Goal: Task Accomplishment & Management: Use online tool/utility

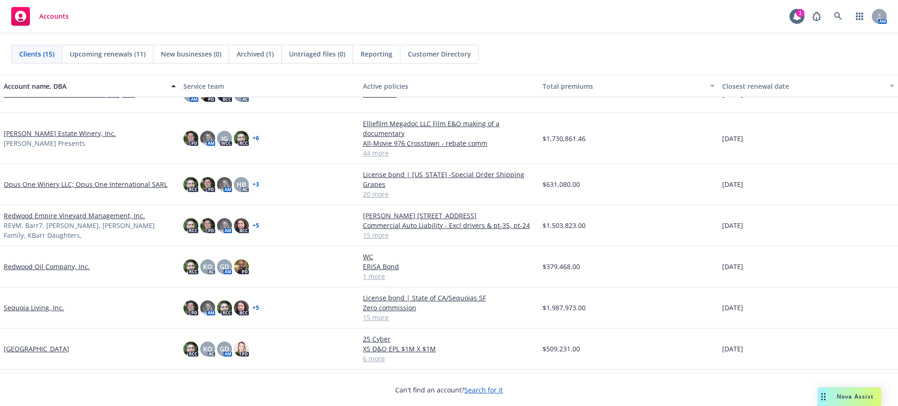
scroll to position [321, 0]
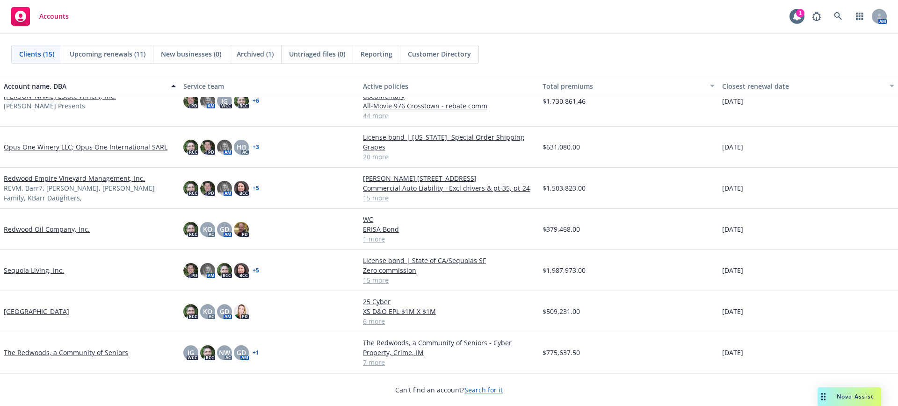
click at [76, 350] on link "The Redwoods, a Community of Seniors" at bounding box center [66, 353] width 124 height 10
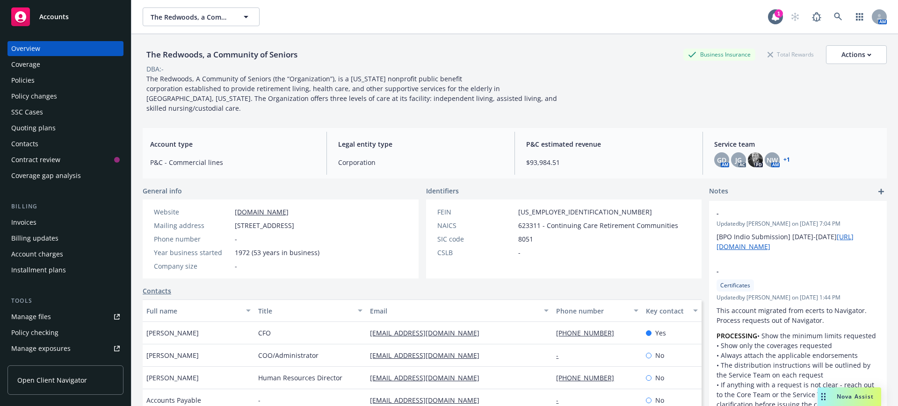
click at [43, 125] on div "Quoting plans" at bounding box center [33, 128] width 44 height 15
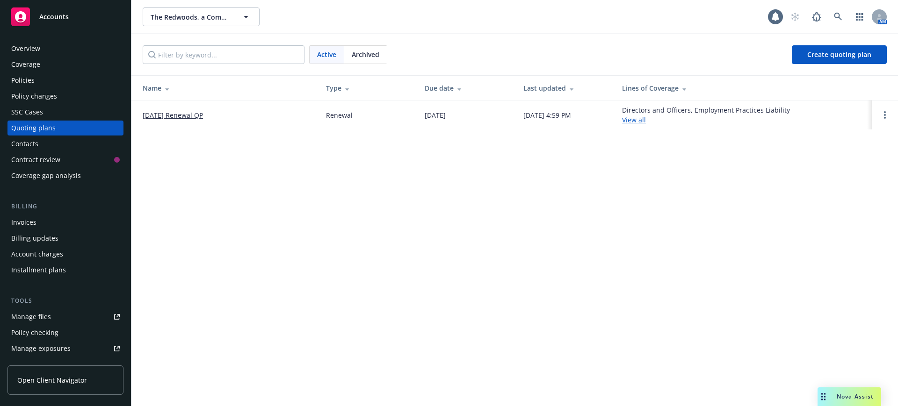
click at [173, 113] on link "[DATE] Renewal QP" at bounding box center [173, 115] width 60 height 10
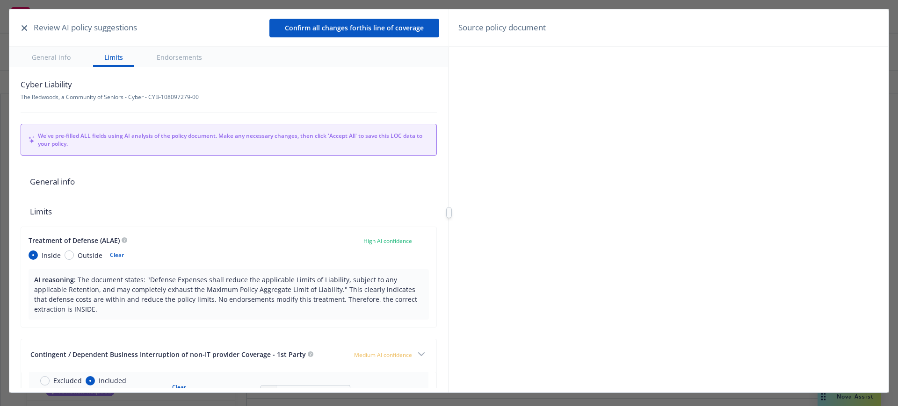
click at [26, 25] on icon "button" at bounding box center [25, 28] width 6 height 6
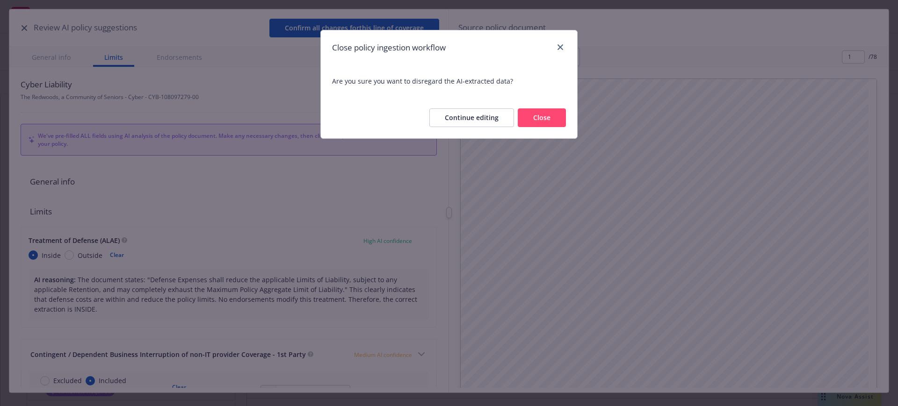
click at [547, 115] on button "Close" at bounding box center [542, 117] width 48 height 19
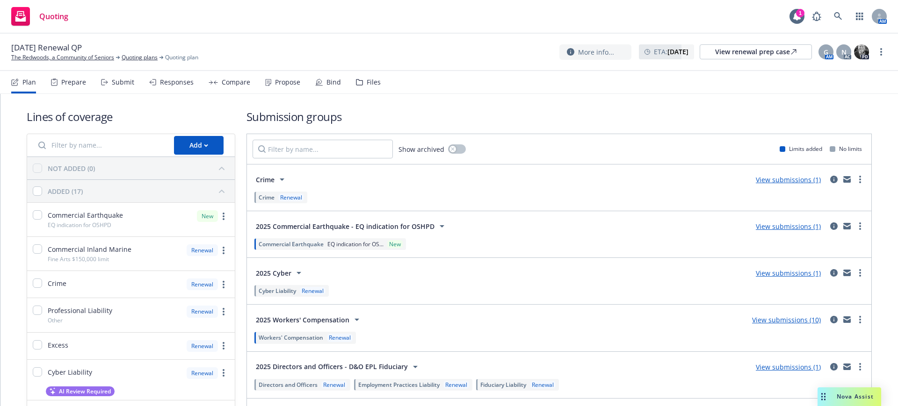
click at [173, 80] on div "Responses" at bounding box center [177, 82] width 34 height 7
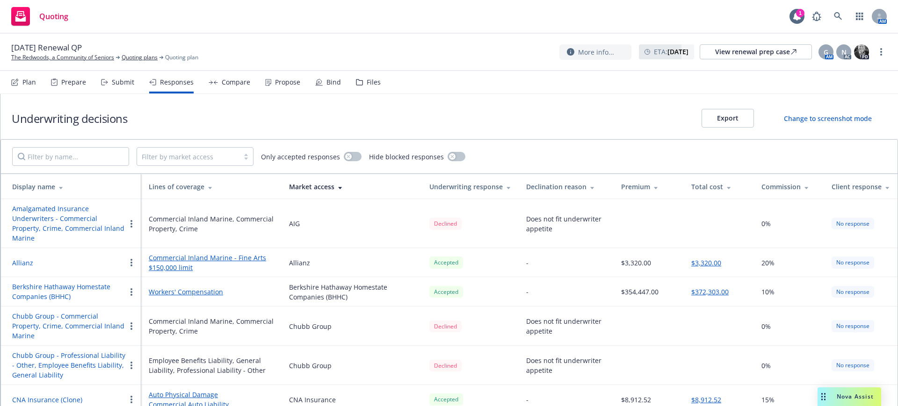
click at [123, 81] on div "Submit" at bounding box center [123, 82] width 22 height 7
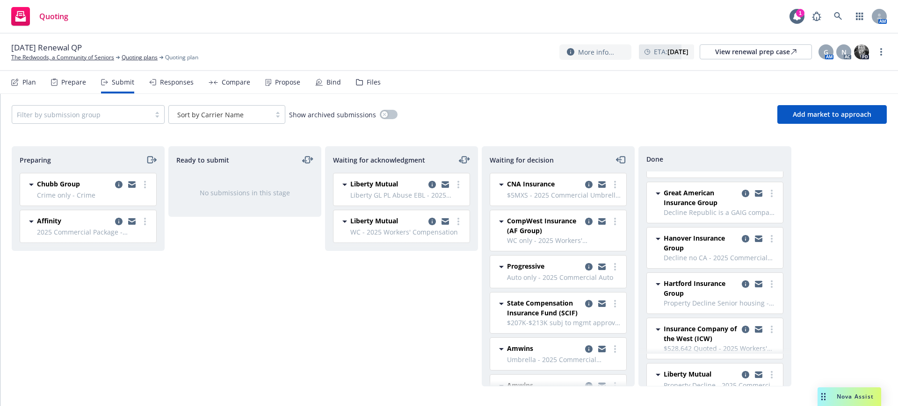
scroll to position [409, 0]
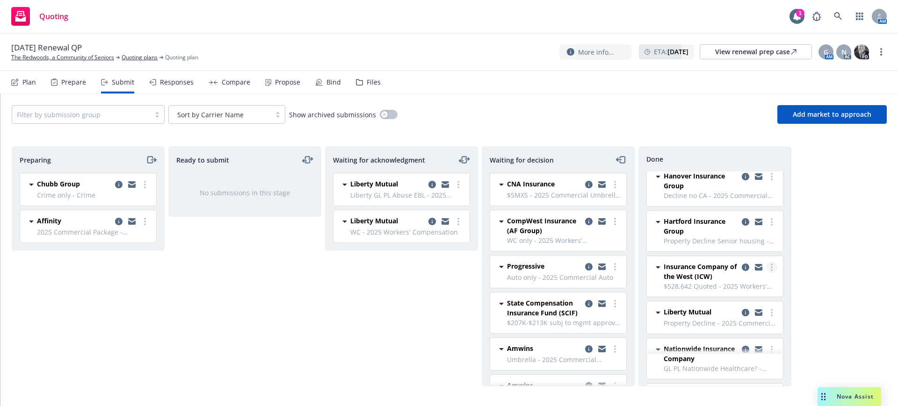
click at [766, 266] on link "more" at bounding box center [771, 267] width 11 height 11
click at [848, 282] on div "Preparing Chubb Group Crime only - Crime Thursday, July 31, 2025 at 12:35 PM Af…" at bounding box center [449, 266] width 875 height 240
click at [741, 266] on icon "copy logging email" at bounding box center [744, 267] width 7 height 7
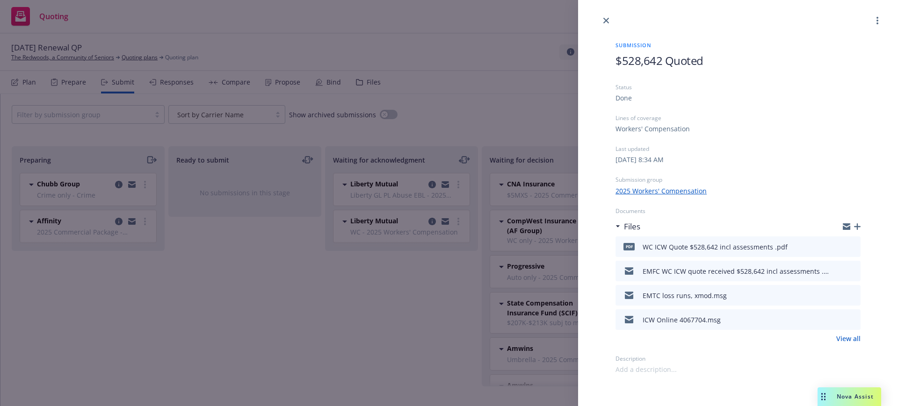
click at [856, 225] on icon "button" at bounding box center [857, 226] width 7 height 7
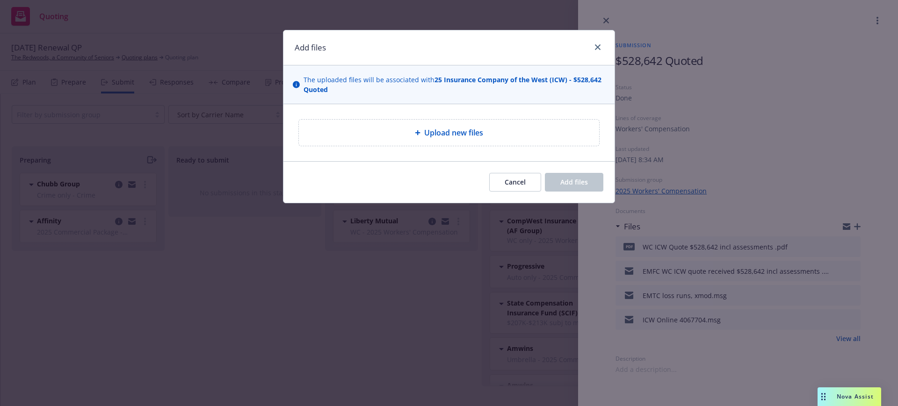
type textarea "x"
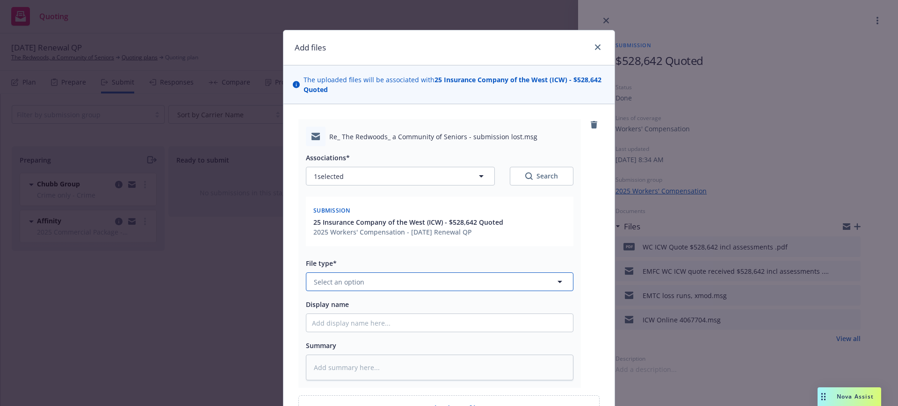
click at [316, 282] on span "Select an option" at bounding box center [339, 282] width 50 height 10
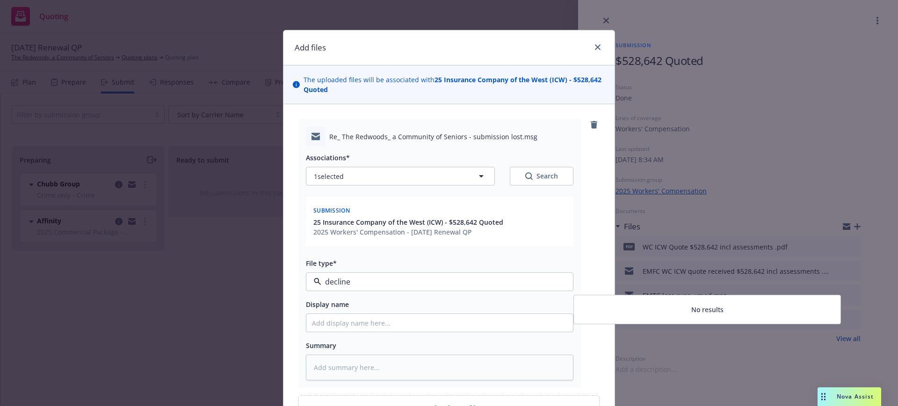
type input "declin"
click at [613, 308] on span "Declination" at bounding box center [601, 308] width 36 height 10
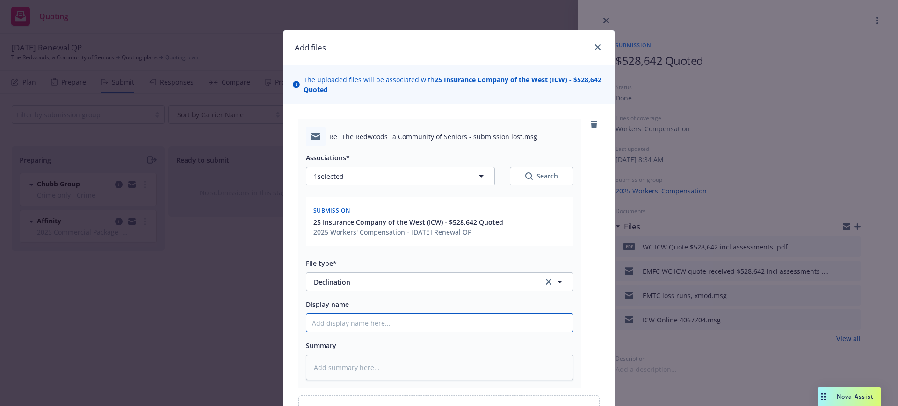
click at [306, 320] on input "Display name" at bounding box center [439, 323] width 266 height 18
type textarea "x"
type input "E"
type textarea "x"
type input "EM"
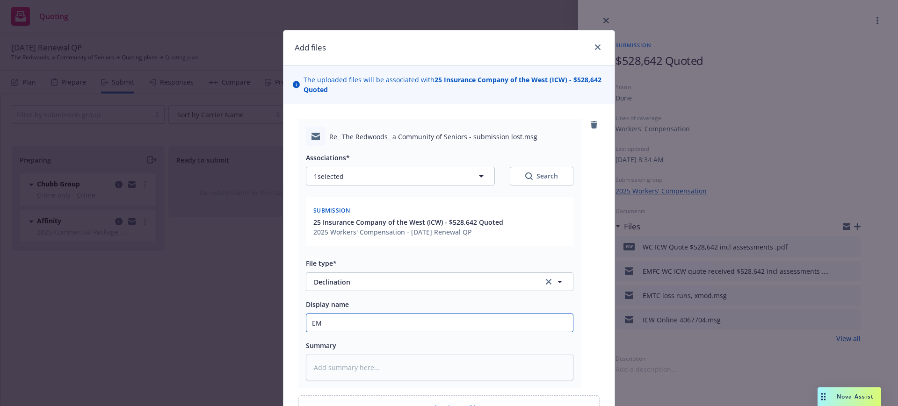
type textarea "x"
type input "EMF"
type textarea "x"
type input "EMFC"
type textarea "x"
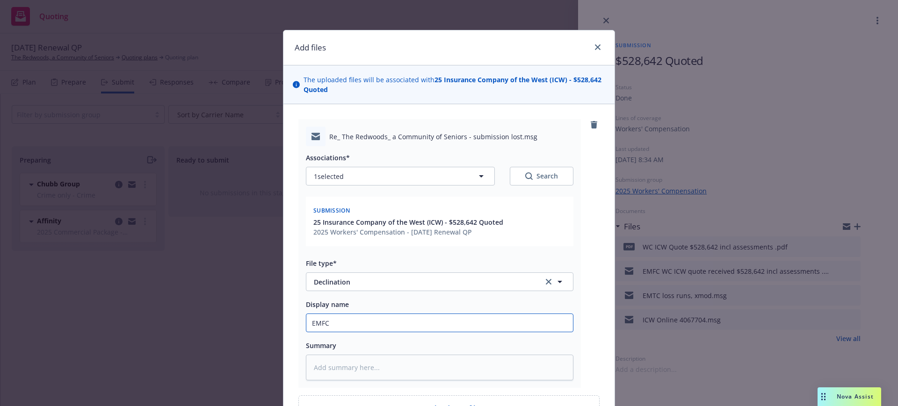
type input "EMFC"
type textarea "x"
type input "EMFC W"
type textarea "x"
type input "EMFC WC"
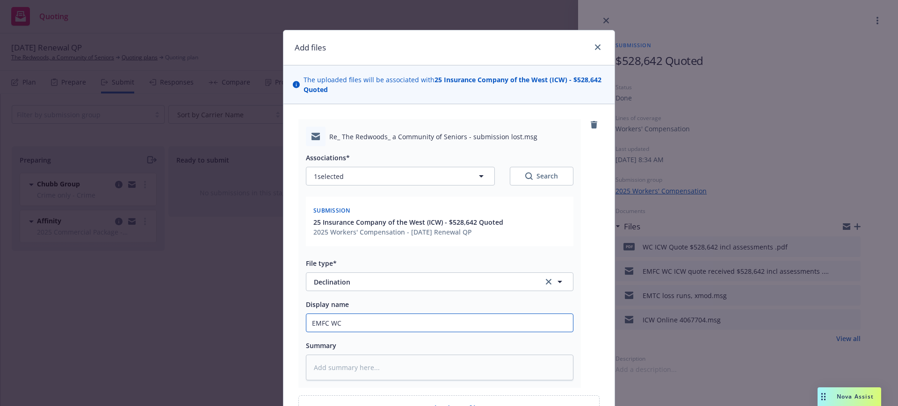
type textarea "x"
type input "EMFC WC"
type textarea "x"
type input "EMFC WC I"
type textarea "x"
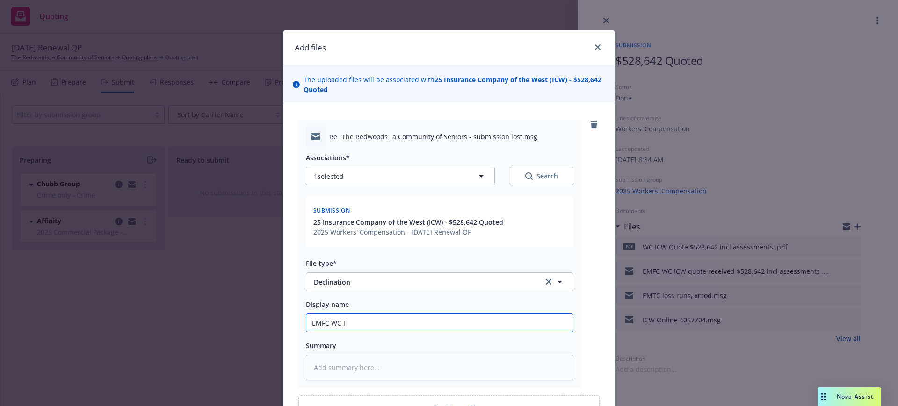
type input "EMFC WC IC"
type textarea "x"
type input "EMFC WC ICW"
type textarea "x"
type input "EMFC WC ICW"
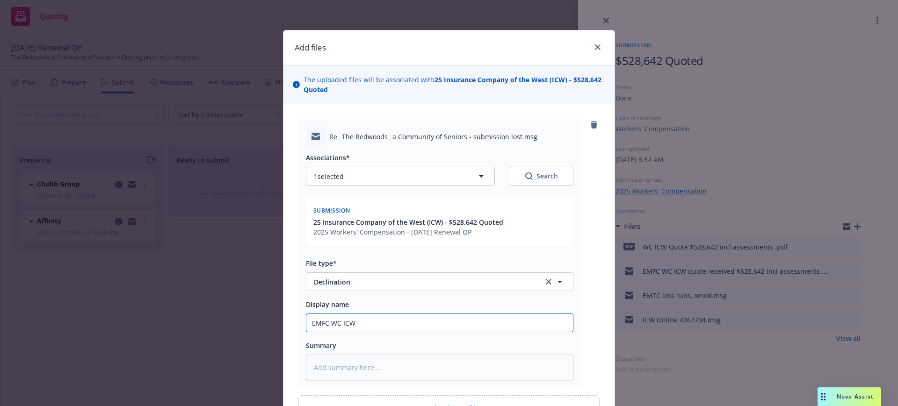
type textarea "x"
type input "EMFC WC ICW C"
type textarea "x"
type input "EMFC WC ICW Cl"
type textarea "x"
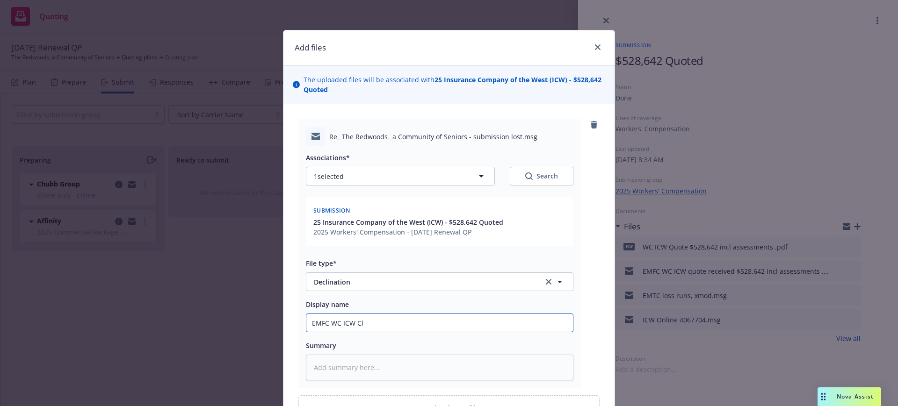
type input "EMFC WC ICW Clo"
type textarea "x"
type input "EMFC WC ICW Clos"
type textarea "x"
type input "EMFC WC ICW Close"
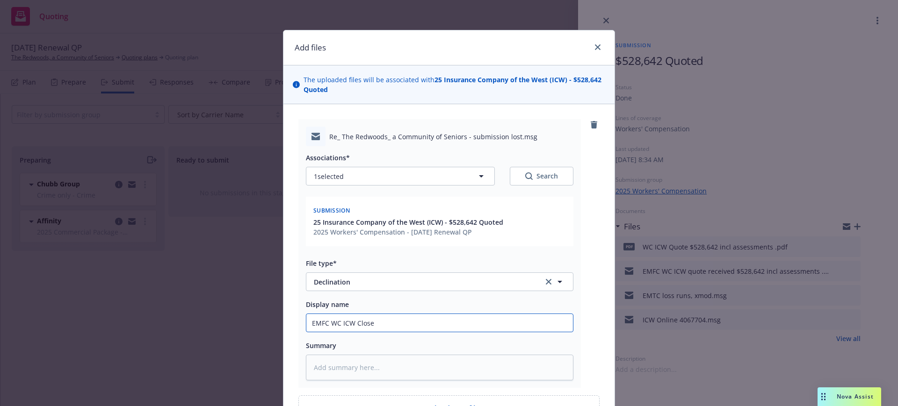
type textarea "x"
type input "EMFC WC ICW Closed"
type textarea "x"
type input "EMFC WC ICW Closed"
type textarea "x"
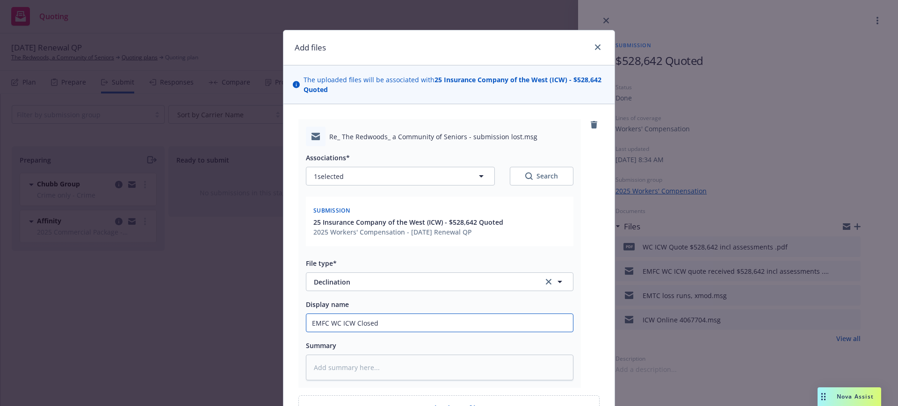
type input "EMFC WC ICW Closed t"
type textarea "x"
type input "EMFC WC ICW Closed th"
type textarea "x"
type input "EMFC WC ICW Closed thi"
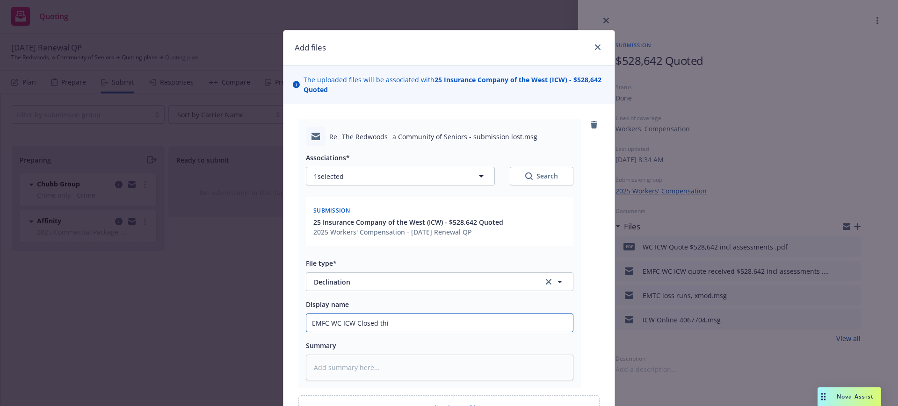
type textarea "x"
type input "EMFC WC ICW Closed thie"
type textarea "x"
type input "EMFC WC ICW Closed thier"
type textarea "x"
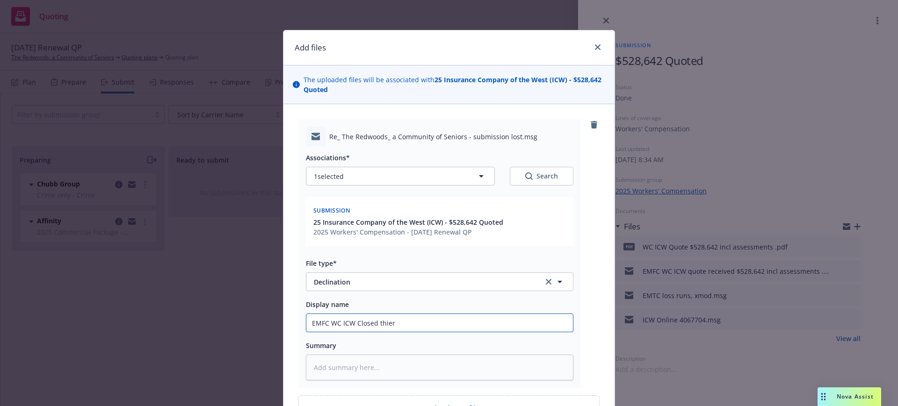
type input "EMFC WC ICW Closed thier"
type textarea "x"
type input "EMFC WC ICW Closed thier f"
type textarea "x"
type input "EMFC WC ICW Closed thier fi"
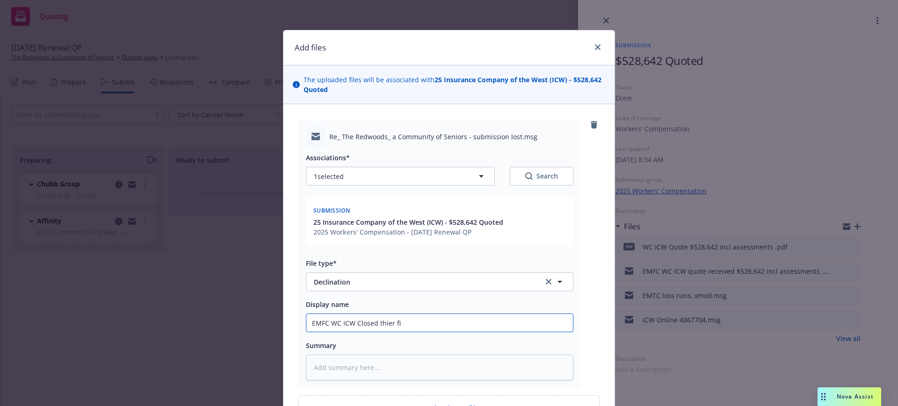
type textarea "x"
type input "EMFC WC ICW Closed thier fil"
type textarea "x"
type input "EMFC WC ICW Closed thier file"
type textarea "x"
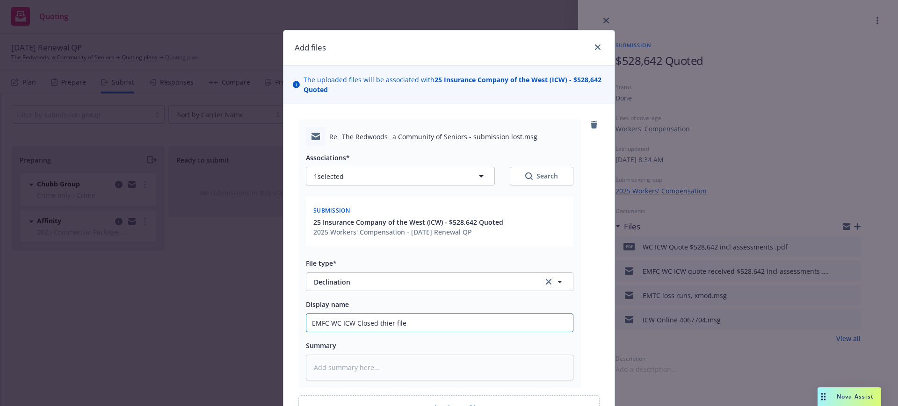
type input "EMFC WC ICW Closed thier file"
type textarea "x"
type input "EMFC WC ICW Closed thier file n"
type textarea "x"
type input "EMFC WC ICW Closed thier file nt"
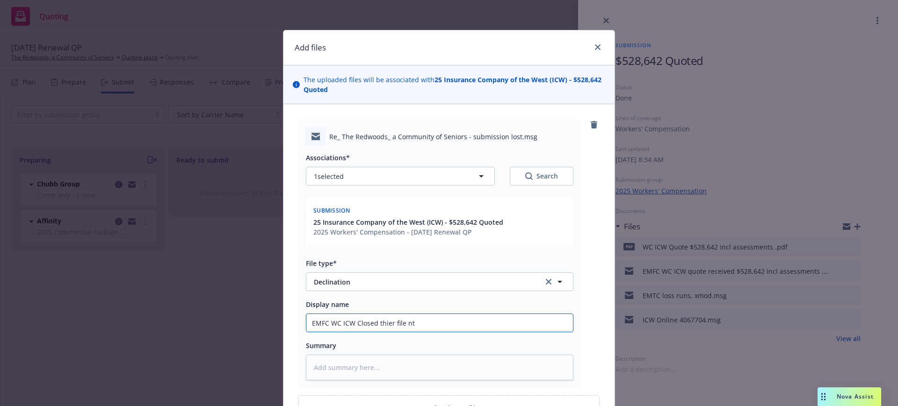
type textarea "x"
type input "EMFC WC ICW Closed thier file n"
type textarea "x"
type input "EMFC WC ICW Closed thier file no"
type textarea "x"
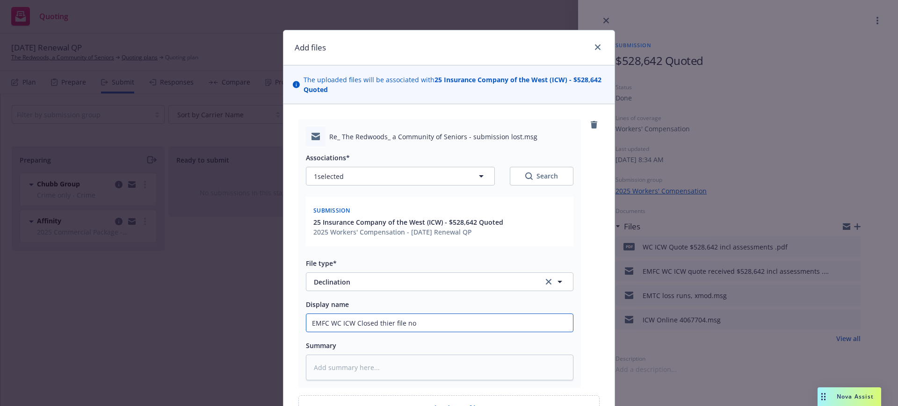
type input "EMFC WC ICW Closed thier file not"
type textarea "x"
type input "EMFC WC ICW Closed thier file not"
type textarea "x"
type input "EMFC WC ICW Closed thier file not c"
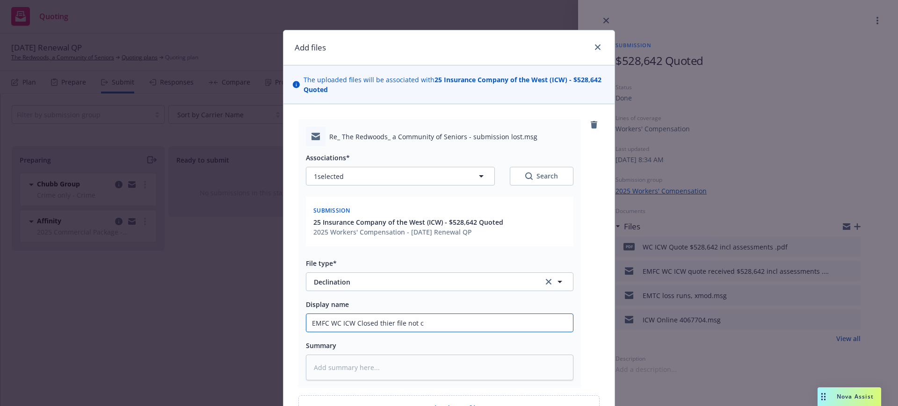
type textarea "x"
type input "EMFC WC ICW Closed thier file not co"
type textarea "x"
type input "EMFC WC ICW Closed thier file not com"
type textarea "x"
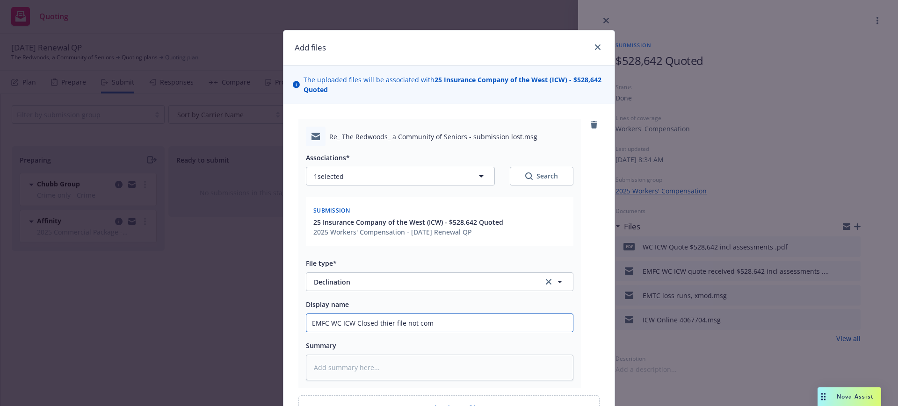
type input "EMFC WC ICW Closed thier file not comp"
type textarea "x"
type input "EMFC WC ICW Closed thier file not compe"
type textarea "x"
type input "EMFC WC ICW Closed thier file not compet"
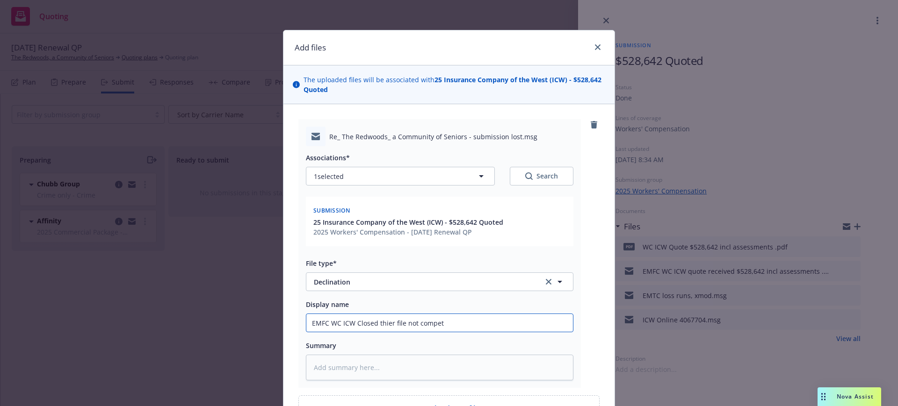
type textarea "x"
type input "EMFC WC ICW Closed thier file not competi"
type textarea "x"
type input "EMFC WC ICW Closed thier file not competit"
type textarea "x"
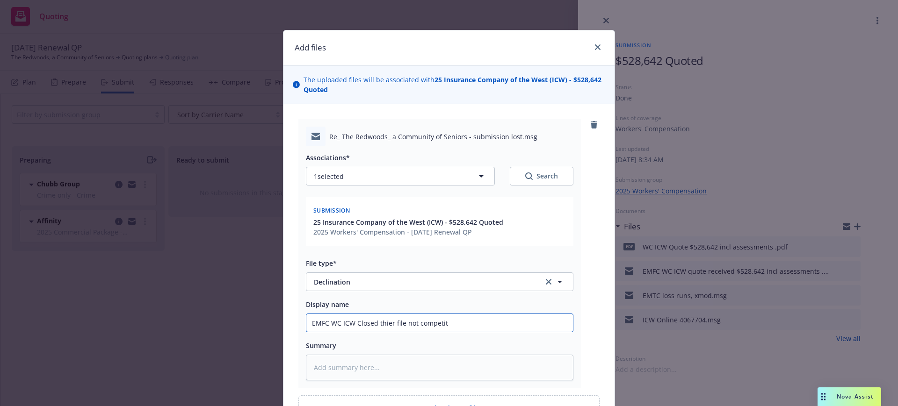
type input "EMFC WC ICW Closed thier file not competiti"
type textarea "x"
type input "EMFC WC ICW Closed thier file not competitiv"
type textarea "x"
type input "EMFC WC ICW Closed thier file not competitive"
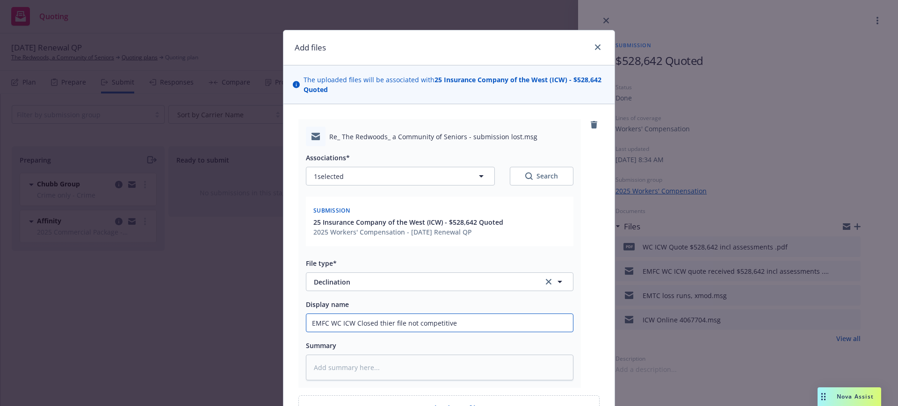
type textarea "x"
type input "EMFC WC ICW Closed thier file not competitive"
type textarea "x"
type input "EMFC WC ICW Closed their file not competitive"
click at [306, 366] on textarea at bounding box center [439, 368] width 267 height 26
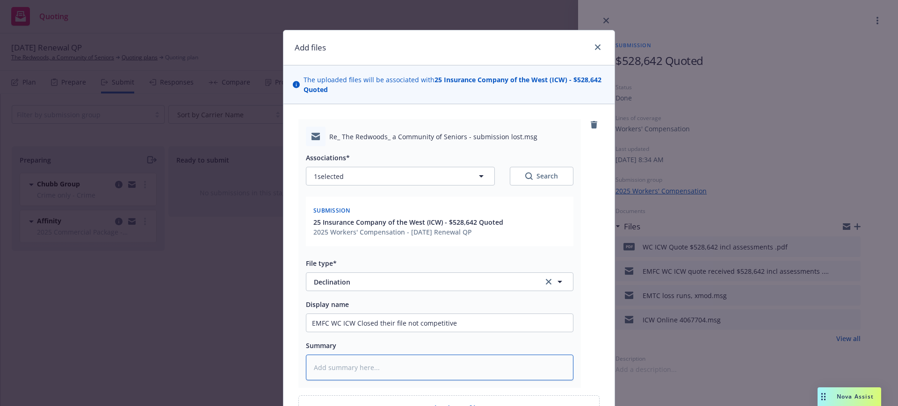
paste textarea "[EXTERNAL] The submission for the above captioned insured has been marked as lo…"
type textarea "x"
type textarea "[EXTERNAL] The submission for the above captioned insured has been marked as lo…"
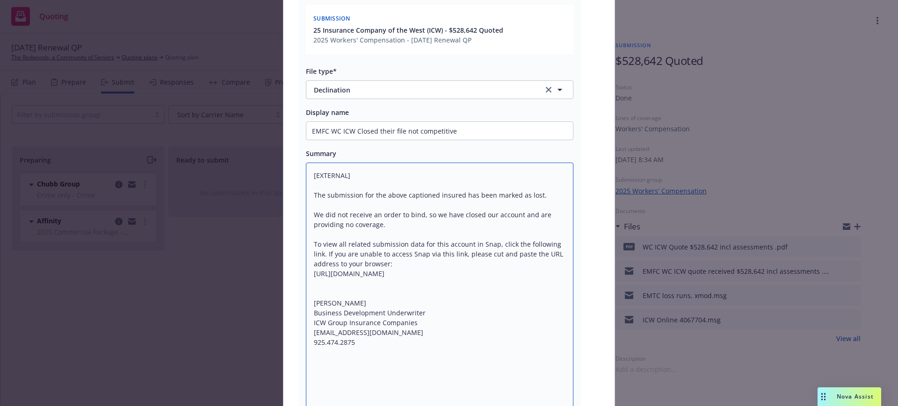
drag, startPoint x: 305, startPoint y: 174, endPoint x: 435, endPoint y: 173, distance: 130.0
click at [435, 173] on textarea "[EXTERNAL] The submission for the above captioned insured has been marked as lo…" at bounding box center [439, 289] width 267 height 252
type textarea "x"
type textarea "The submission for the above captioned insured has been marked as lost. We did …"
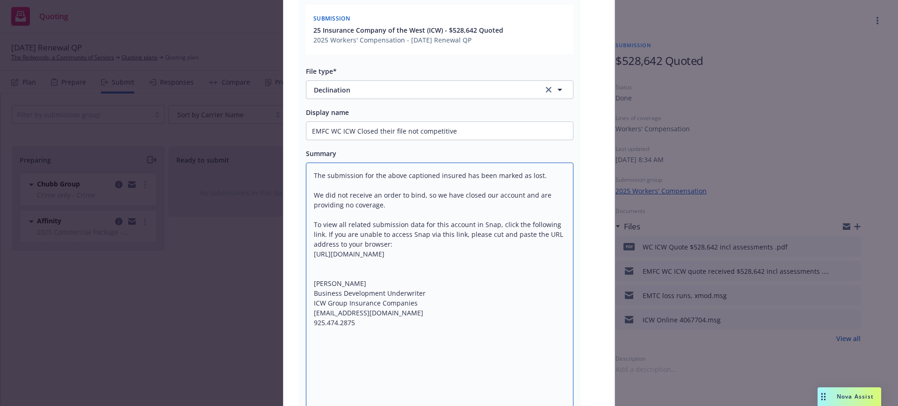
type textarea "x"
type textarea "The submission for the above captioned insured has been marked as lost. We did …"
type textarea "x"
type textarea "The submission for the above captioned insured has been marked as lost. We did …"
type textarea "x"
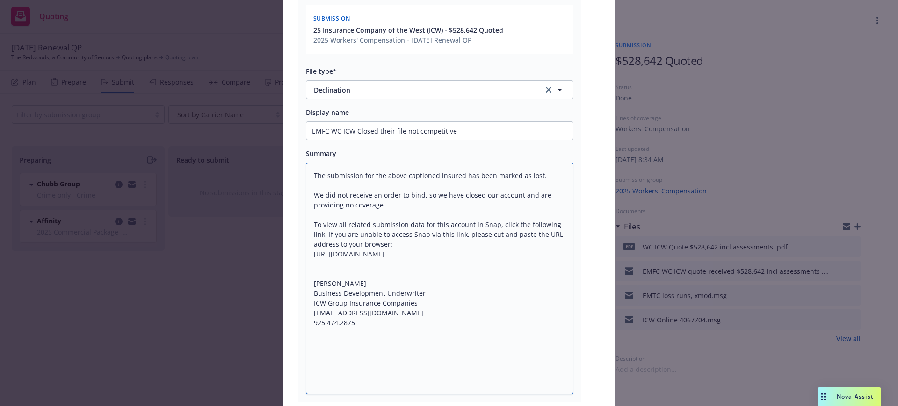
type textarea "The submission for the above captioned insured has been marked as lost. We did …"
type textarea "x"
type textarea "The submission for the above captioned insured has been marked as lost. We did …"
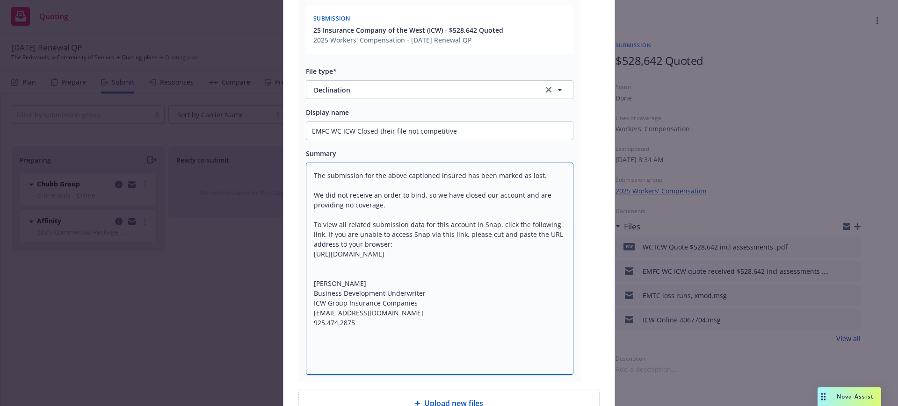
type textarea "x"
type textarea "The submission for the above captioned insured has been marked as lost. We did …"
type textarea "x"
type textarea "The submission for the above captioned insured has been marked as lost. We did …"
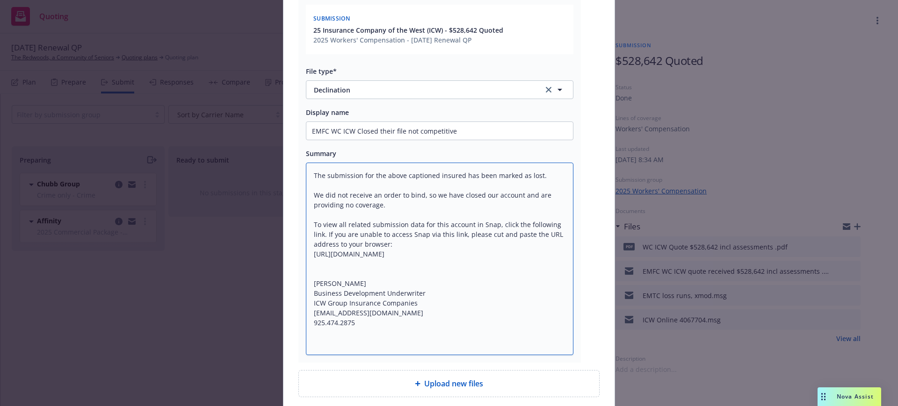
type textarea "x"
type textarea "The submission for the above captioned insured has been marked as lost. We did …"
type textarea "x"
type textarea "The submission for the above captioned insured has been marked as lost. We did …"
type textarea "x"
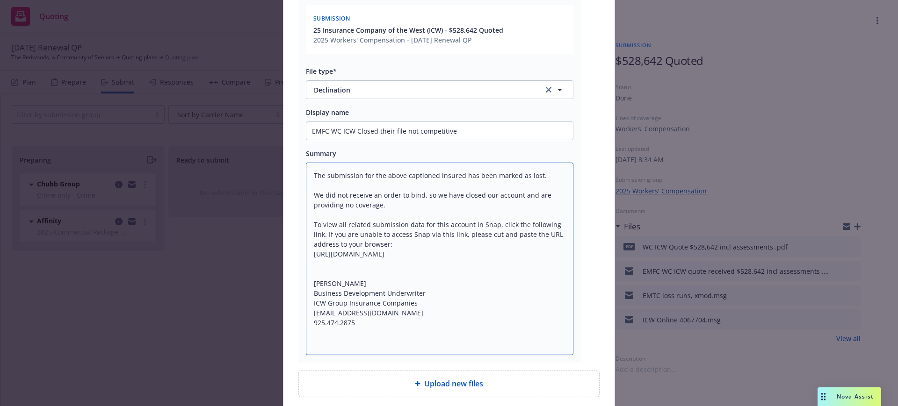
type textarea "The submission for the above captioned insured has been marked as lost. We did …"
type textarea "x"
type textarea "The submission for the above captioned insured has been marked as lost. We did …"
type textarea "x"
type textarea "The submission for the above captioned insured has been marked as lost. We did …"
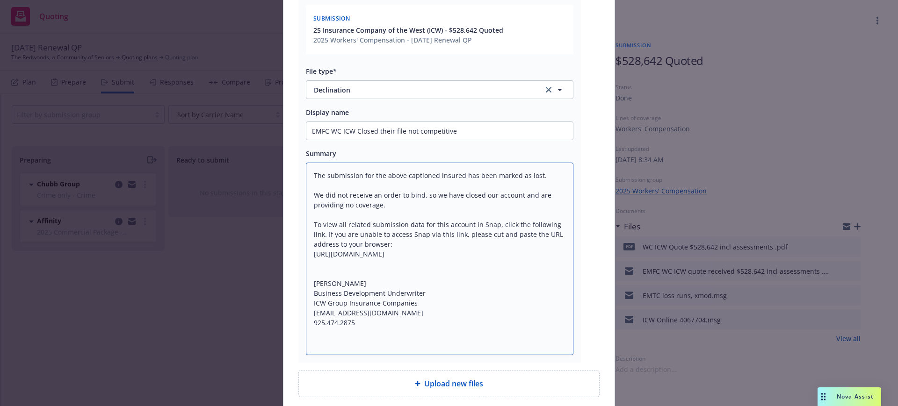
type textarea "x"
type textarea "The submission for the above captioned insured has been marked as lost. We did …"
type textarea "x"
type textarea "The submission for the above captioned insured has been marked as lost. We did …"
type textarea "x"
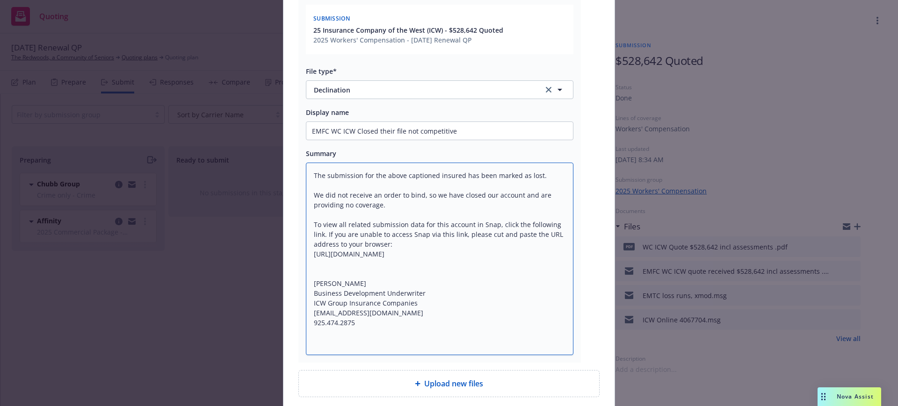
type textarea "The submission for the above captioned insured has been marked as lost. We did …"
type textarea "x"
type textarea "The submission for the above captioned insured has been marked as lost. We did …"
click at [356, 325] on textarea "The submission for the above captioned insured has been marked as lost. We did …" at bounding box center [439, 259] width 267 height 193
type textarea "x"
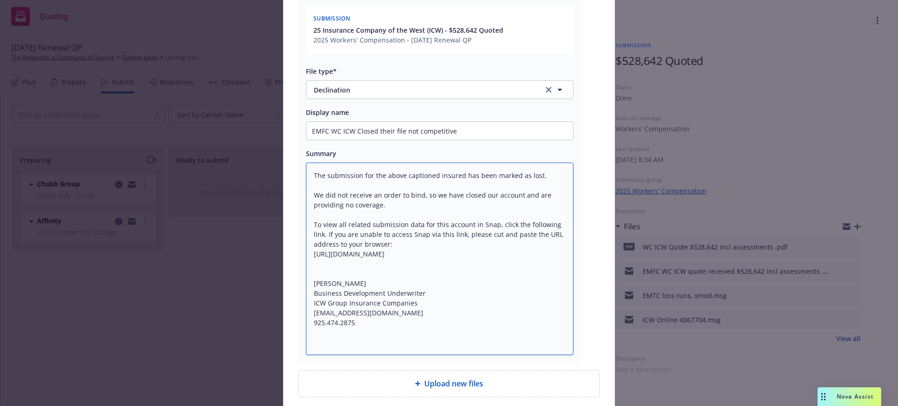
type textarea "The submission for the above captioned insured has been marked as lost. We did …"
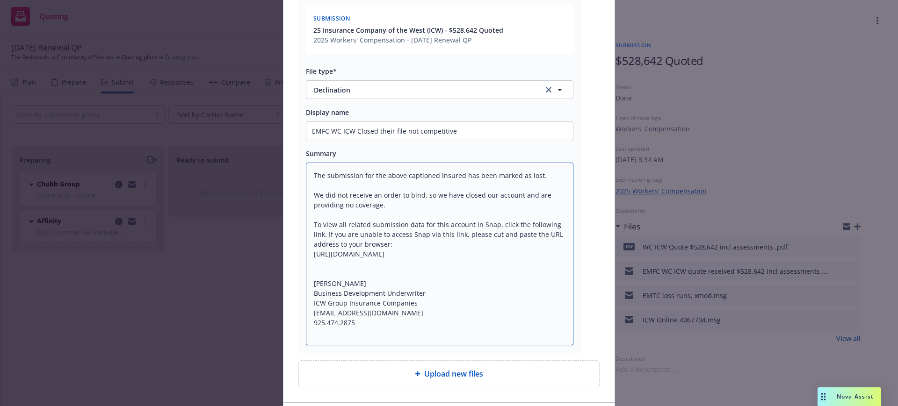
type textarea "x"
type textarea "The submission for the above captioned insured has been marked as lost. We did …"
type textarea "x"
type textarea "The submission for the above captioned insured has been marked as lost. We did …"
type textarea "x"
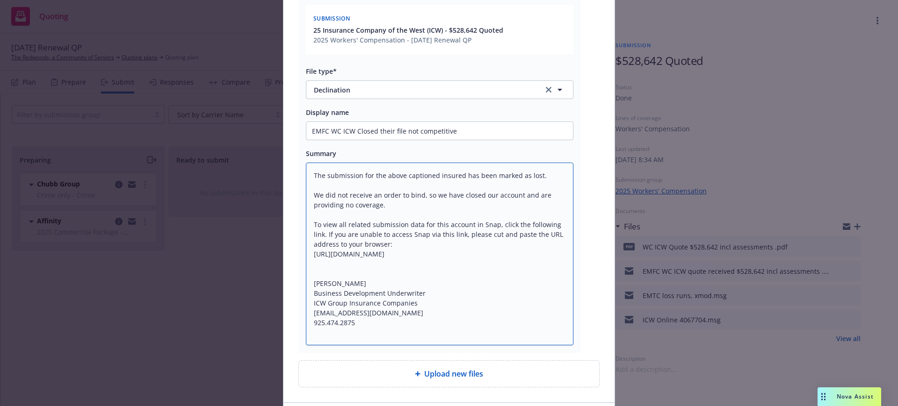
type textarea "The submission for the above captioned insured has been marked as lost. We did …"
type textarea "x"
type textarea "The submission for the above captioned insured has been marked as lost. We did …"
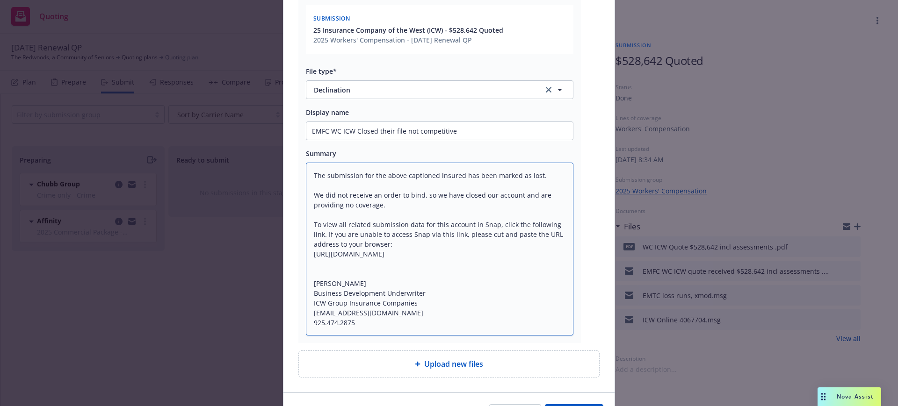
type textarea "x"
type textarea "The submission for the above captioned insured has been marked as lost. We did …"
type textarea "x"
type textarea "The submission for the above captioned insured has been marked as lost. We did …"
type textarea "x"
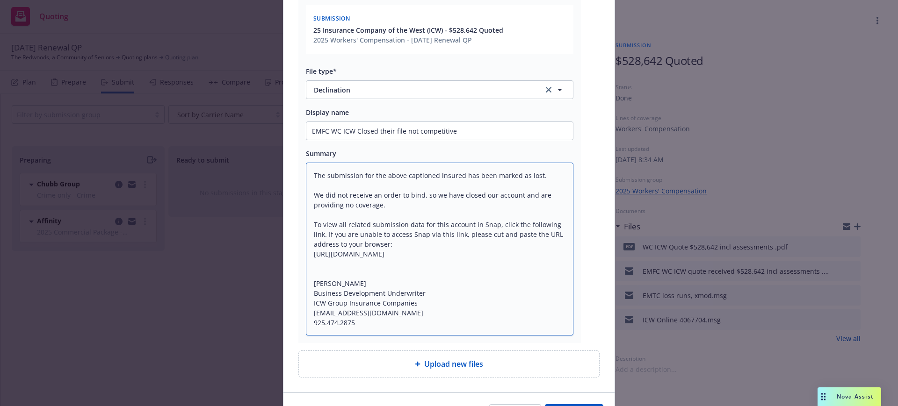
scroll to position [251, 0]
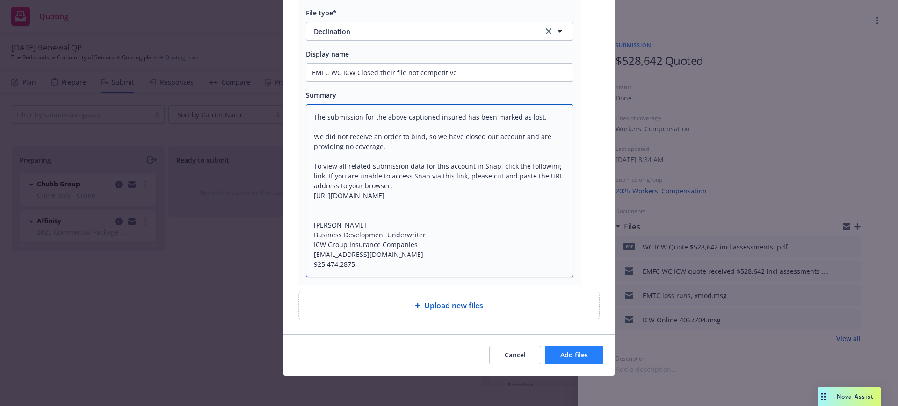
type textarea "The submission for the above captioned insured has been marked as lost. We did …"
click at [576, 357] on span "Add files" at bounding box center [574, 355] width 28 height 9
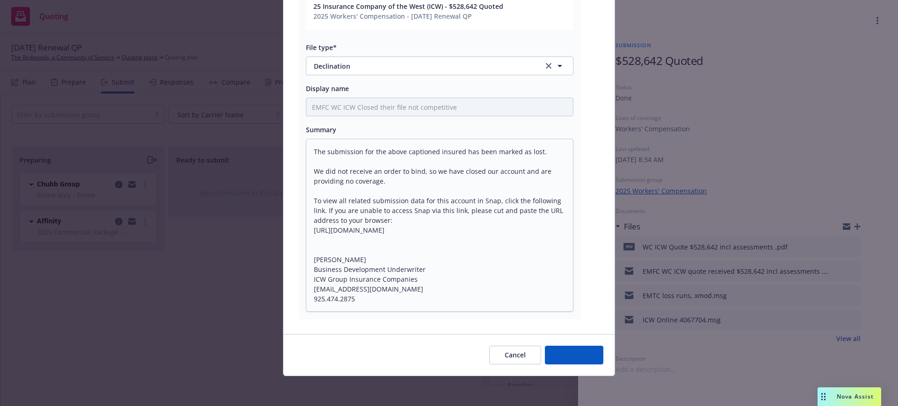
type textarea "x"
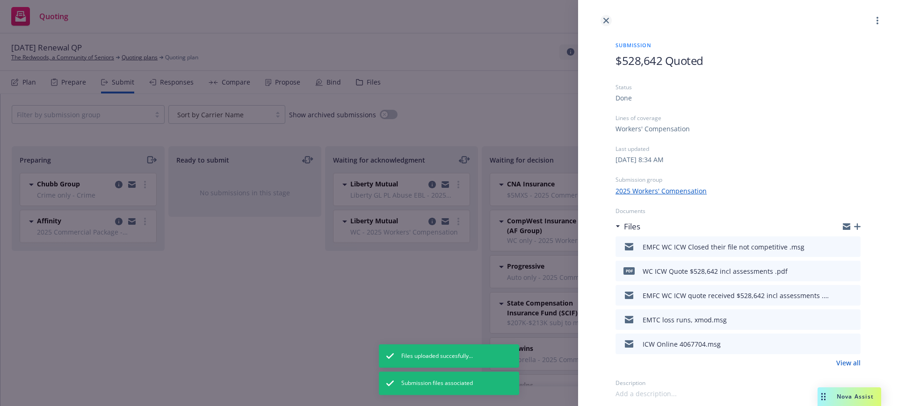
click at [605, 18] on icon "close" at bounding box center [606, 21] width 6 height 6
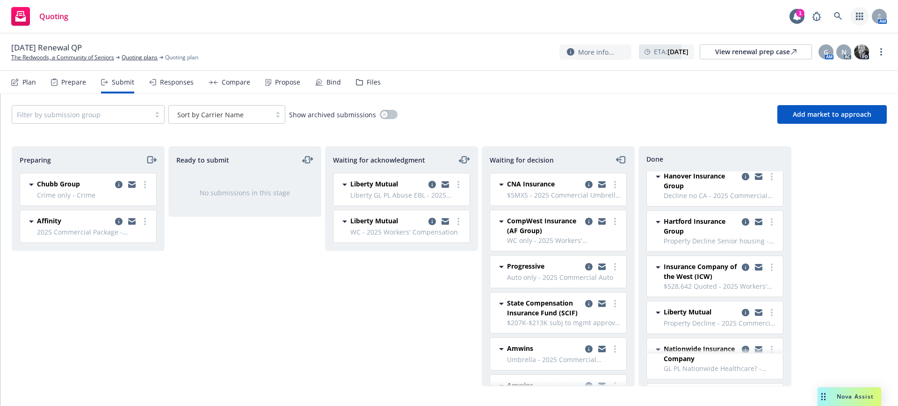
click at [858, 14] on icon "button" at bounding box center [859, 16] width 7 height 7
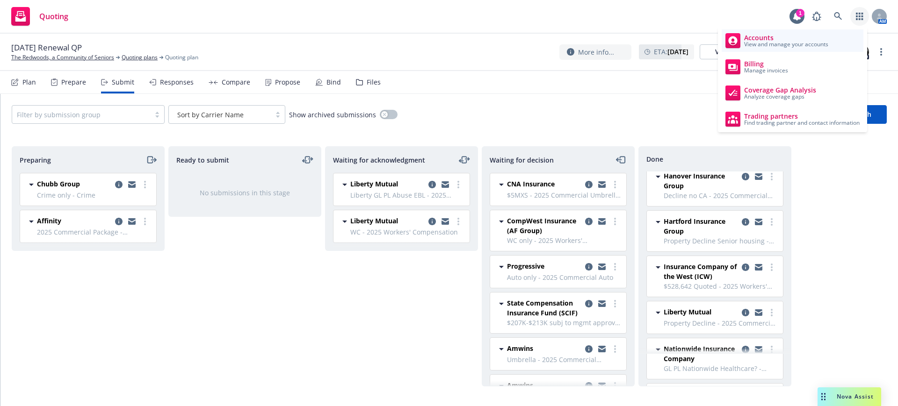
click at [760, 38] on span "Accounts" at bounding box center [786, 37] width 84 height 7
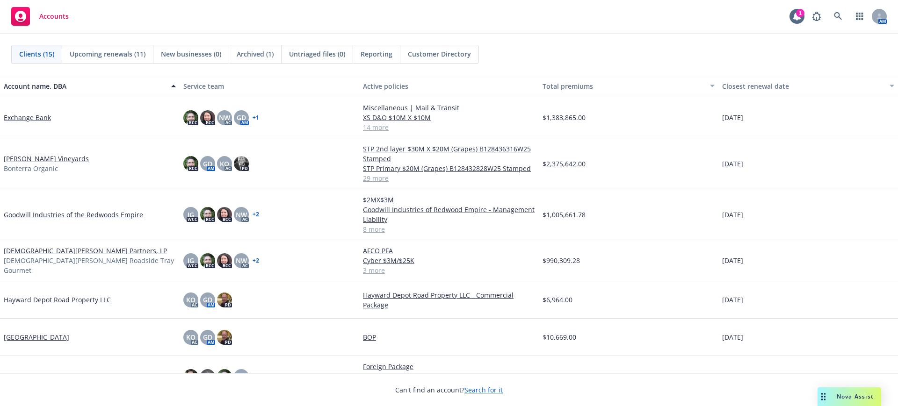
click at [36, 157] on link "[PERSON_NAME] Vineyards" at bounding box center [46, 159] width 85 height 10
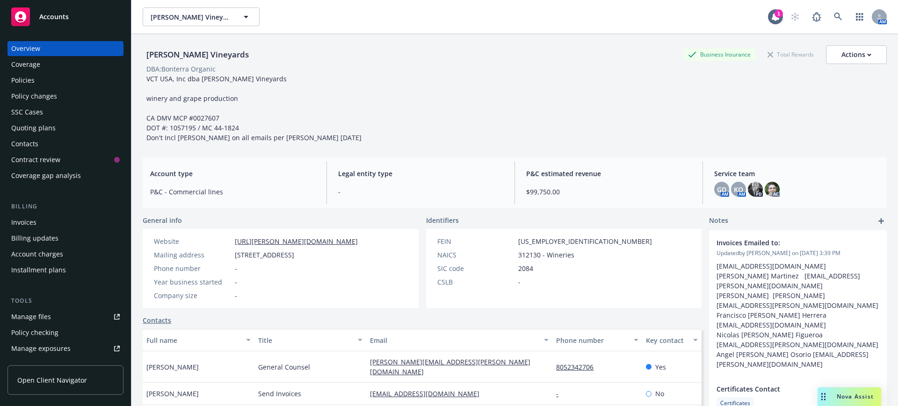
click at [38, 316] on div "Manage files" at bounding box center [31, 316] width 40 height 15
click at [29, 94] on div "Policy changes" at bounding box center [34, 96] width 46 height 15
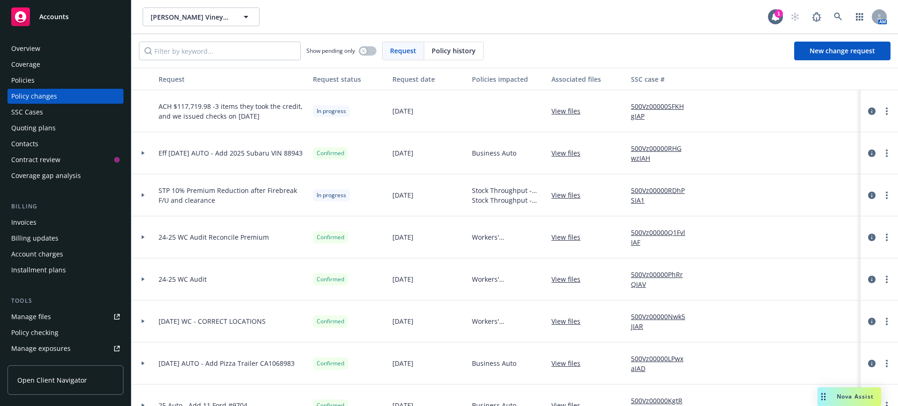
click at [565, 110] on link "View files" at bounding box center [569, 111] width 36 height 10
click at [22, 79] on div "Policies" at bounding box center [22, 80] width 23 height 15
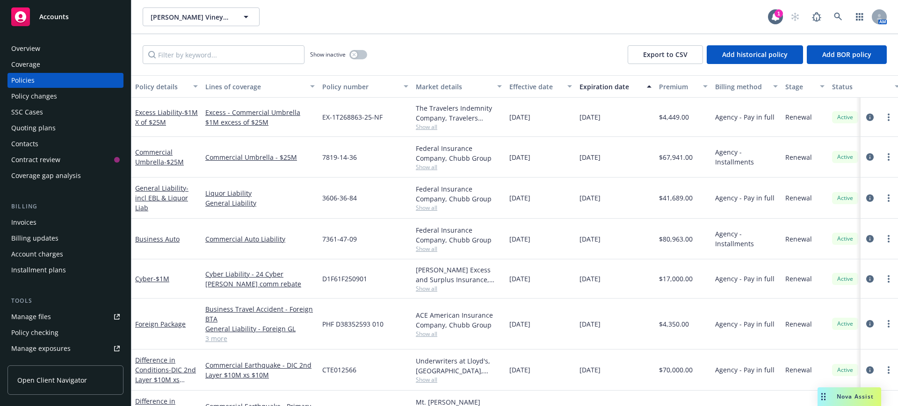
click at [46, 14] on span "Accounts" at bounding box center [53, 16] width 29 height 7
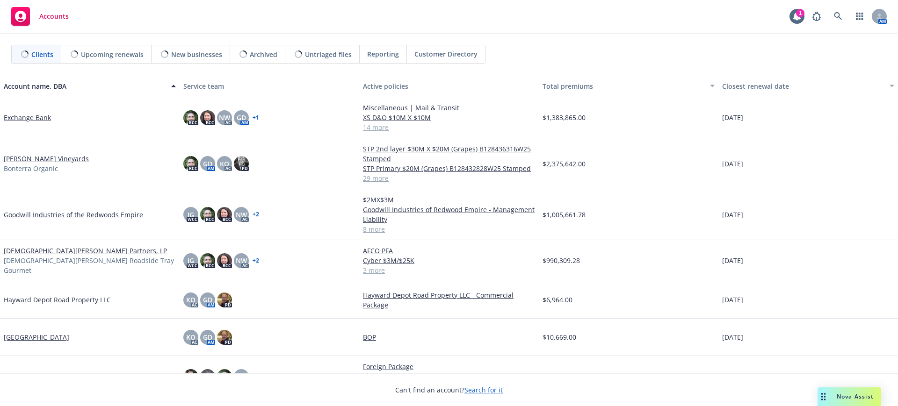
scroll to position [234, 0]
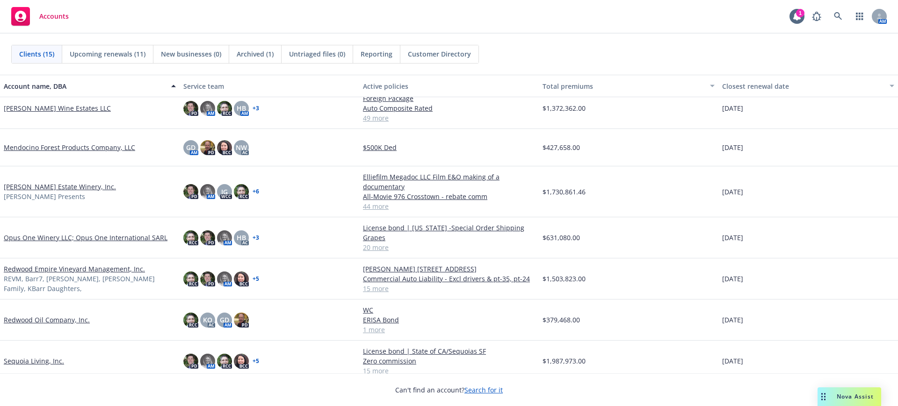
click at [27, 185] on link "[PERSON_NAME] Estate Winery, Inc." at bounding box center [60, 187] width 112 height 10
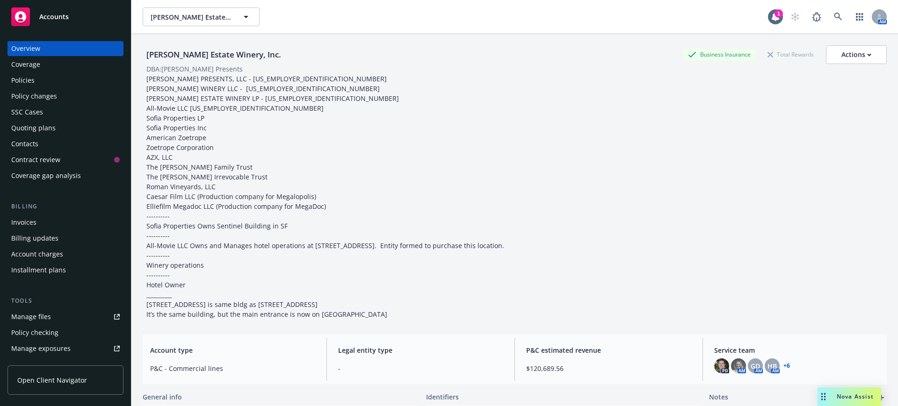
click at [26, 79] on div "Policies" at bounding box center [22, 80] width 23 height 15
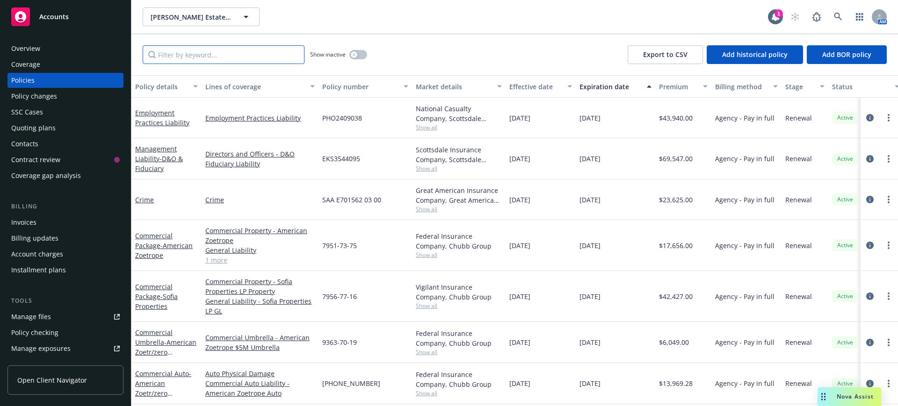
click at [196, 57] on input "Filter by keyword..." at bounding box center [224, 54] width 162 height 19
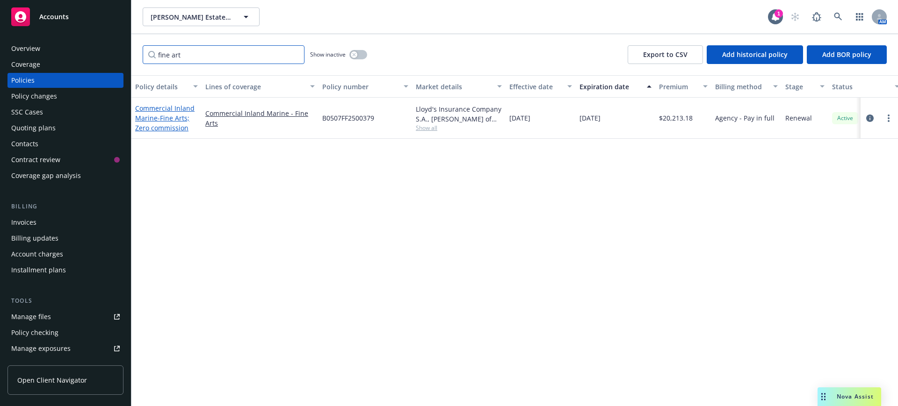
type input "fine art"
click at [165, 109] on link "Commercial Inland Marine - Fine Arts; Zero commission" at bounding box center [164, 118] width 59 height 29
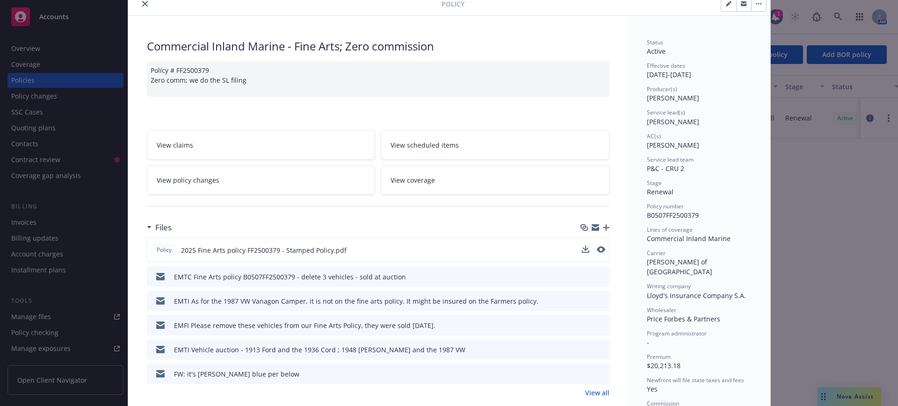
scroll to position [58, 0]
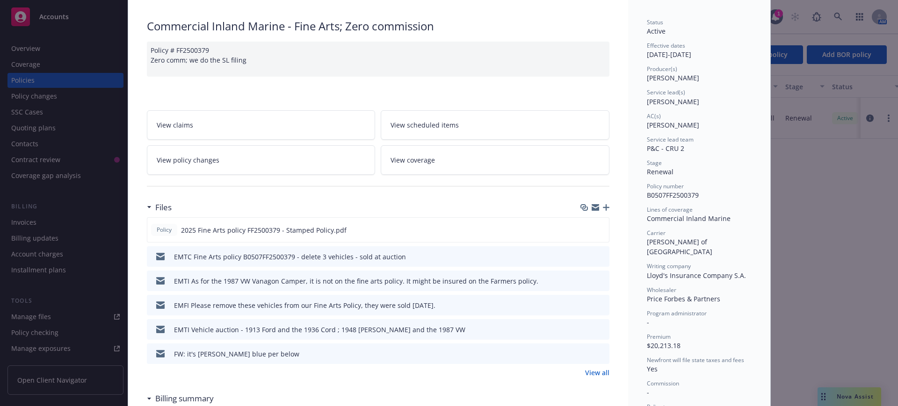
click at [591, 373] on link "View all" at bounding box center [597, 373] width 24 height 10
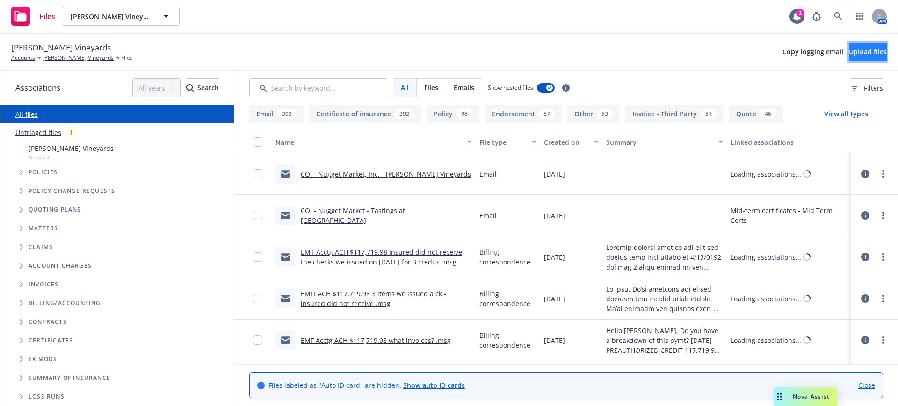
click at [849, 47] on span "Upload files" at bounding box center [868, 51] width 38 height 9
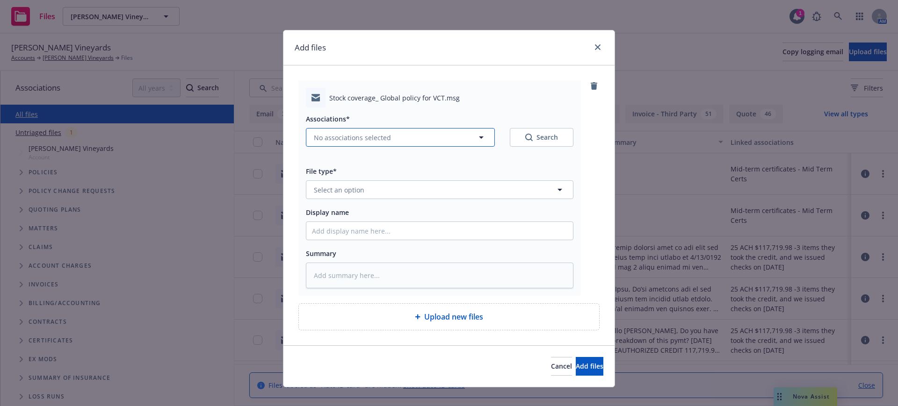
click at [314, 133] on span "No associations selected" at bounding box center [352, 138] width 77 height 10
type textarea "x"
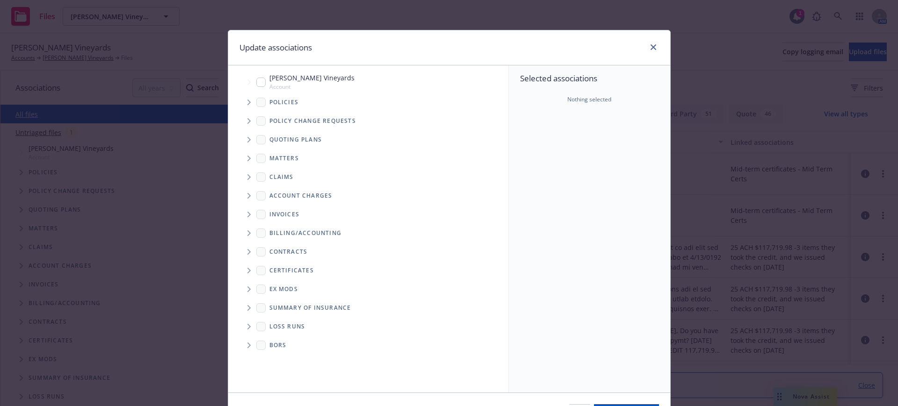
click at [257, 79] on input "Tree Example" at bounding box center [260, 82] width 9 height 9
checkbox input "true"
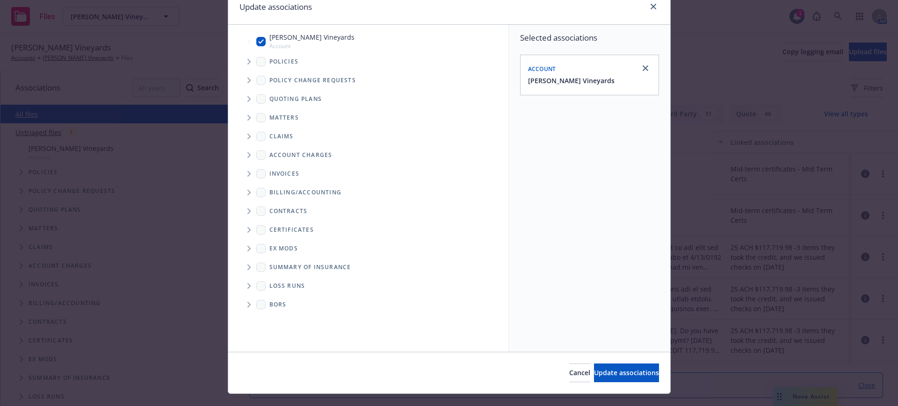
scroll to position [58, 0]
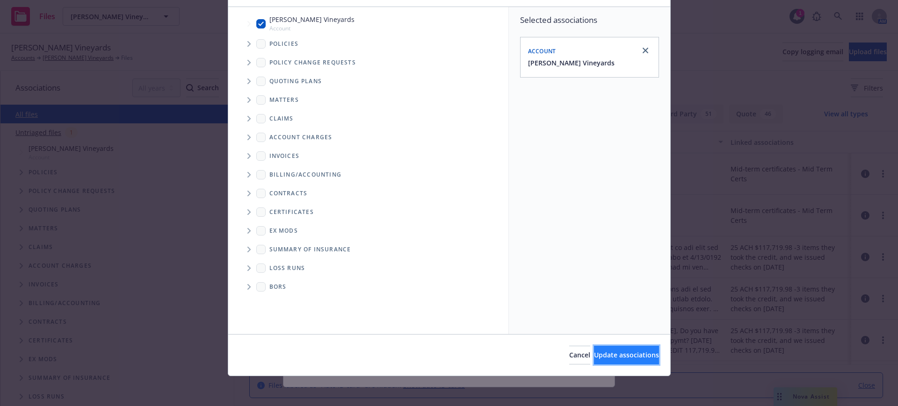
click at [597, 354] on span "Update associations" at bounding box center [626, 355] width 65 height 9
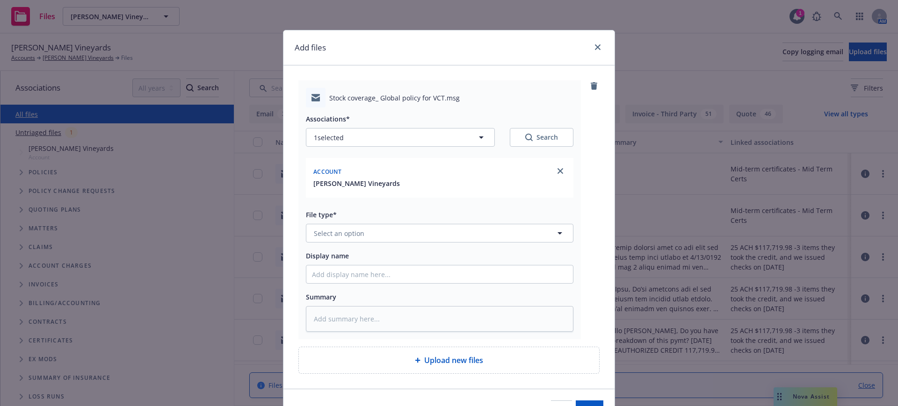
type textarea "x"
click at [317, 230] on span "Select an option" at bounding box center [339, 234] width 50 height 10
type input "email"
drag, startPoint x: 320, startPoint y: 258, endPoint x: 316, endPoint y: 263, distance: 6.6
click at [319, 259] on span "Email" at bounding box center [324, 259] width 17 height 10
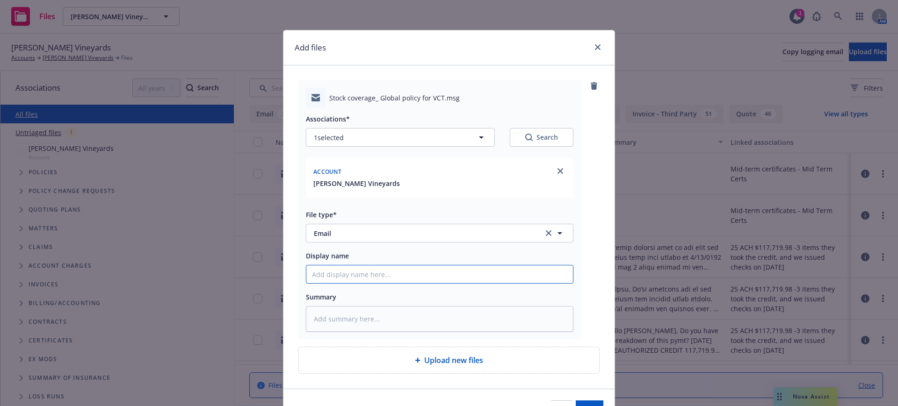
click at [307, 273] on input "Display name" at bounding box center [439, 275] width 266 height 18
type textarea "x"
type input "E"
type textarea "x"
type input "EM"
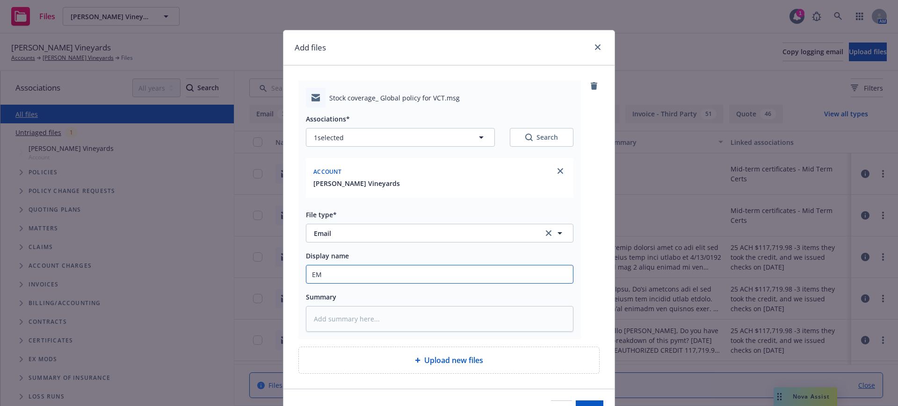
type textarea "x"
type input "EMT"
type textarea "x"
type input "EMTI"
type textarea "x"
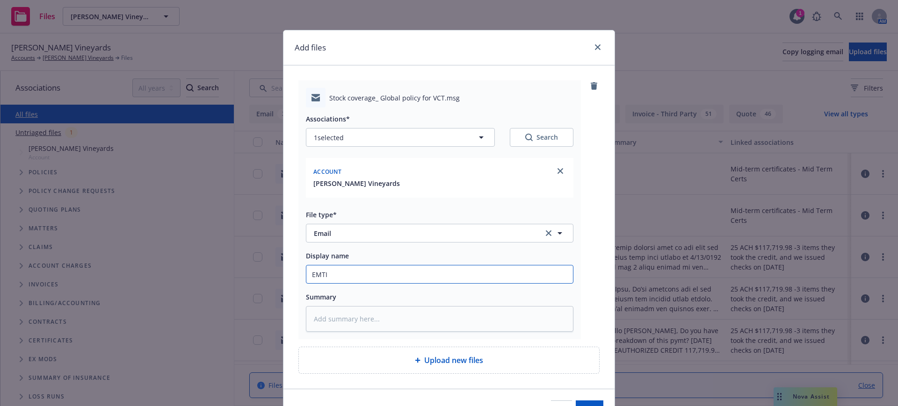
type input "EMTI"
type textarea "x"
type input "EMTI F"
type textarea "x"
type input "EMTI Fr"
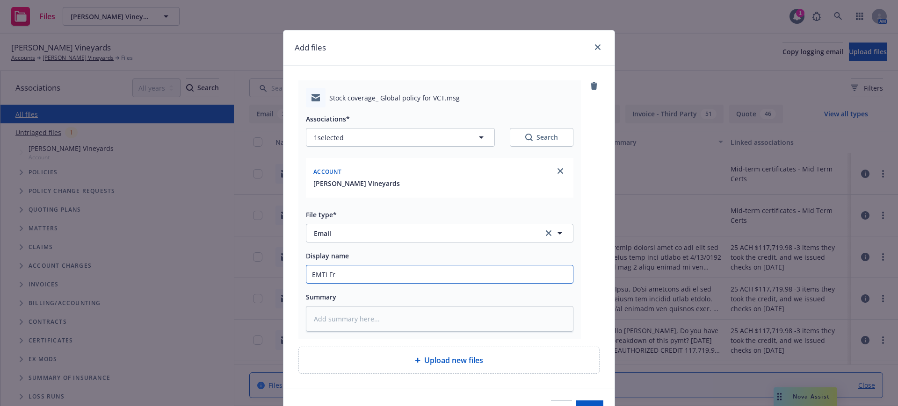
type textarea "x"
type input "EMTI Fr"
type textarea "x"
type input "EMTI Fr K"
type textarea "x"
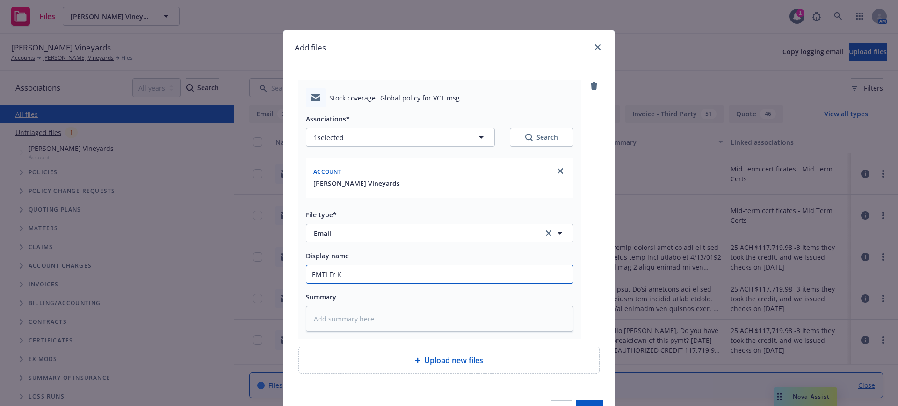
type input "EMTI Fr Ke"
type textarea "x"
type input "EMTI Fr Ken"
type textarea "x"
type input "EMTI Fr Ken"
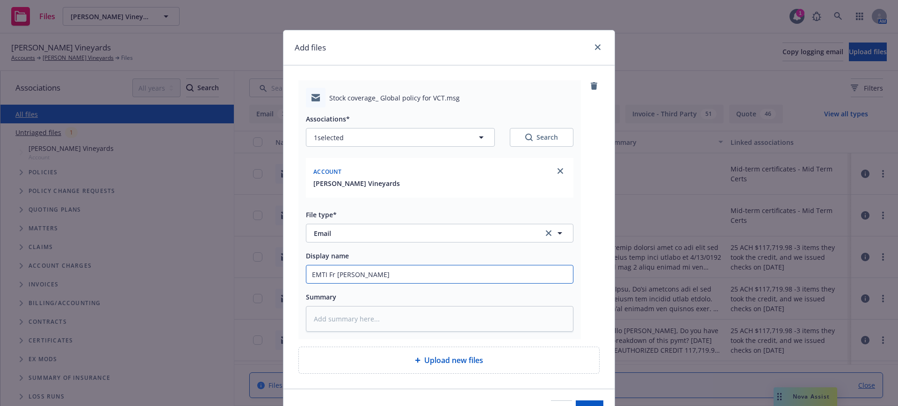
type textarea "x"
type input "EMTI Fr Ken G"
type textarea "x"
type input "EMTI Fr Ken Gl"
type textarea "x"
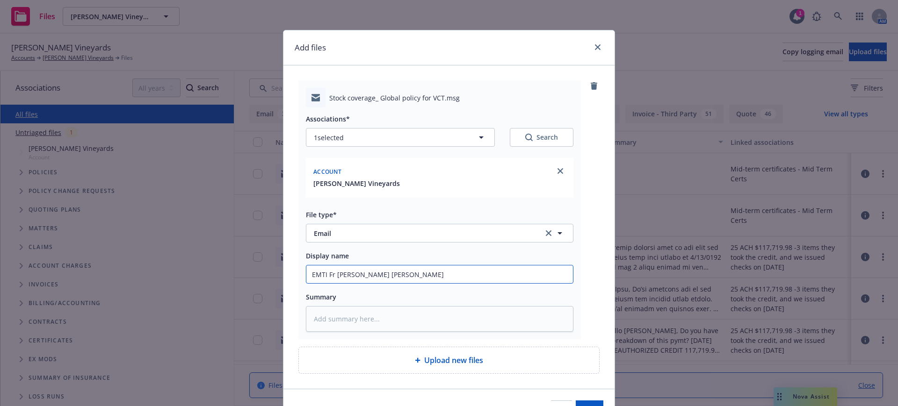
type input "EMTI Fr Ken Glo"
type textarea "x"
type input "EMTI Fr Ken Gloa"
type textarea "x"
type input "EMTI Fr Ken Glo"
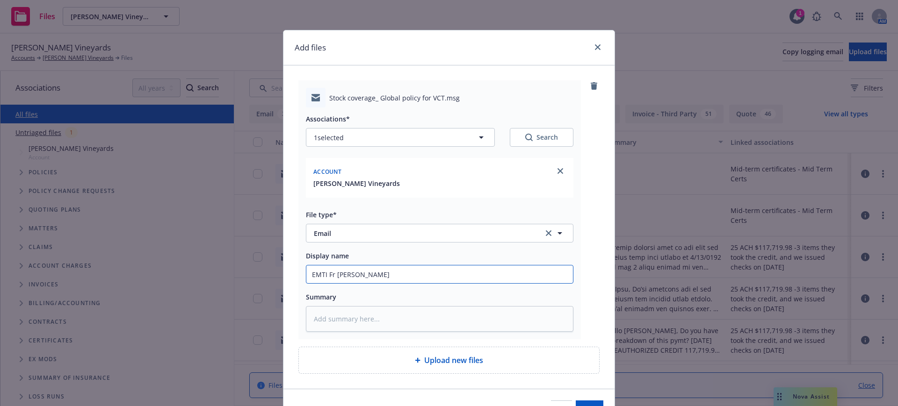
type textarea "x"
type input "EMTI Fr Ken Glob"
type textarea "x"
type input "EMTI Fr Ken Globa"
type textarea "x"
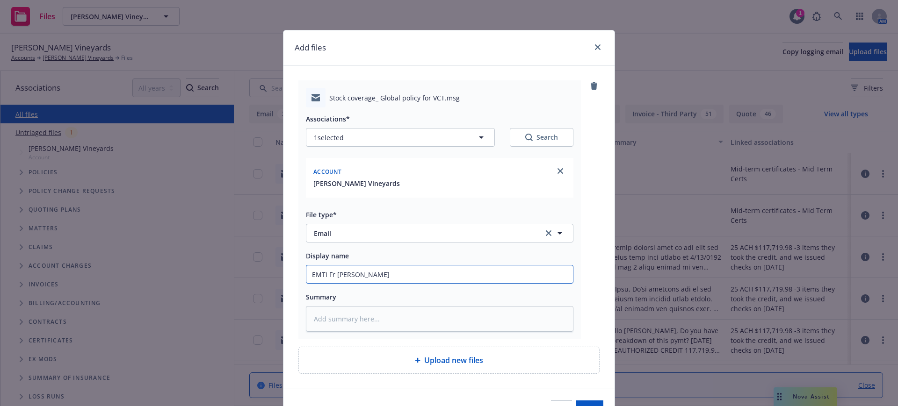
type input "EMTI Fr Ken Global"
type textarea "x"
type input "EMTI Fr Ken Globa"
type textarea "x"
type input "EMTI Fr Ken Glo"
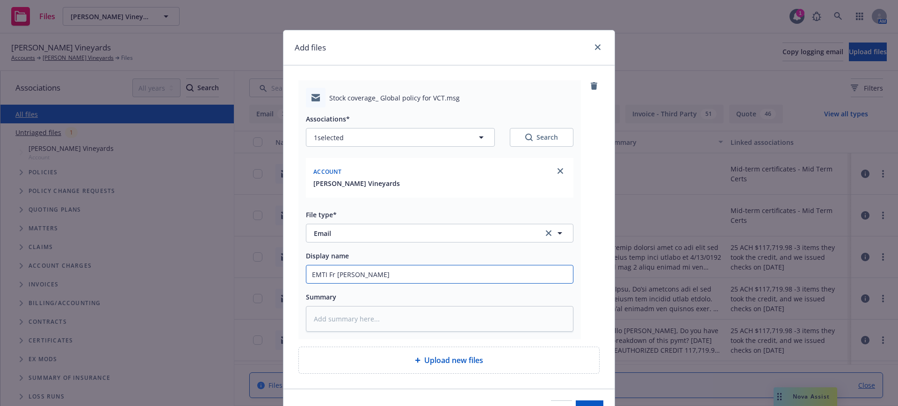
type textarea "x"
type input "EMTI Fr Ken Gl"
type textarea "x"
type input "EMTI Fr Ken G"
type textarea "x"
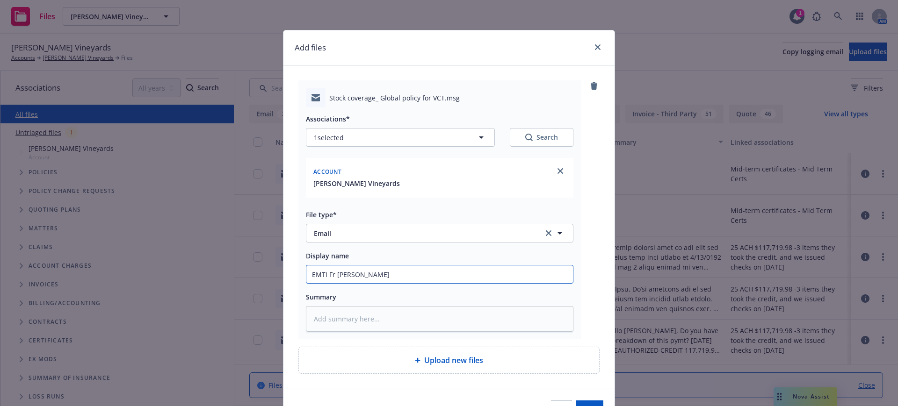
type input "EMTI Fr Ken"
type textarea "x"
type input "EMTI Fr Ken S"
type textarea "x"
type input "EMTI Fr Ken St"
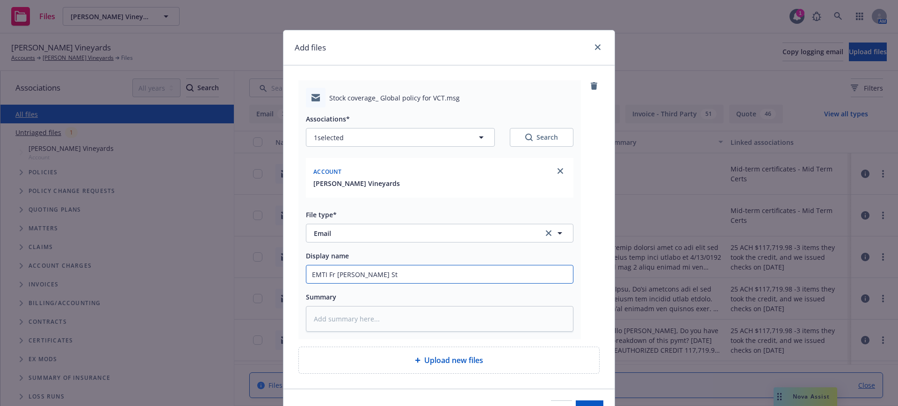
type textarea "x"
type input "EMTI Fr Ken Sto"
type textarea "x"
type input "EMTI Fr Ken Stoc"
type textarea "x"
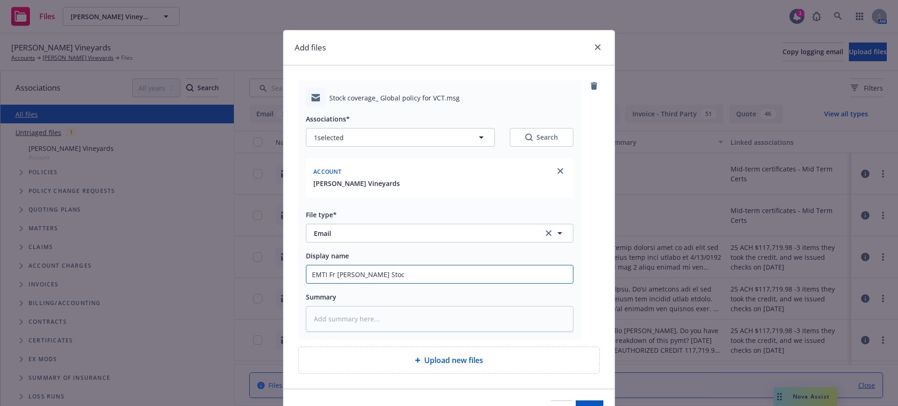
type input "EMTI Fr Ken Stock"
type textarea "x"
type input "EMTI Fr Ken Stock"
type textarea "x"
type input "EMTI Fr Ken Stock c"
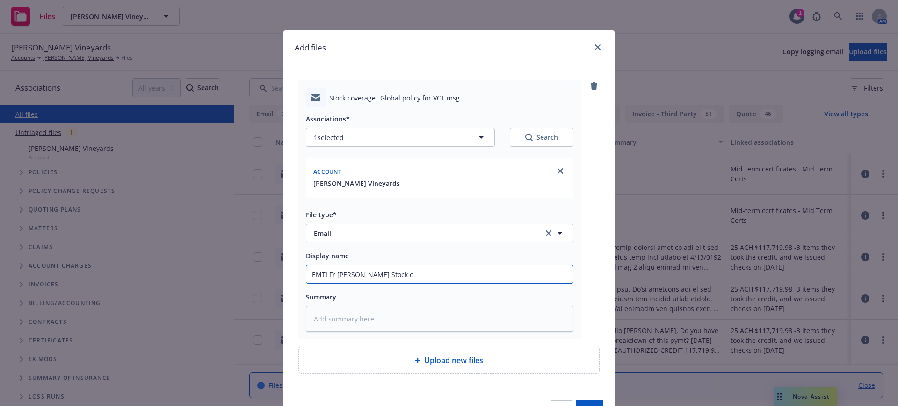
type textarea "x"
type input "EMTI Fr Ken Stock co"
type textarea "x"
type input "EMTI Fr Ken Stock cov"
type textarea "x"
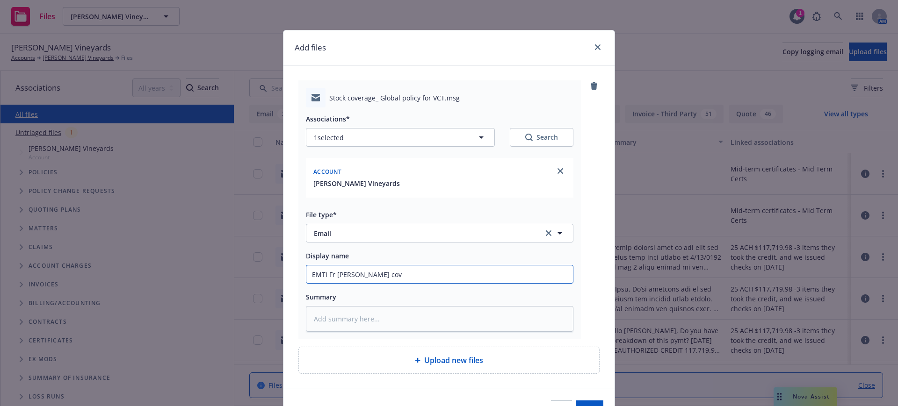
type input "EMTI Fr Ken Stock cove"
type textarea "x"
type input "EMTI Fr Ken Stock cover"
type textarea "x"
type input "EMTI Fr Ken Stock covera"
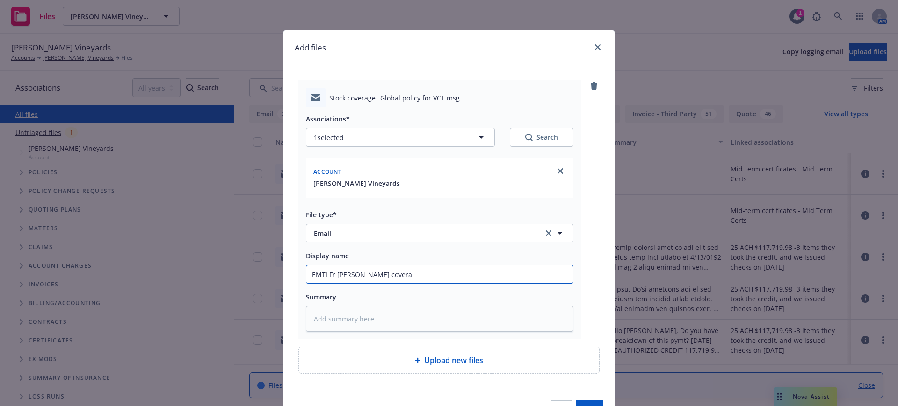
type textarea "x"
type input "EMTI Fr Ken Stock coverag"
type textarea "x"
type input "EMTI Fr Ken Stock coverage"
type textarea "x"
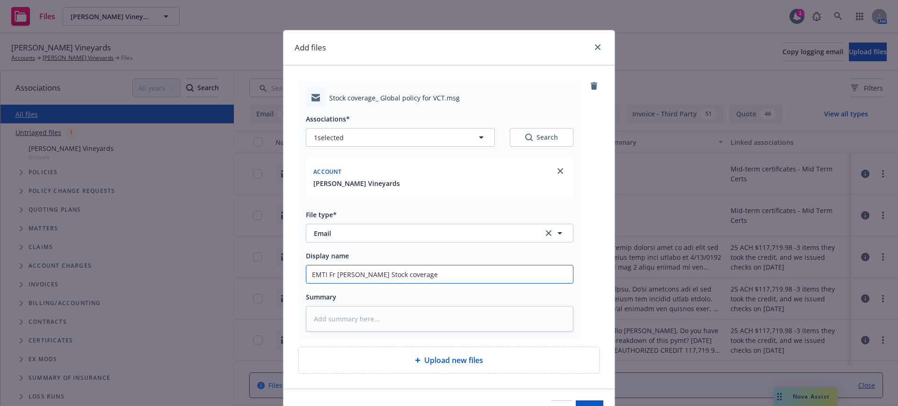
type input "EMTI Fr Ken Stock coverage"
type textarea "x"
type input "EMTI Fr Ken Stock coverage G"
type textarea "x"
type input "EMTI Fr Ken Stock coverage Gl"
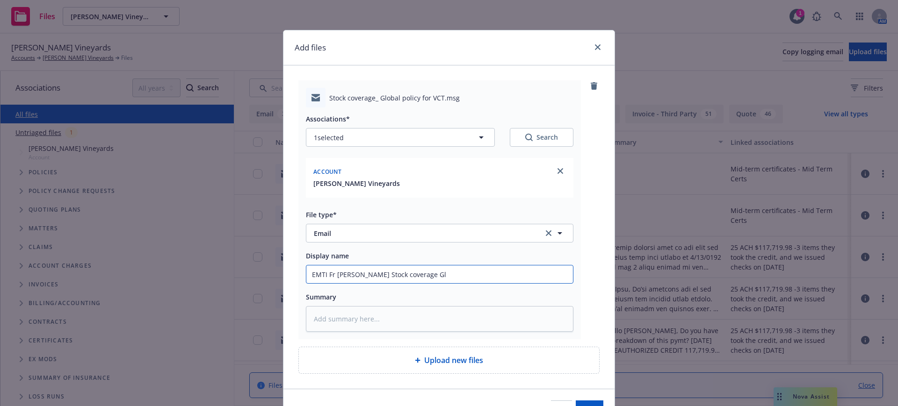
type textarea "x"
type input "EMTI Fr Ken Stock coverage Glo"
type textarea "x"
type input "EMTI Fr Ken Stock coverage Glob"
type textarea "x"
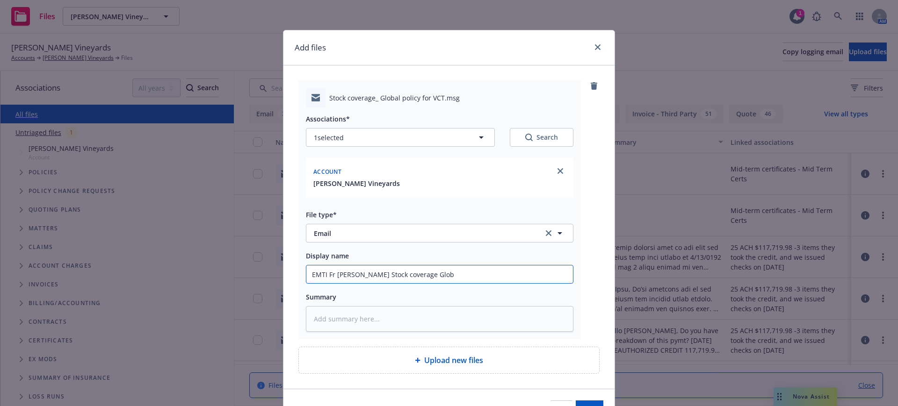
type input "EMTI Fr Ken Stock coverage Globa"
type textarea "x"
type input "EMTI Fr Ken Stock coverage Global"
type textarea "x"
type input "EMTI Fr Ken Stock coverage Global"
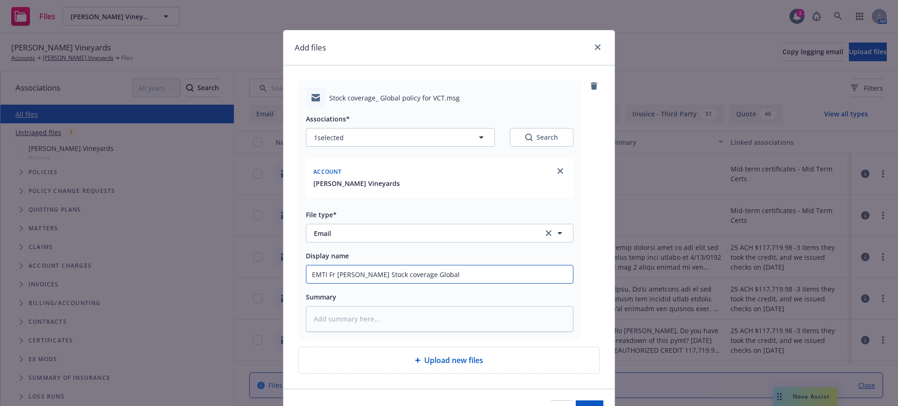
type textarea "x"
type input "EMTI Fr Ken Stock coverage Global p"
type textarea "x"
type input "EMTI Fr Ken Stock coverage Global po"
type textarea "x"
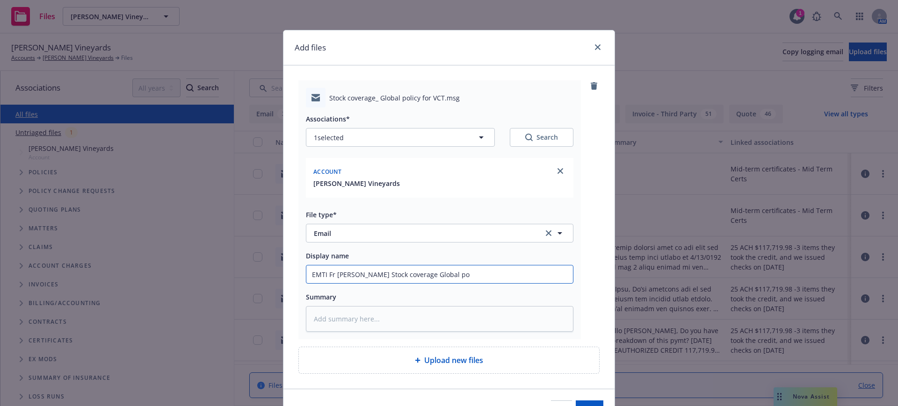
type input "EMTI Fr Ken Stock coverage Global pol"
type textarea "x"
type input "EMTI Fr Ken Stock coverage Global poli"
type textarea "x"
type input "EMTI Fr Ken Stock coverage Global polic"
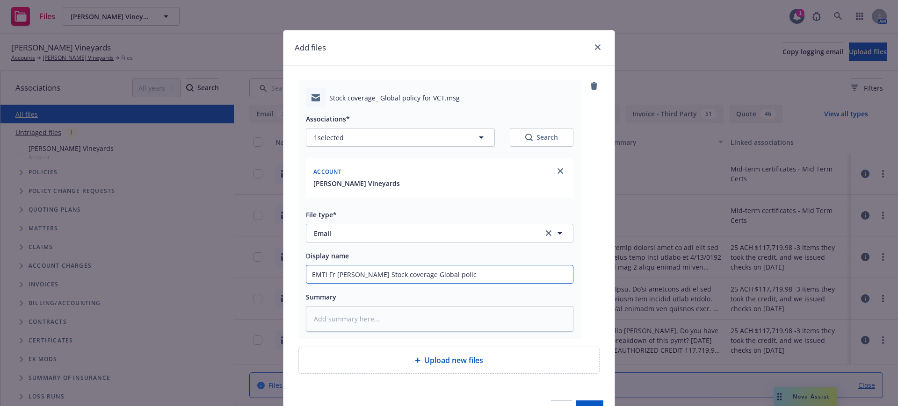
type textarea "x"
type input "EMTI Fr Ken Stock coverage Global policy"
type textarea "x"
type input "EMTI Fr Ken Stock coverage Global policy"
type textarea "x"
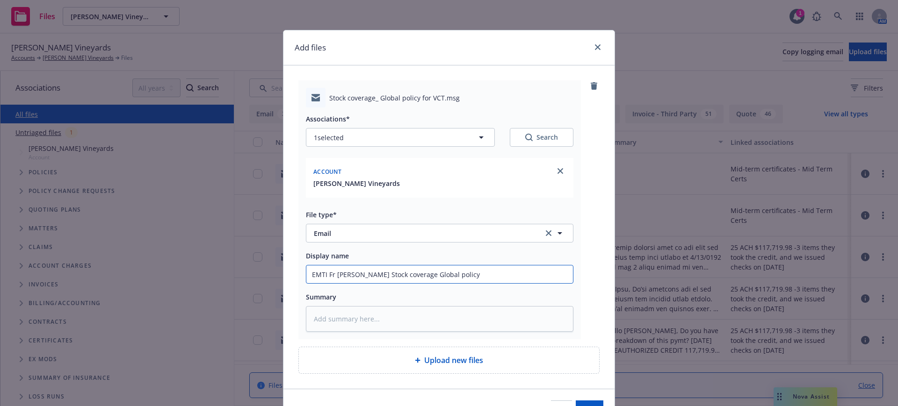
type input "EMTI Fr Ken Stock coverage Global policy f"
type textarea "x"
type input "EMTI Fr Ken Stock coverage Global policy fo"
type textarea "x"
type input "EMTI Fr Ken Stock coverage Global policy for"
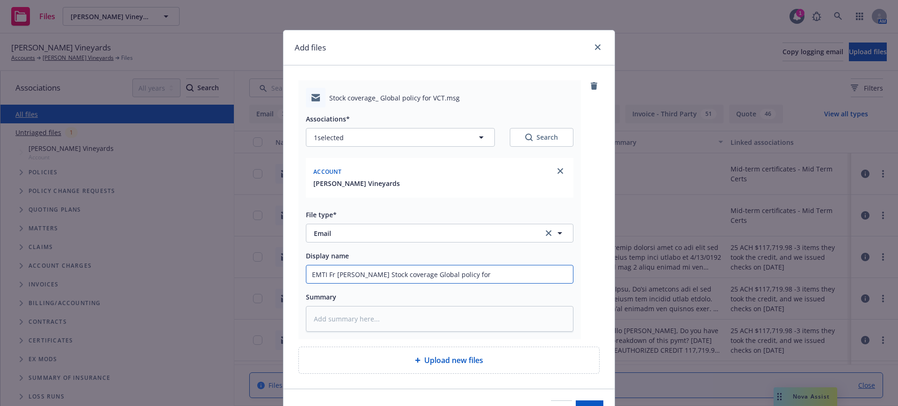
type textarea "x"
type input "EMTI Fr Ken Stock coverage Global policy for"
type textarea "x"
type input "EMTI Fr Ken Stock coverage Global policy for V"
type textarea "x"
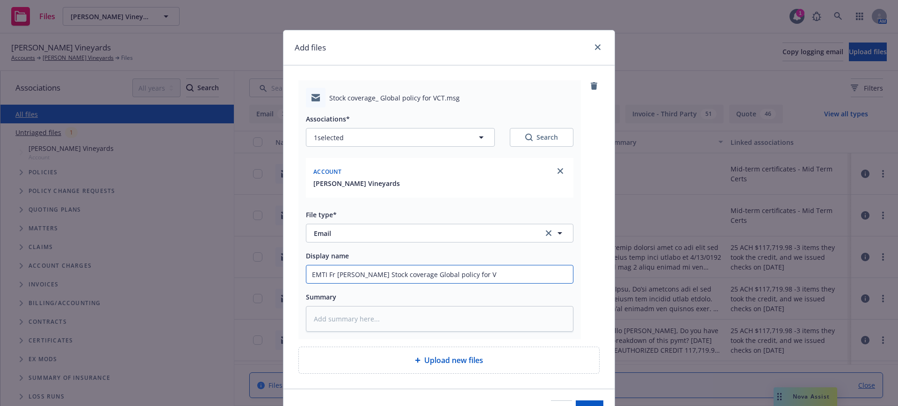
type input "EMTI Fr Ken Stock coverage Global policy for VC"
type textarea "x"
type input "EMTI Fr Ken Stock coverage Global policy for VCT"
type textarea "x"
type input "EMTI Fr Ken Stock coverage Global policy for VCT"
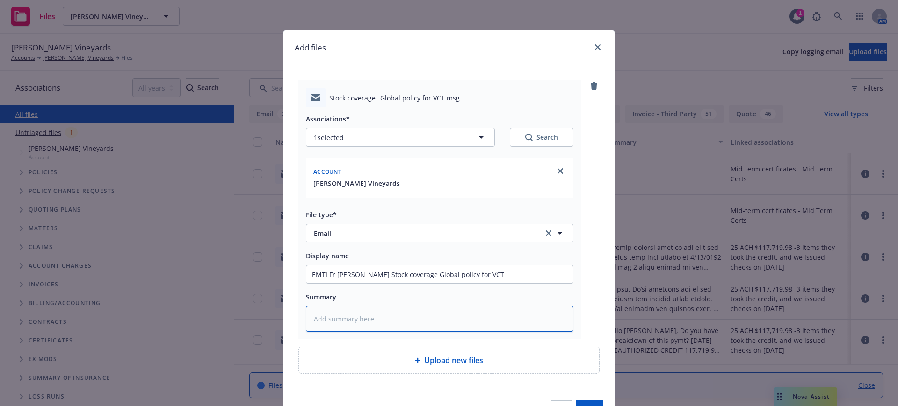
click at [309, 321] on textarea at bounding box center [439, 319] width 267 height 26
paste textarea "Hi Courtney, thought I would check again if there would be an interest in looki…"
type textarea "x"
type textarea "Hi Courtney, thought I would check again if there would be an interest in looki…"
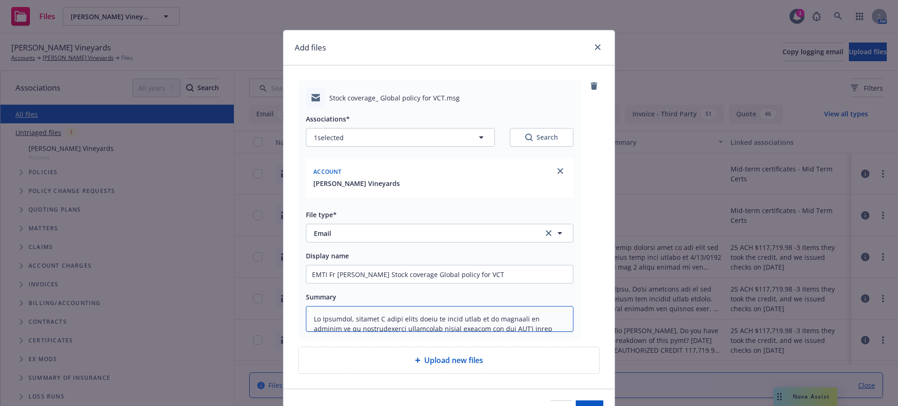
scroll to position [288, 0]
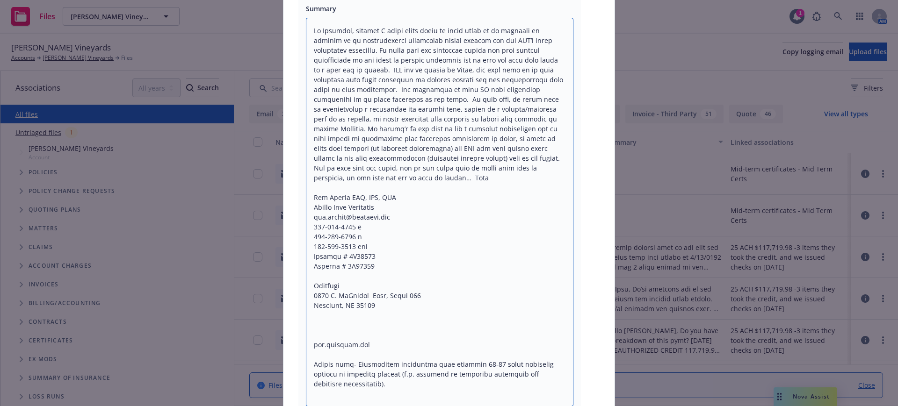
drag, startPoint x: 306, startPoint y: 245, endPoint x: 353, endPoint y: 395, distance: 157.8
click at [353, 395] on textarea at bounding box center [439, 212] width 267 height 389
type textarea "x"
type textarea "Hi Courtney, thought I would check again if there would be an interest in looki…"
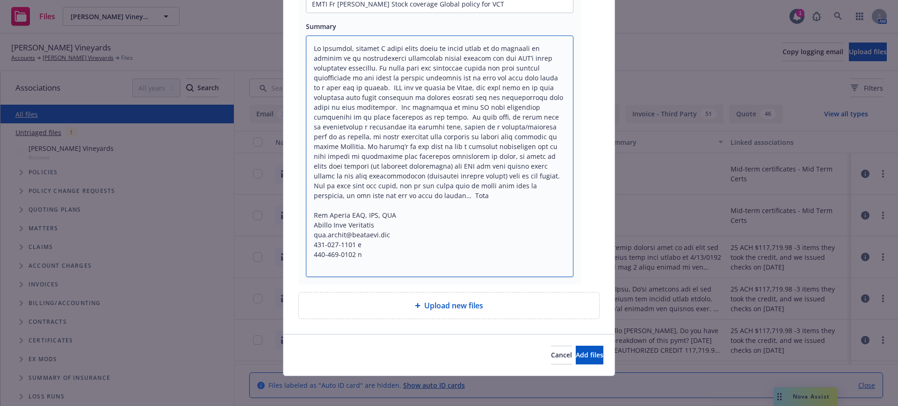
scroll to position [271, 0]
type textarea "x"
type textarea "Hi Courtney, thought I would check again if there would be an interest in looki…"
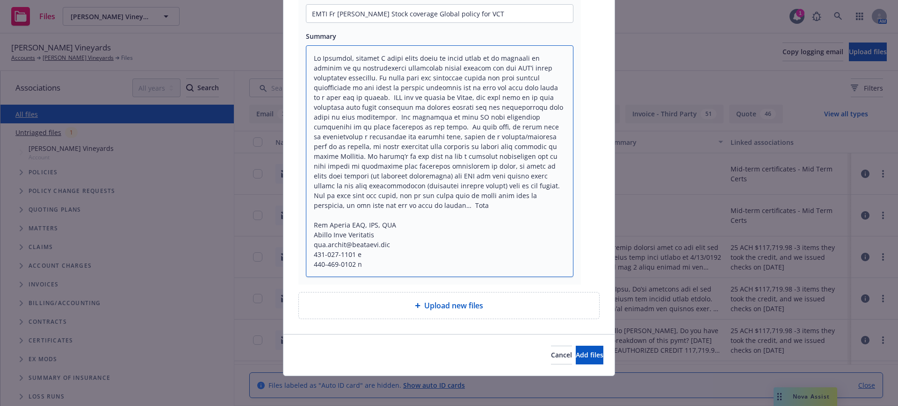
type textarea "x"
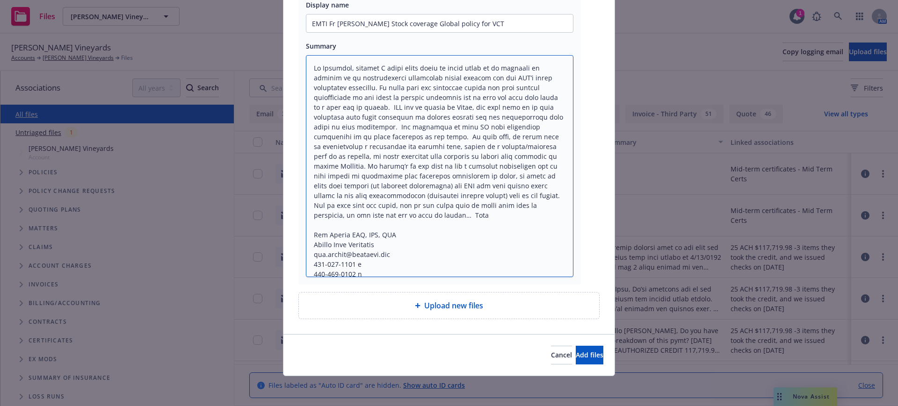
scroll to position [251, 0]
type textarea "Hi Courtney, thought I would check again if there would be an interest in looki…"
click at [576, 353] on span "Add files" at bounding box center [590, 355] width 28 height 9
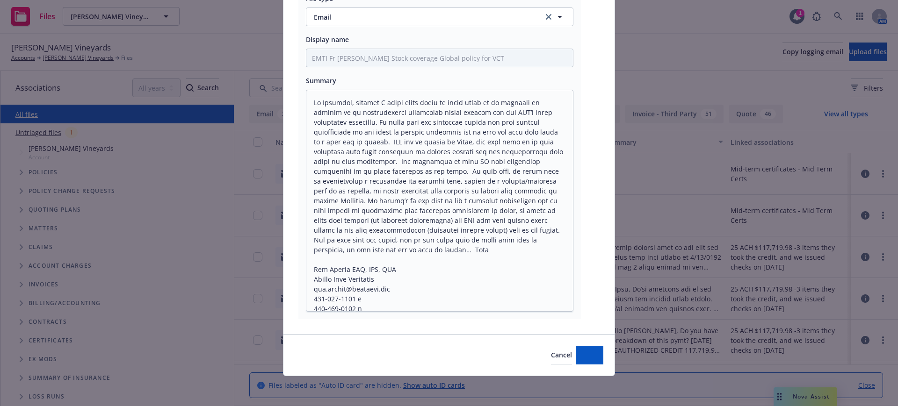
scroll to position [216, 0]
type textarea "x"
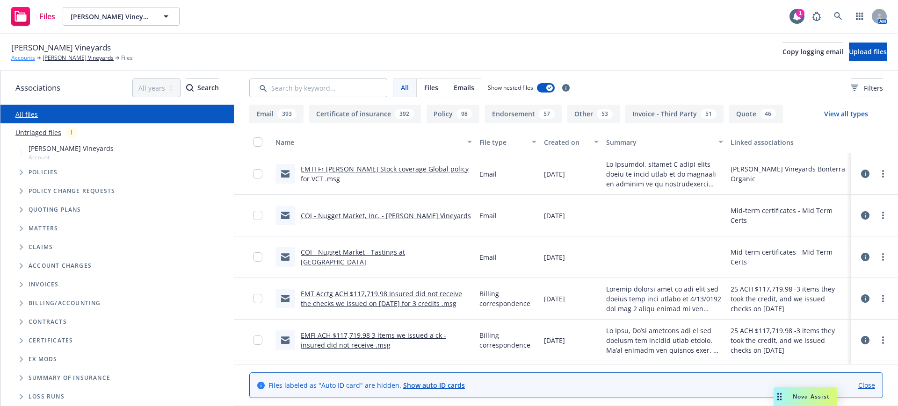
click at [19, 56] on link "Accounts" at bounding box center [23, 58] width 24 height 8
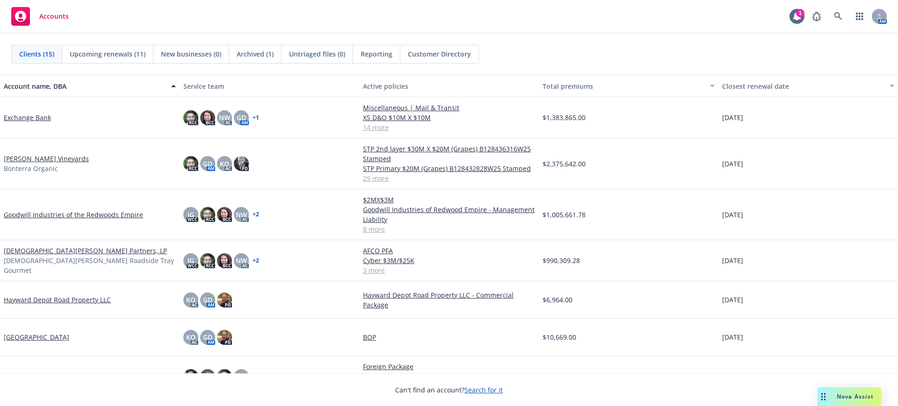
scroll to position [175, 0]
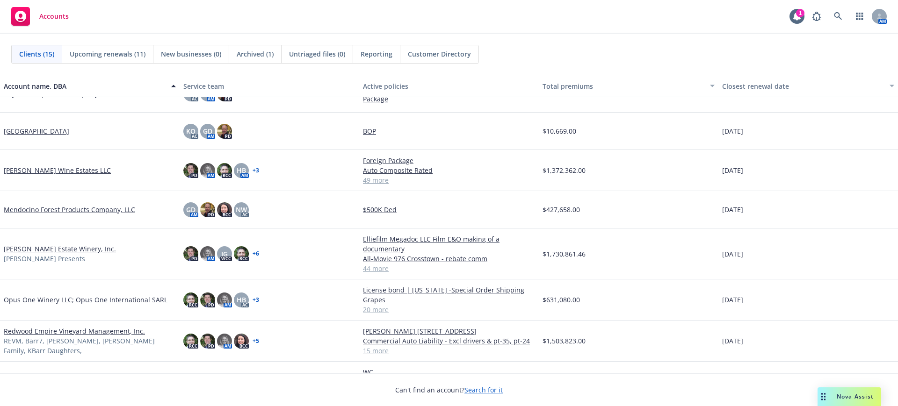
click at [42, 249] on link "[PERSON_NAME] Estate Winery, Inc." at bounding box center [60, 249] width 112 height 10
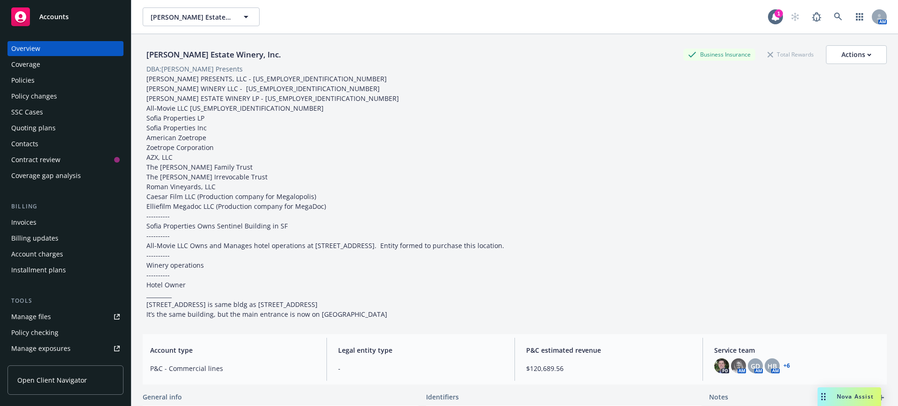
click at [17, 78] on div "Policies" at bounding box center [22, 80] width 23 height 15
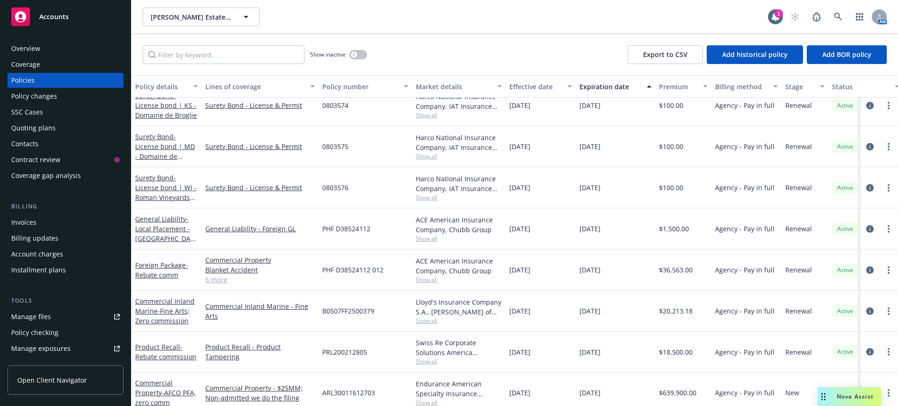
scroll to position [584, 0]
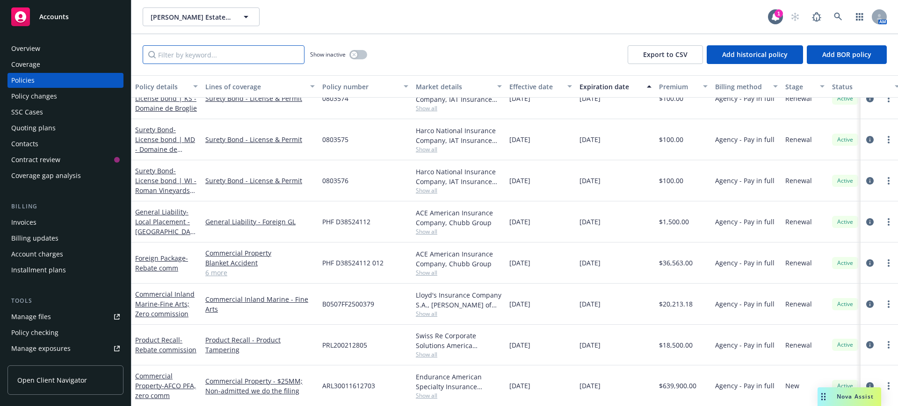
click at [174, 56] on input "Filter by keyword..." at bounding box center [224, 54] width 162 height 19
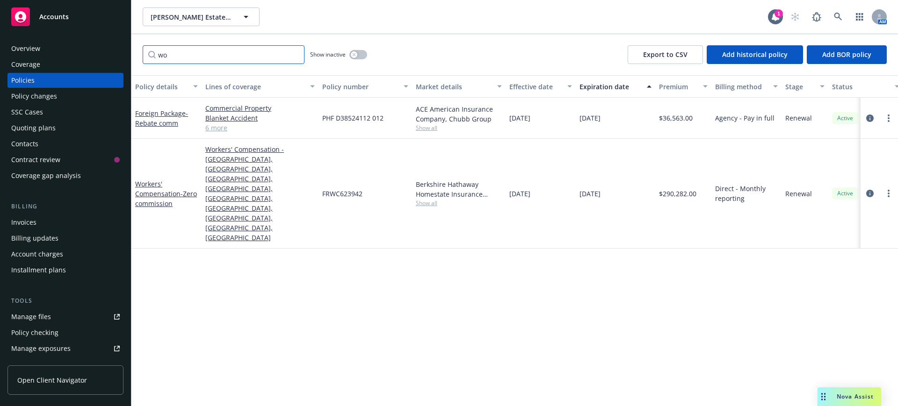
scroll to position [0, 0]
type input "wor"
click at [149, 180] on link "Workers' Compensation - Zero commission" at bounding box center [166, 194] width 62 height 29
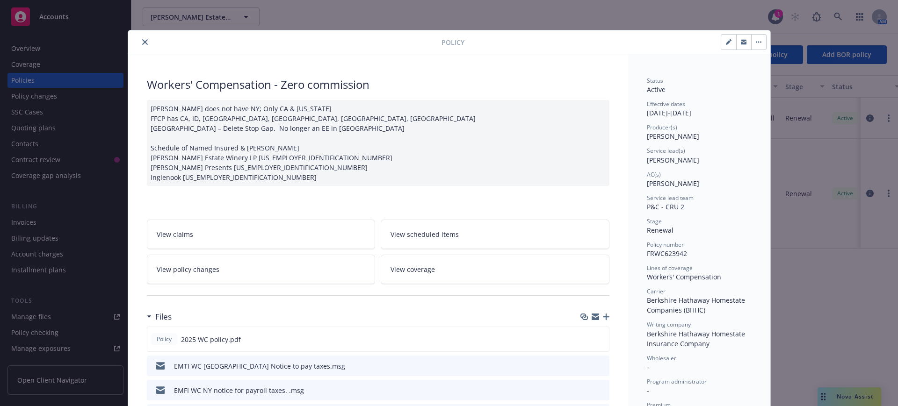
click at [603, 317] on icon "button" at bounding box center [606, 317] width 7 height 7
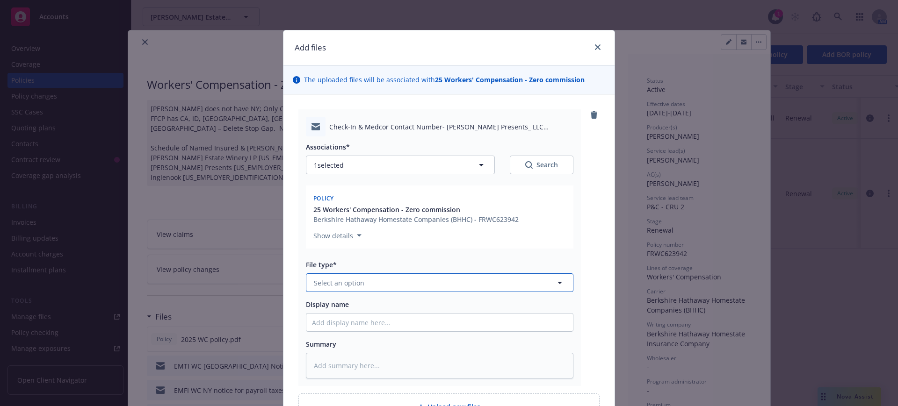
click at [329, 281] on span "Select an option" at bounding box center [339, 283] width 50 height 10
type input "w"
type input "email"
click at [318, 304] on span "Email" at bounding box center [324, 309] width 17 height 10
click at [309, 321] on input "Display name" at bounding box center [439, 323] width 266 height 18
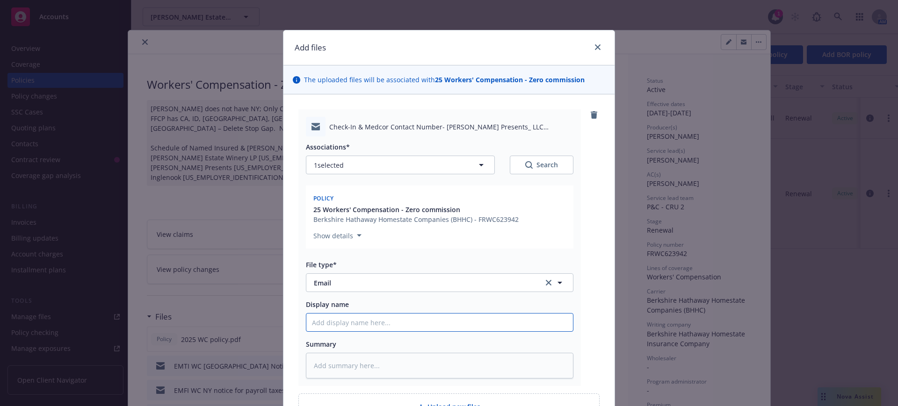
type textarea "x"
type input "E"
type textarea "x"
type input "EM"
type textarea "x"
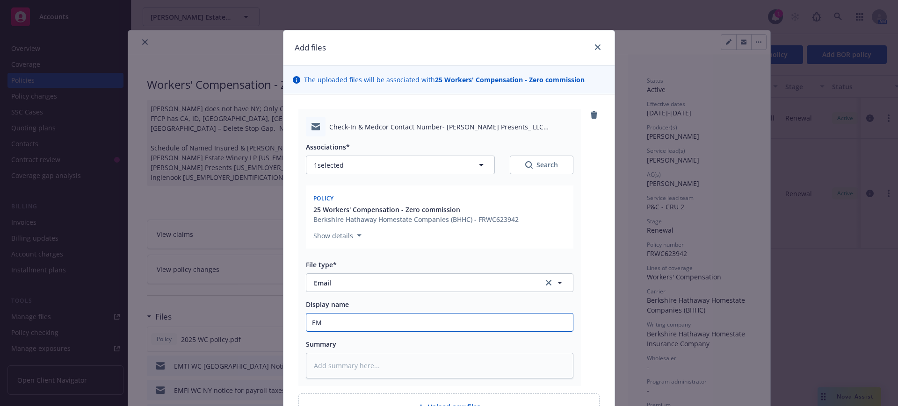
type input "EMF"
type textarea "x"
type input "EMFC"
type textarea "x"
type input "EMFC"
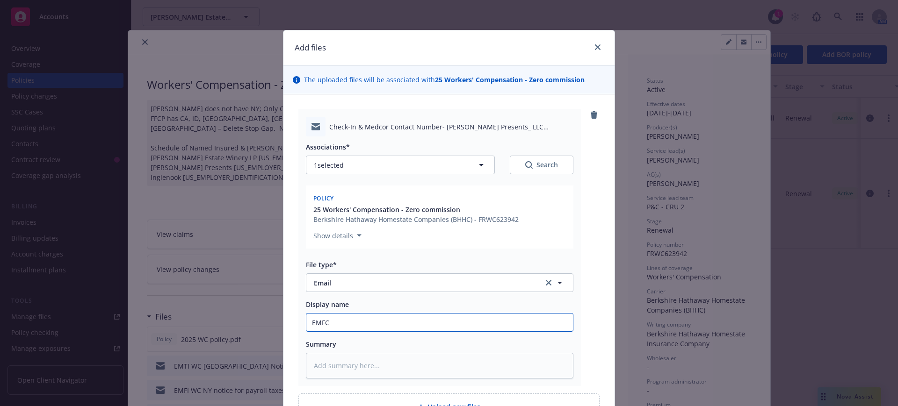
type textarea "x"
type input "EMFC W"
type textarea "x"
type input "EMFC WC"
type textarea "x"
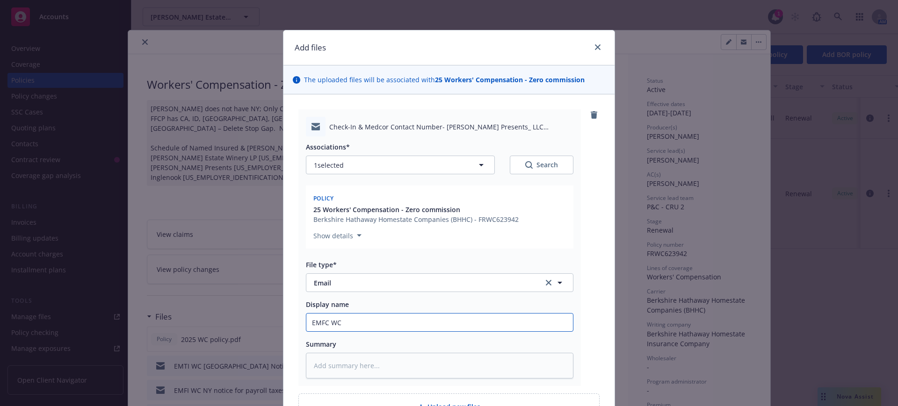
type input "EMFC WC"
type textarea "x"
type input "EMFC WC I"
type textarea "x"
type input "EMFC WC In"
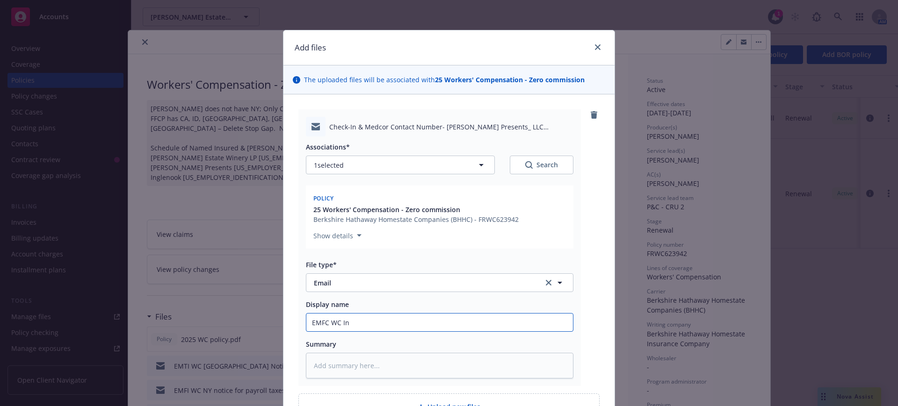
type textarea "x"
type input "EMFC WC Ins"
type textarea "x"
type input "EMFC WC Insu"
type textarea "x"
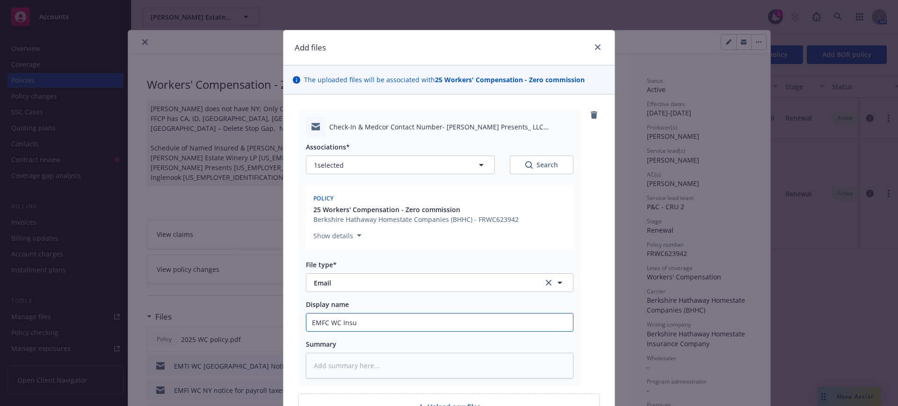
type input "EMFC WC Insur"
type textarea "x"
type input "EMFC WC Insure"
type textarea "x"
type input "EMFC WC Insured"
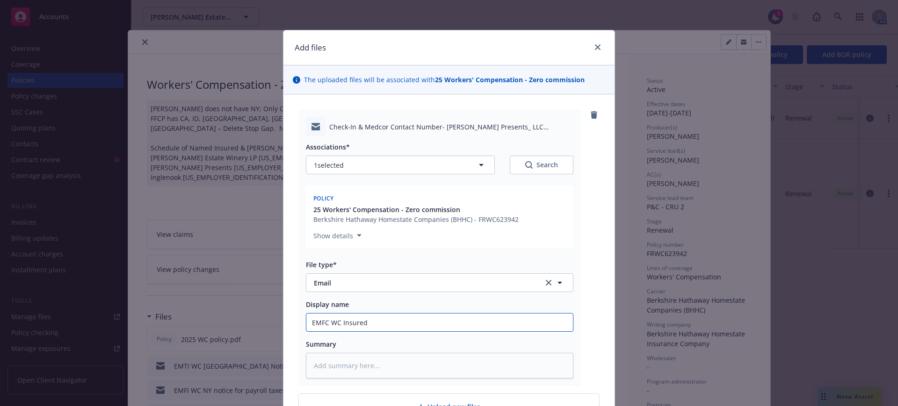
type textarea "x"
type input "EMFC WC Insured"
type textarea "x"
type input "EMFC WC Insured u"
type textarea "x"
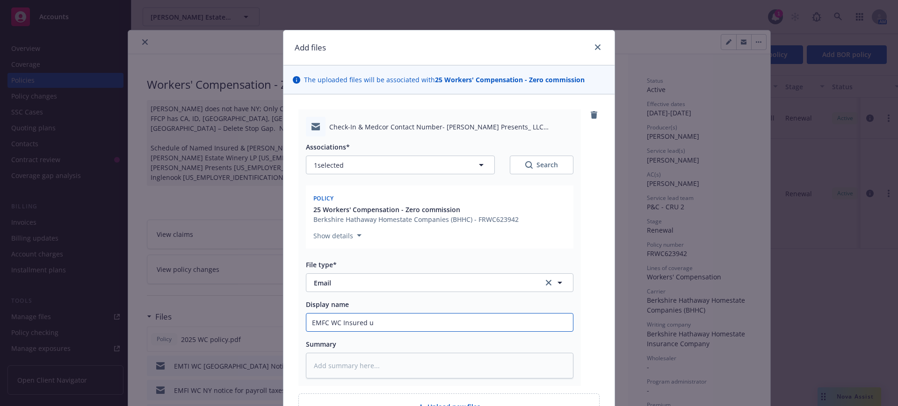
type input "EMFC WC Insured us"
type textarea "x"
type input "EMFC WC Insured use"
type textarea "x"
type input "EMFC WC Insured use"
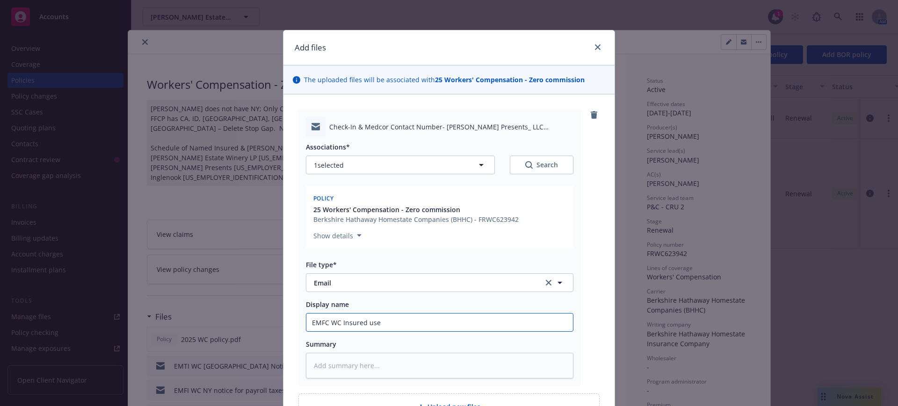
type textarea "x"
type input "EMFC WC Insured use B"
type textarea "x"
type input "EMFC WC Insured use BH"
type textarea "x"
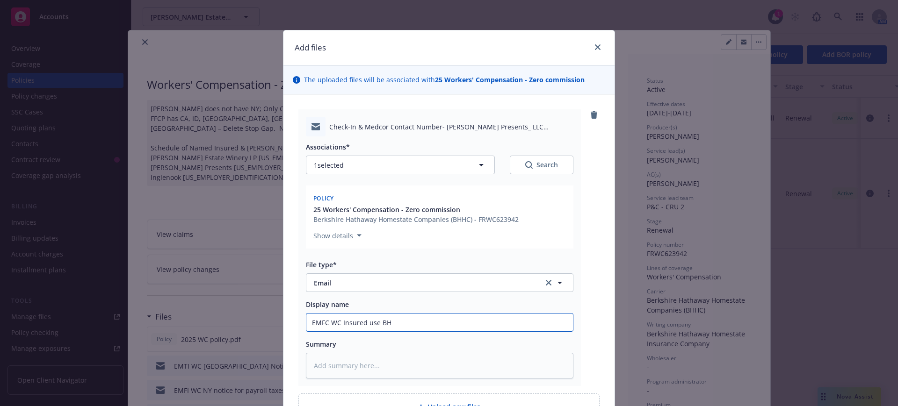
type input "EMFC WC Insured use BHH"
type textarea "x"
type input "EMFC WC Insured use BHHC"
type textarea "x"
type input "EMFC WC Insured use BHHC"
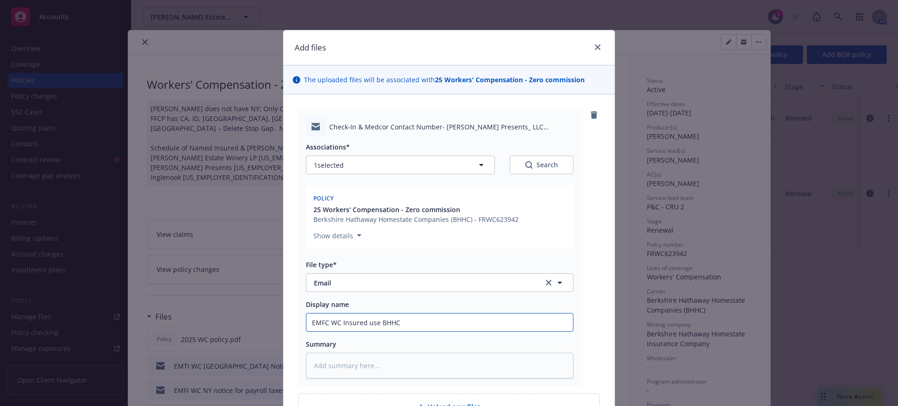
type textarea "x"
type input "EMFC WC Insured use BHHC M"
type textarea "x"
type input "EMFC WC Insured use BHHC ME"
type textarea "x"
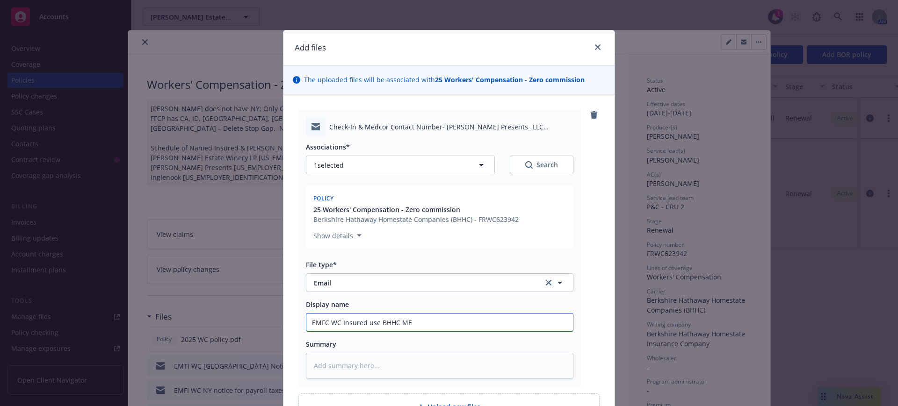
type input "EMFC WC Insured use BHHC MEd"
type textarea "x"
type input "EMFC WC Insured use BHHC MEdc"
type textarea "x"
type input "EMFC WC Insured use BHHC MEdco"
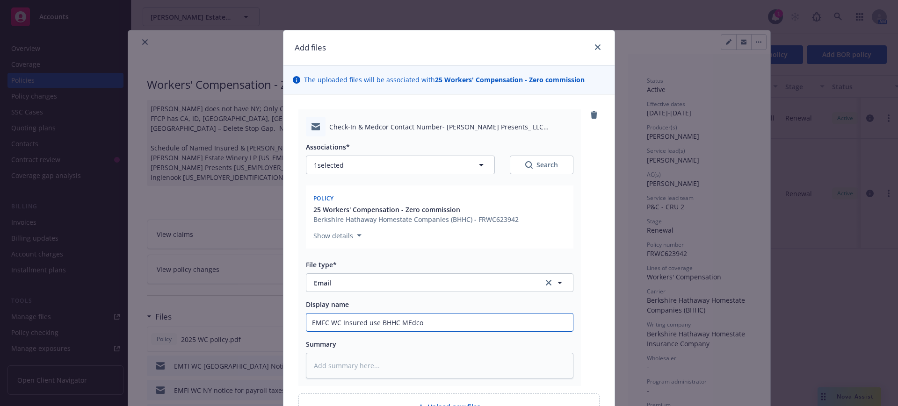
type textarea "x"
type input "EMFC WC Insured use BHHC MEdcor"
type textarea "x"
type input "EMFC WC Insured use BHHC MEdcore"
type textarea "x"
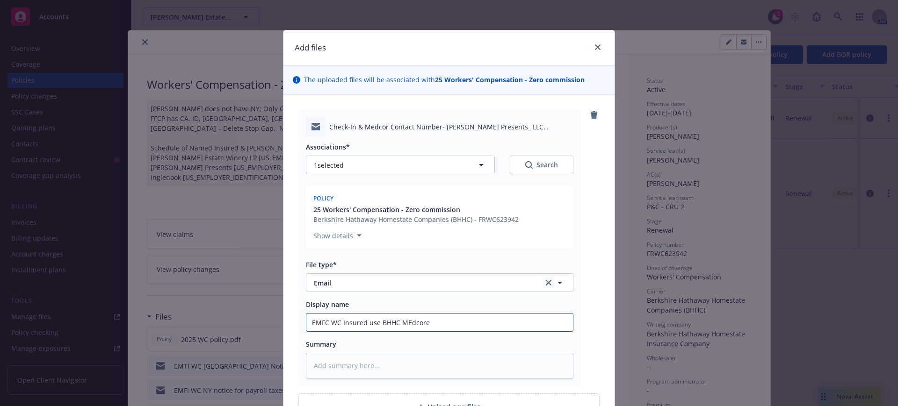
type input "EMFC WC Insured use BHHC MEdcore"
type textarea "x"
type input "EMFC WC Insured use BHHC MEdcore K"
type textarea "x"
type input "EMFC WC Insured use BHHC MEdcore Ki"
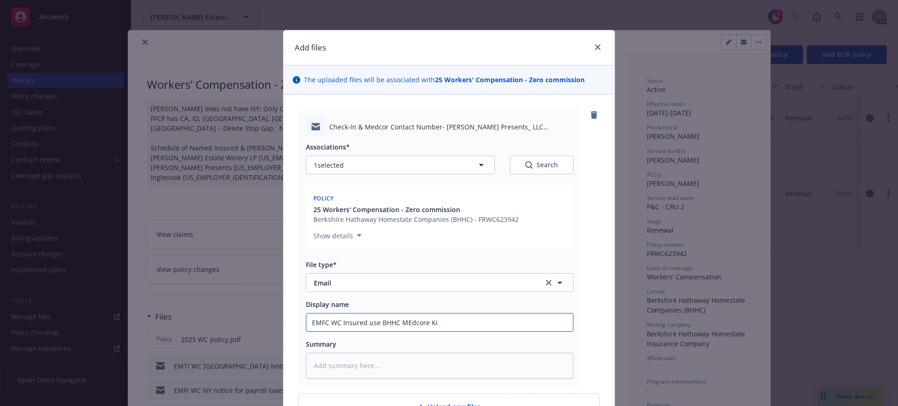
type textarea "x"
type input "EMFC WC Insured use BHHC MEdcore Kin"
type textarea "x"
type input "EMFC WC Insured use BHHC MEdcore Kine"
type textarea "x"
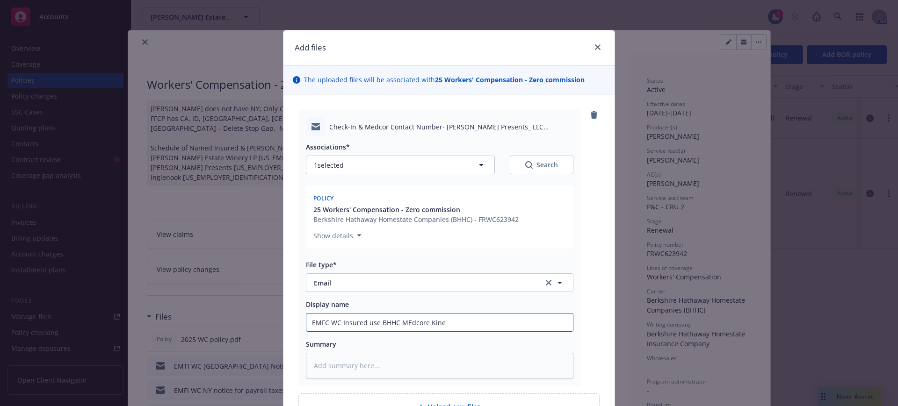
type input "EMFC WC Insured use BHHC MEdcore Kine"
click at [399, 321] on input "EMFC WC Insured use BHHC MEdcore Kine" at bounding box center [439, 323] width 266 height 18
type textarea "x"
type input "EMFC WC Insured use BHHC Mdcore Kine"
type textarea "x"
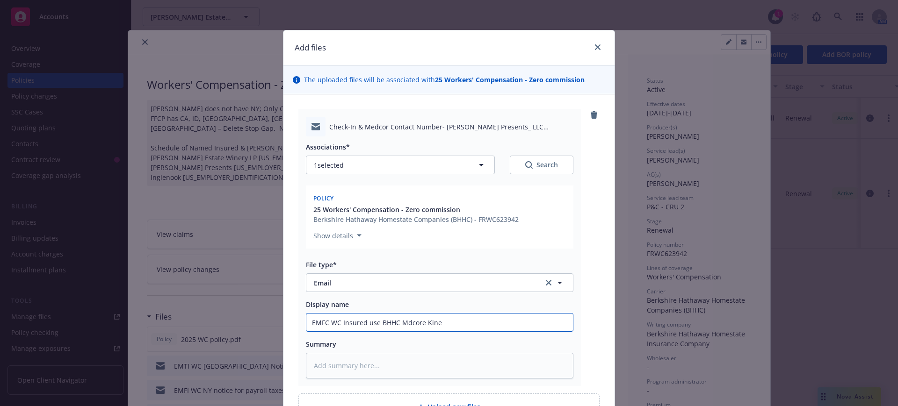
type input "EMFC WC Insured use BHHC Medcore Kine"
drag, startPoint x: 424, startPoint y: 321, endPoint x: 455, endPoint y: 324, distance: 31.4
click at [455, 324] on input "EMFC WC Insured use BHHC Medcore Kine" at bounding box center [439, 323] width 266 height 18
type textarea "x"
type input "EMFC WC Insured use BHHC Medcore l"
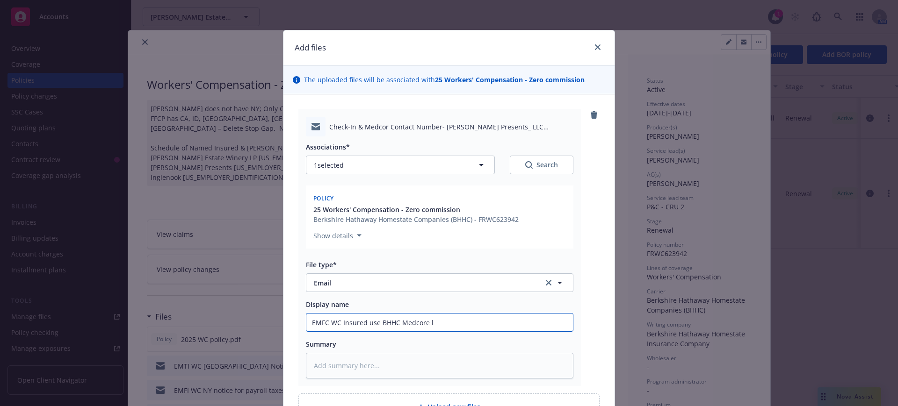
type textarea "x"
type input "EMFC WC Insured use BHHC Medcore li"
type textarea "x"
type input "EMFC WC Insured use BHHC Medcore lin"
type textarea "x"
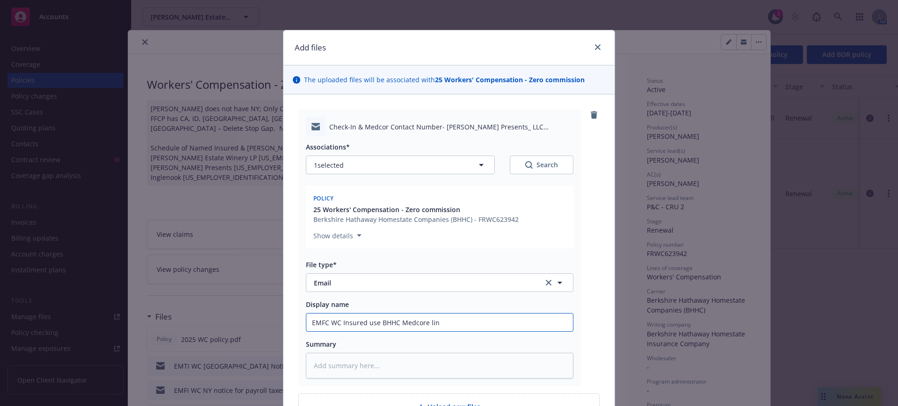
type input "EMFC WC Insured use BHHC Medcore line"
type textarea "x"
type input "EMFC WC Insured use BHHC Medcore line"
type textarea "x"
type input "EMFC WC Insured use BHHC Medcore line 8"
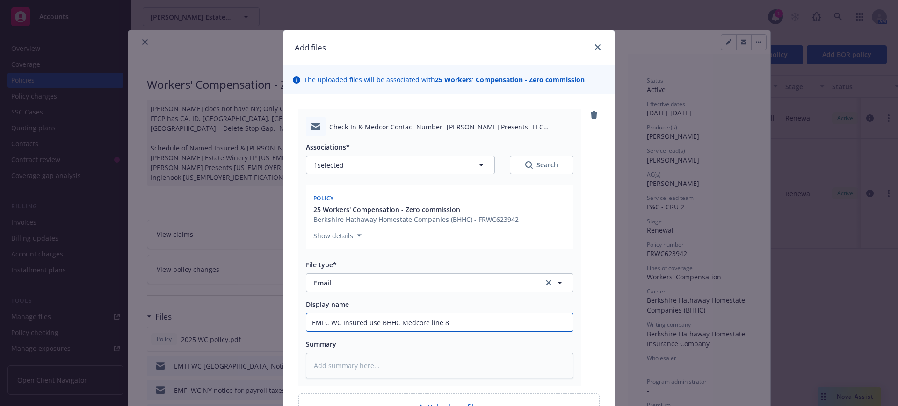
type textarea "x"
type input "EMFC WC Insured use BHHC Medcore line 84"
type textarea "x"
type input "EMFC WC Insured use BHHC Medcore line 844"
type textarea "x"
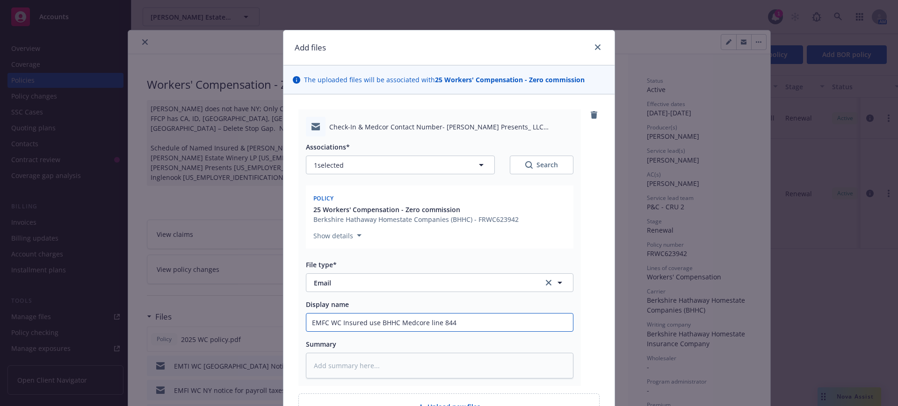
type input "EMFC WC Insured use BHHC Medcore line 844-"
type textarea "x"
type input "EMFC WC Insured use BHHC Medcore line 844-8"
type textarea "x"
type input "EMFC WC Insured use BHHC Medcore line 844-84"
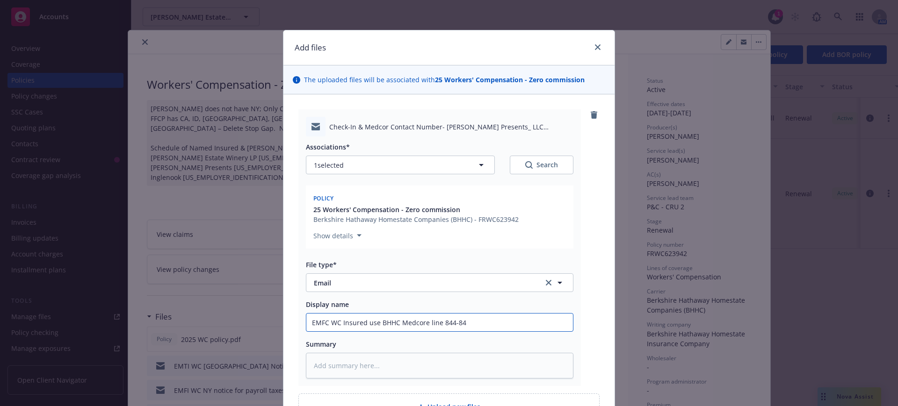
type textarea "x"
type input "EMFC WC Insured use BHHC Medcore line 844-842"
type textarea "x"
type input "EMFC WC Insured use BHHC Medcore line 844-842-"
type textarea "x"
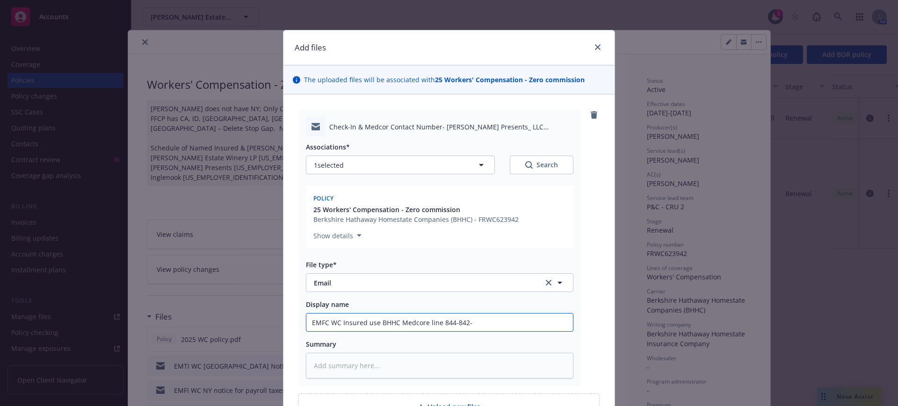
type input "EMFC WC Insured use BHHC Medcore line 844-842-2"
type textarea "x"
type input "EMFC WC Insured use BHHC Medcore line 844-842-25"
type textarea "x"
type input "EMFC WC Insured use BHHC Medcore line 844-842-254"
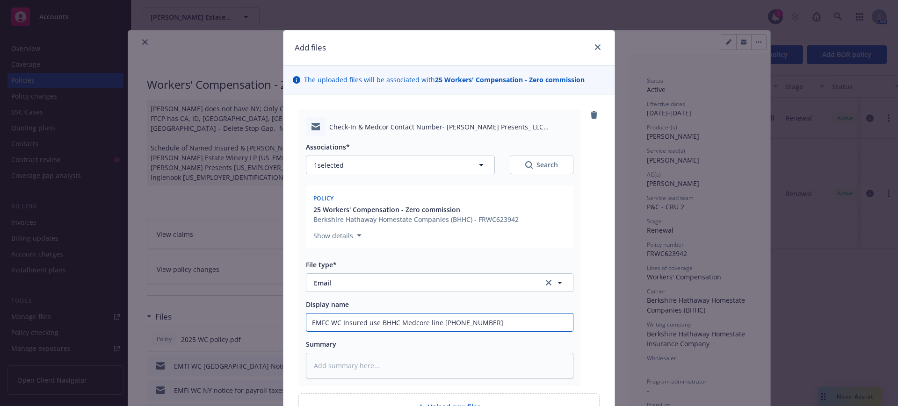
type textarea "x"
type input "EMFC WC Insured use BHHC Medcore line 844-842-2540"
click at [362, 322] on input "EMFC WC Insured use BHHC Medcore line 844-842-2540" at bounding box center [439, 323] width 266 height 18
type textarea "x"
type input "EMFC WC Insured suse BHHC Medcore line 844-842-2540"
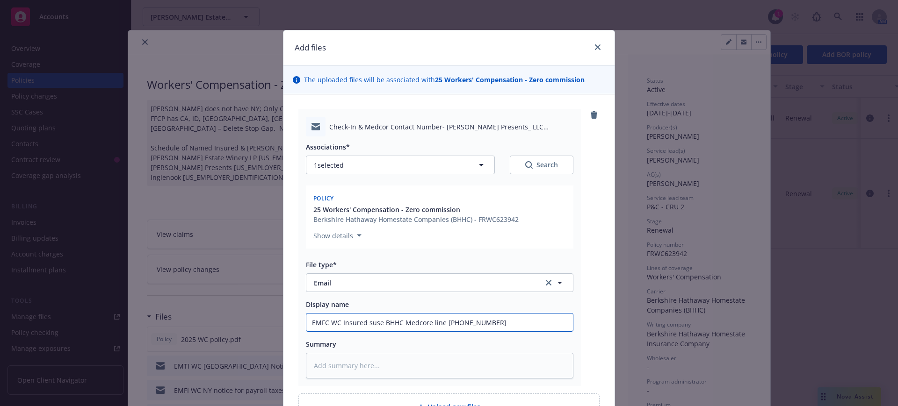
type textarea "x"
type input "EMFC WC Insured shuse BHHC Medcore line 844-842-2540"
type textarea "x"
type input "EMFC WC Insured shouse BHHC Medcore line 844-842-2540"
type textarea "x"
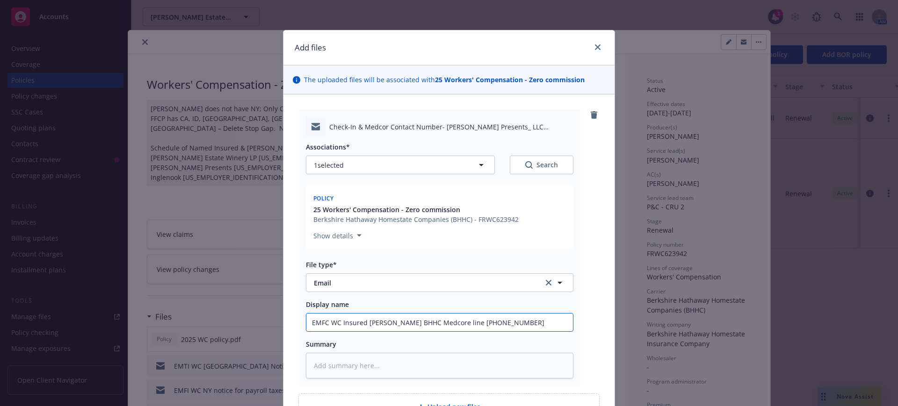
type input "EMFC WC Insured shouuse BHHC Medcore line 844-842-2540"
type textarea "x"
type input "EMFC WC Insured shouluse BHHC Medcore line 844-842-2540"
type textarea "x"
type input "EMFC WC Insured shoulduse BHHC Medcore line 844-842-2540"
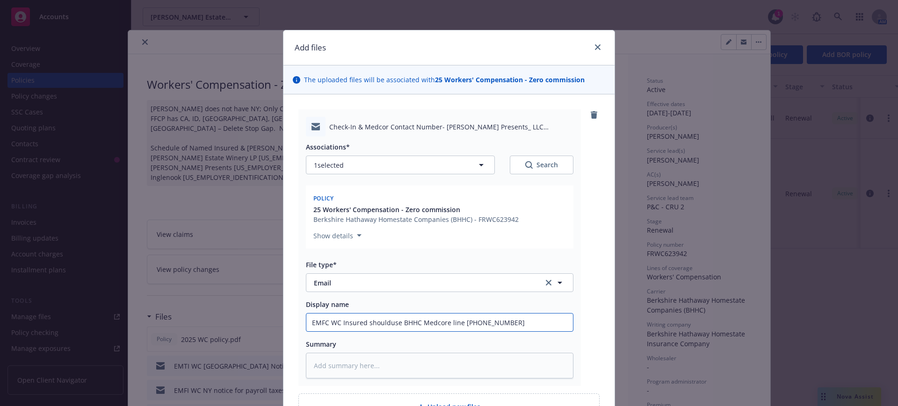
type textarea "x"
type input "EMFC WC Insured should use BHHC Medcore line 844-842-2540"
click at [307, 363] on textarea at bounding box center [439, 366] width 267 height 26
paste textarea "[EXTERNAL] Hello Team, I am reaching out to check in with you and advise there …"
type textarea "x"
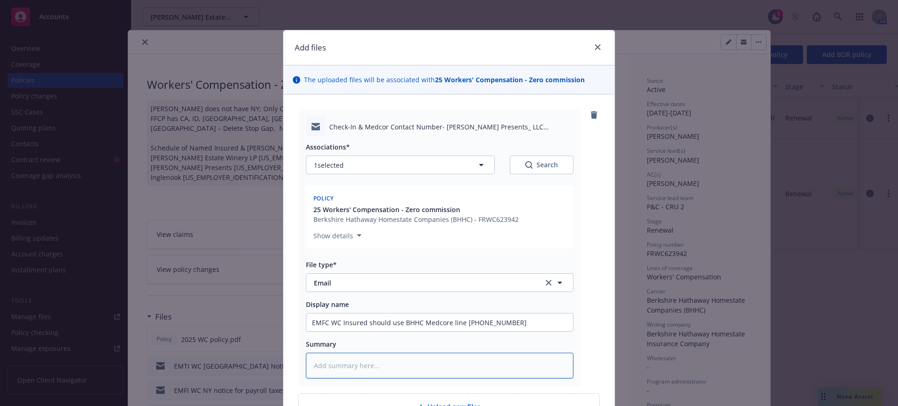
type textarea "[EXTERNAL] Hello Team, I am reaching out to check in with you and advise there …"
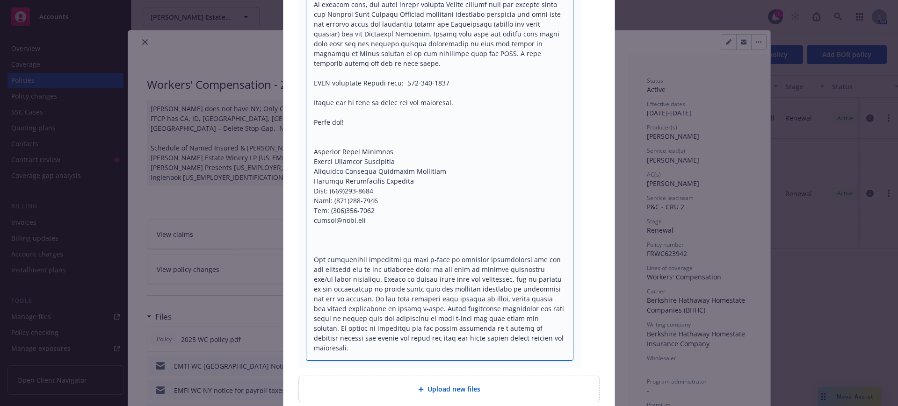
scroll to position [504, 0]
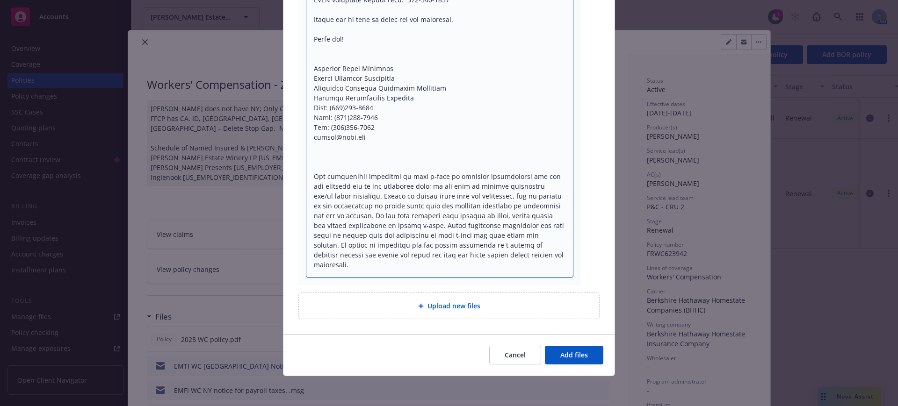
drag, startPoint x: 309, startPoint y: 288, endPoint x: 324, endPoint y: 410, distance: 122.9
click at [324, 406] on html "Accounts Overview Coverage Policies Policy changes SSC Cases Quoting plans Cont…" at bounding box center [449, 203] width 898 height 406
type textarea "x"
type textarea "[EXTERNAL] Hello Team, I am reaching out to check in with you and advise there …"
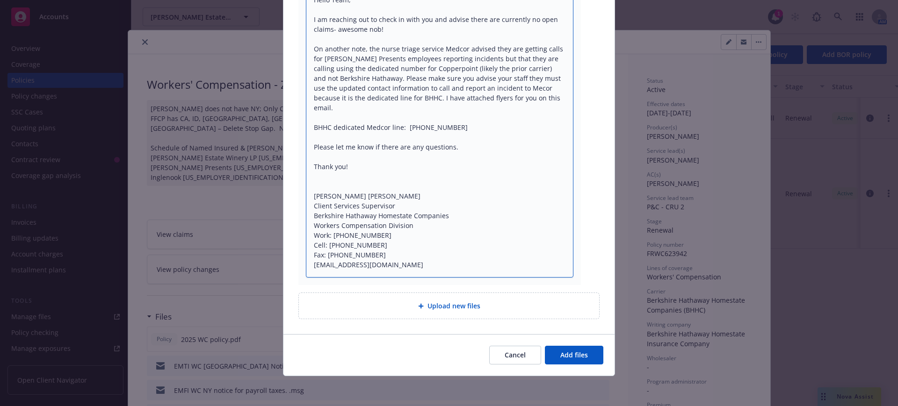
scroll to position [386, 0]
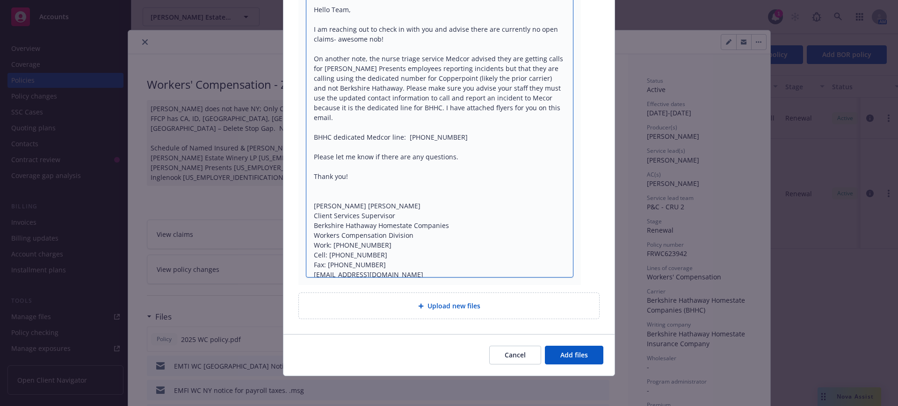
type textarea "x"
type textarea "[EXTERNAL] Hello Team, I am reaching out to check in with you and advise there …"
type textarea "x"
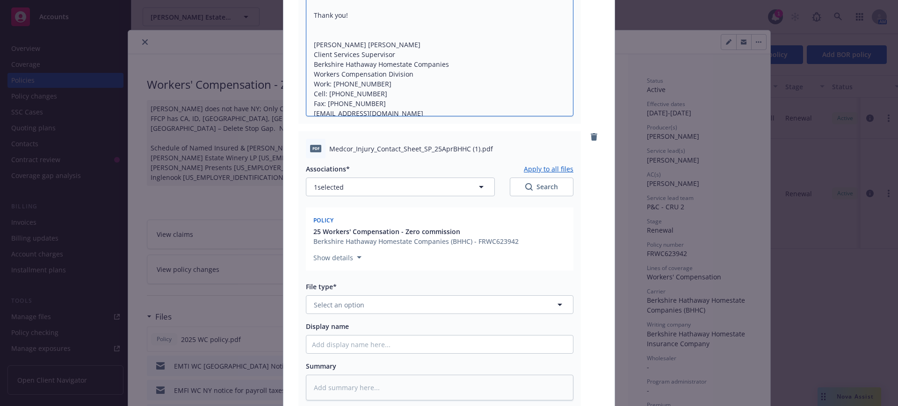
scroll to position [551, 0]
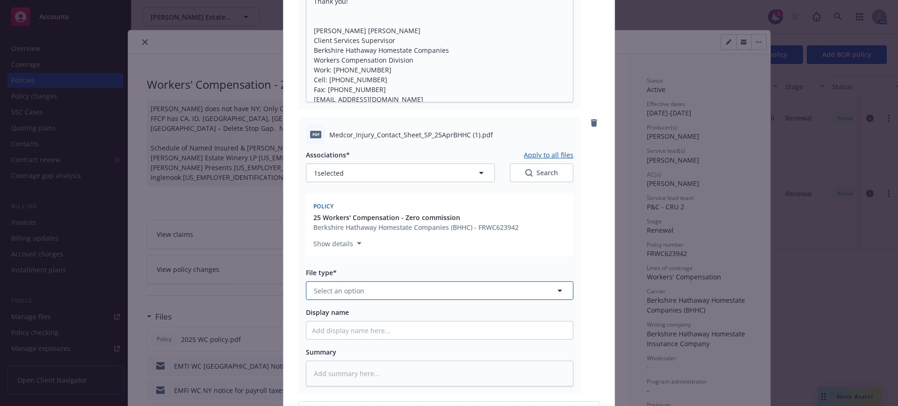
click at [314, 291] on span "Select an option" at bounding box center [339, 291] width 50 height 10
type input "other"
click at [320, 313] on span "Other" at bounding box center [325, 317] width 19 height 10
click at [306, 332] on input "Display name" at bounding box center [439, 331] width 266 height 18
type textarea "x"
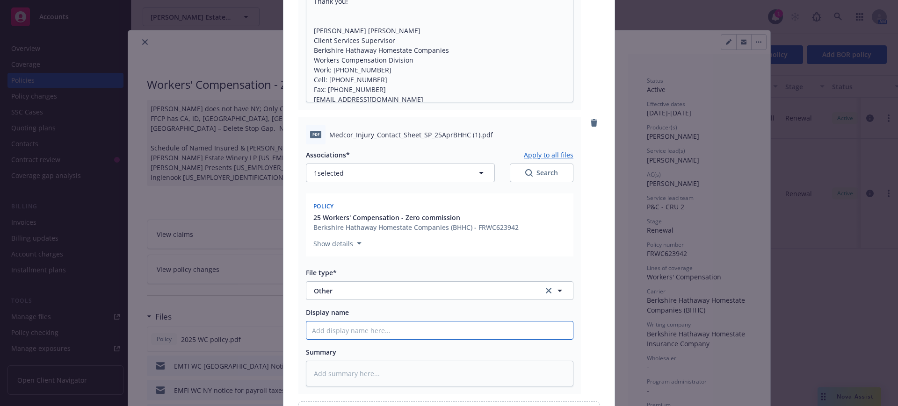
type input "M"
type textarea "x"
type input "Me"
type textarea "x"
type input "Med"
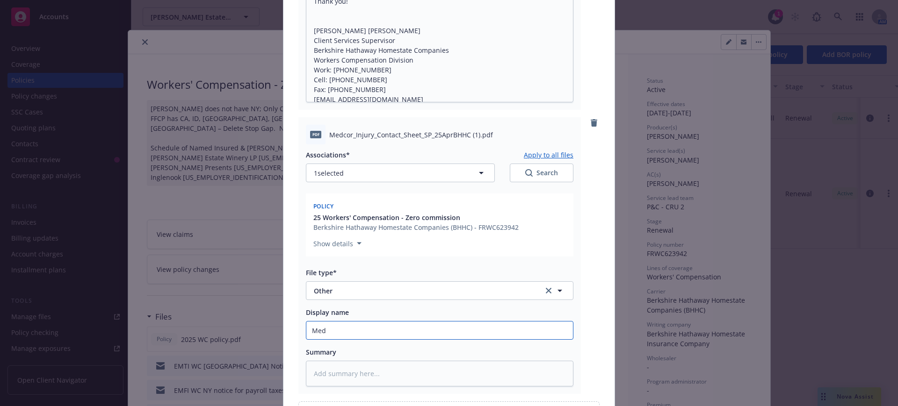
type textarea "x"
type input "Medc"
type textarea "x"
type input "Medco"
type textarea "x"
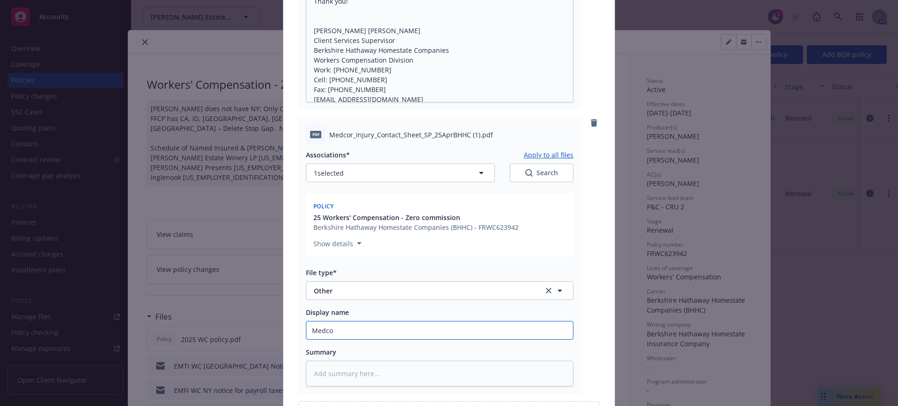
type input "Medcor"
type textarea "x"
type input "Medcor"
type textarea "x"
type input "Medcor I"
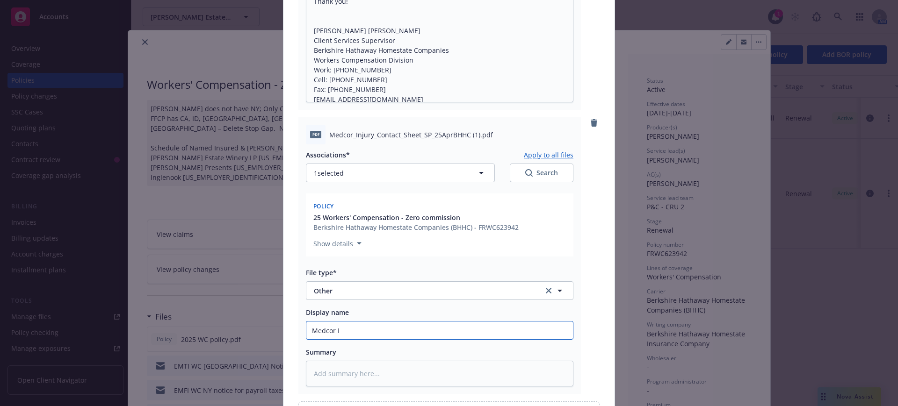
type textarea "x"
type input "Medcor In"
type textarea "x"
type input "Medcor Inj"
type textarea "x"
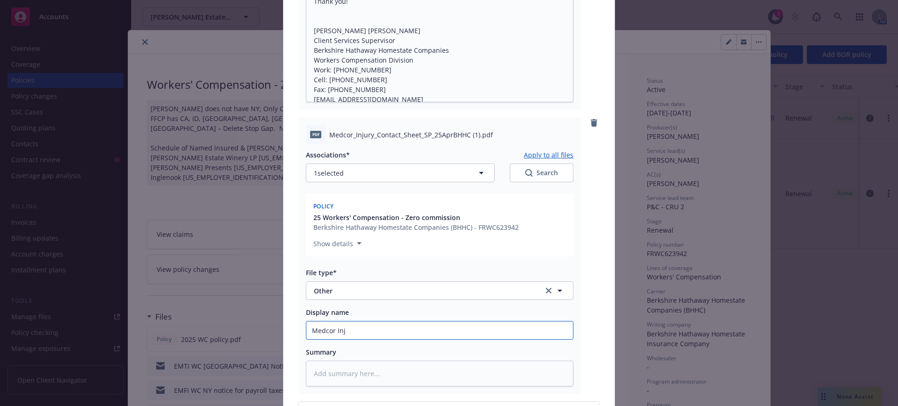
type input "Medcor Inju"
type textarea "x"
type input "Medcor Injur"
type textarea "x"
type input "Medcor Injury"
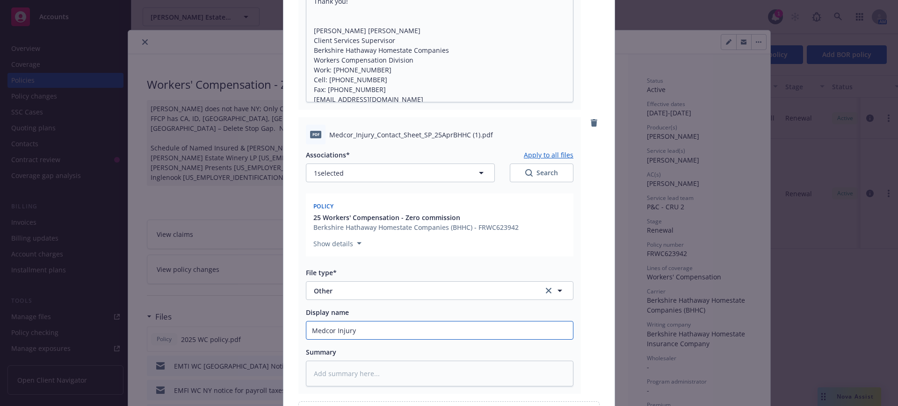
type textarea "x"
type input "Medcor Injury"
type textarea "x"
type input "Medcor Injury C"
type textarea "x"
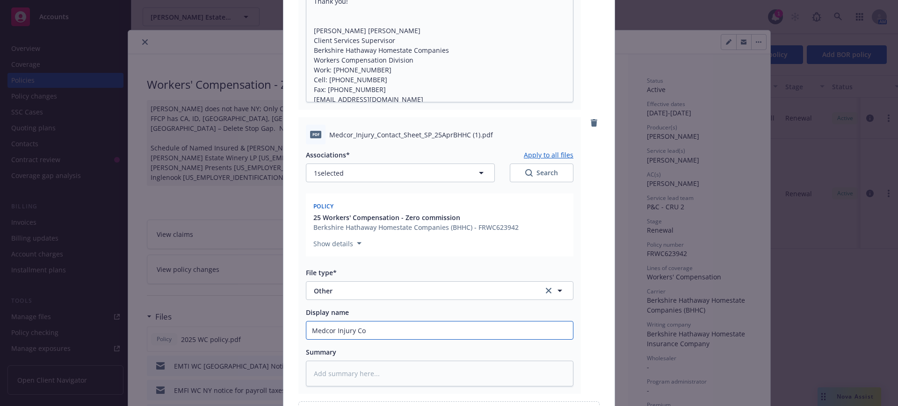
type input "Medcor Injury Con"
type textarea "x"
type input "Medcor Injury Cont"
type textarea "x"
type input "Medcor Injury Conta"
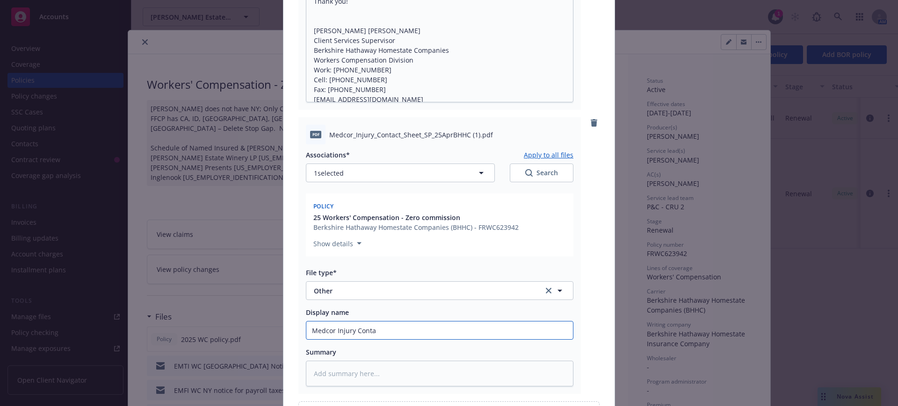
type textarea "x"
type input "Medcor Injury Contac"
type textarea "x"
type input "Medcor Injury Contact"
type textarea "x"
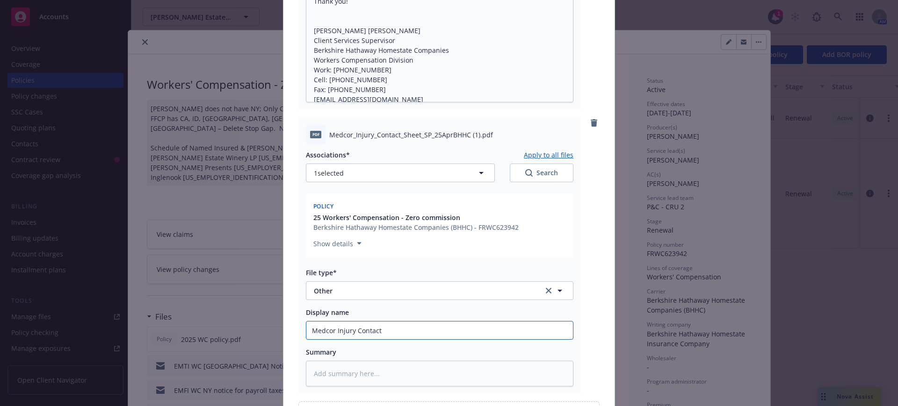
type input "Medcor Injury Contact"
type textarea "x"
type input "Medcor Injury Contact S"
type textarea "x"
type input "Medcor Injury Contact Sh"
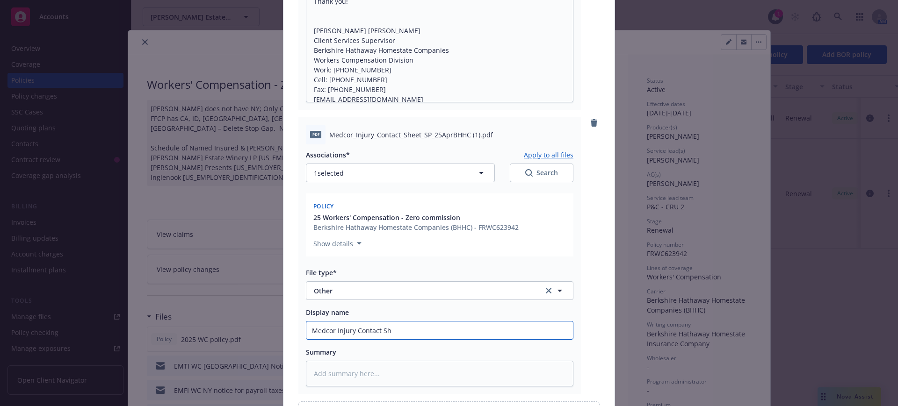
type textarea "x"
type input "Medcor Injury Contact She"
type textarea "x"
type input "Medcor Injury Contact Shee"
type textarea "x"
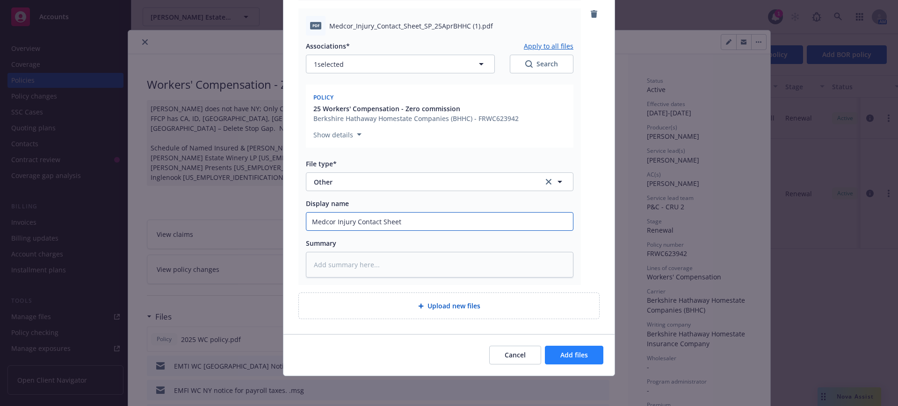
type input "Medcor Injury Contact Sheet"
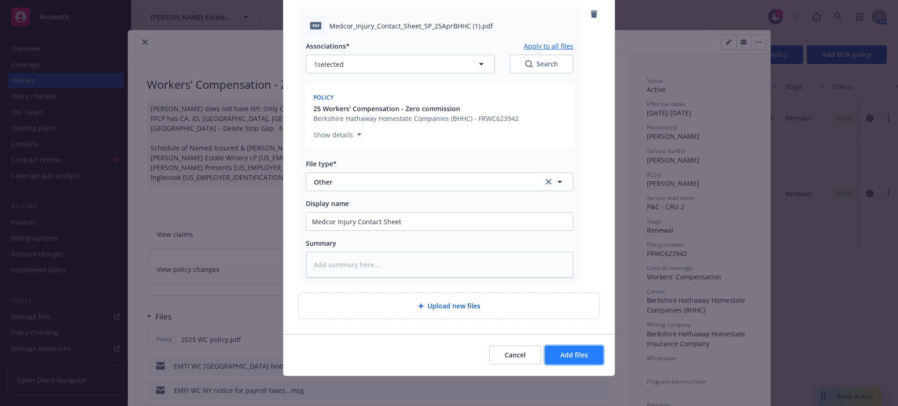
click at [576, 354] on span "Add files" at bounding box center [574, 355] width 28 height 9
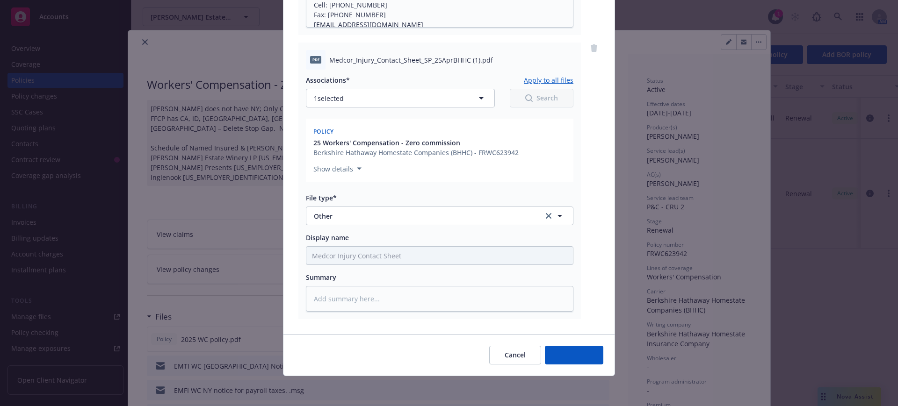
scroll to position [626, 0]
type textarea "x"
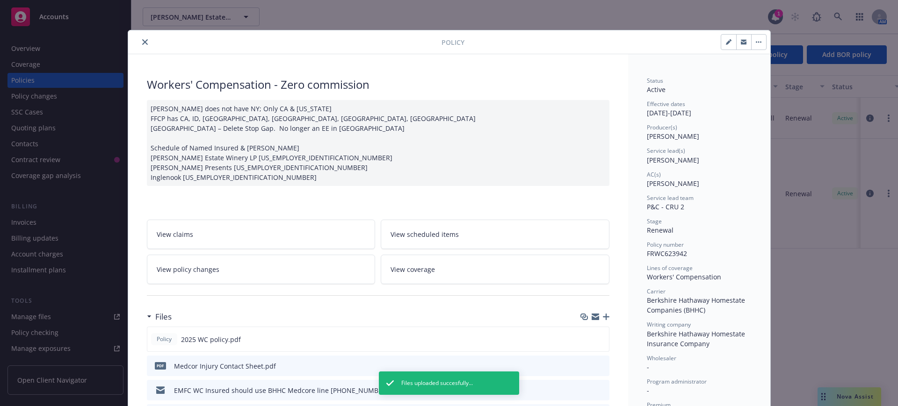
click at [142, 39] on icon "close" at bounding box center [145, 42] width 6 height 6
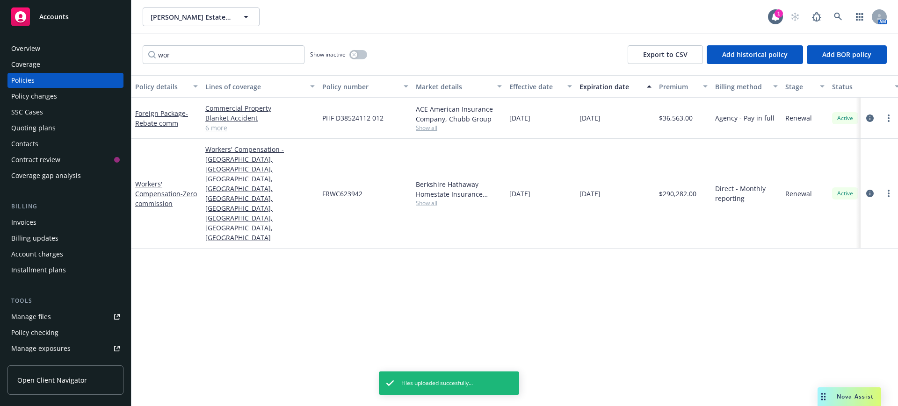
click at [55, 13] on span "Accounts" at bounding box center [53, 16] width 29 height 7
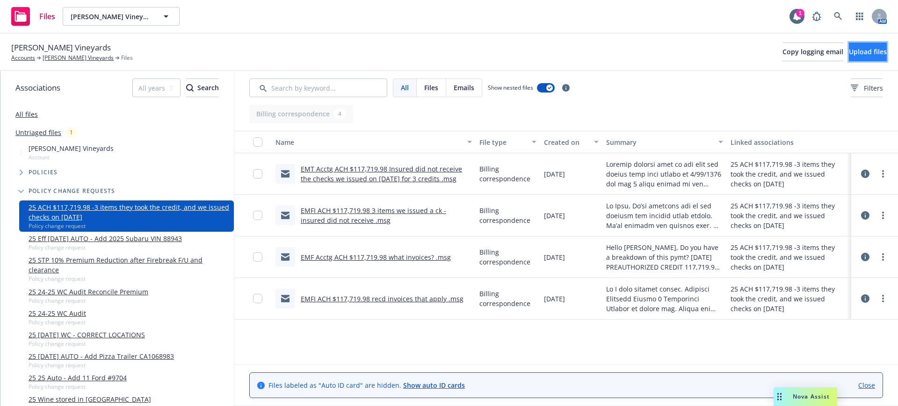
click at [849, 51] on span "Upload files" at bounding box center [868, 51] width 38 height 9
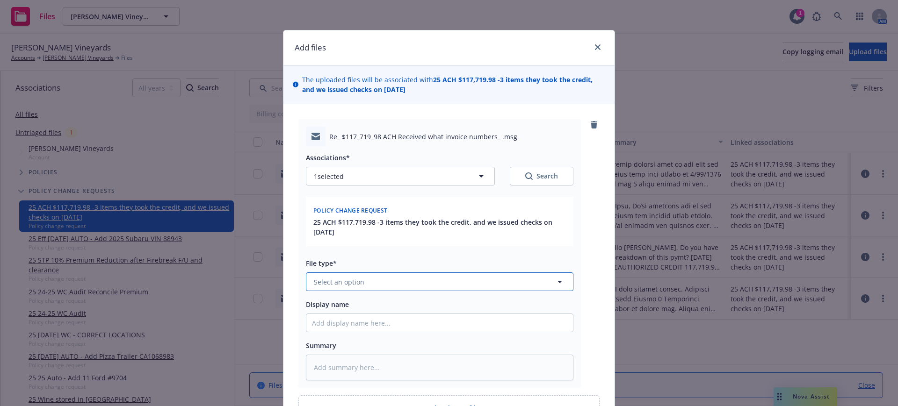
click at [314, 283] on span "Select an option" at bounding box center [339, 282] width 50 height 10
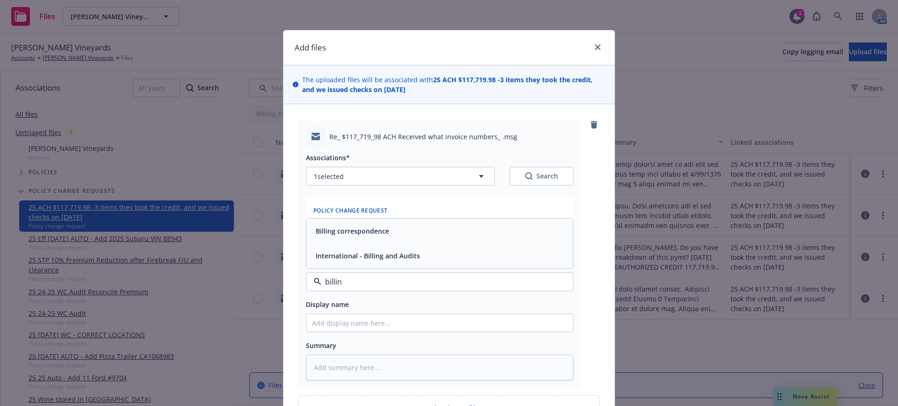
type input "billing"
click at [326, 230] on span "Billing correspondence" at bounding box center [352, 231] width 73 height 10
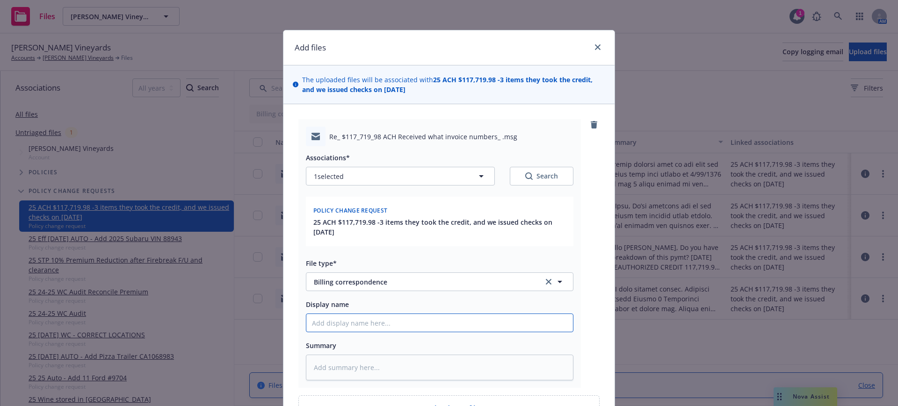
click at [308, 322] on input "Display name" at bounding box center [439, 323] width 266 height 18
type textarea "x"
type input "E"
type textarea "x"
type input "EM"
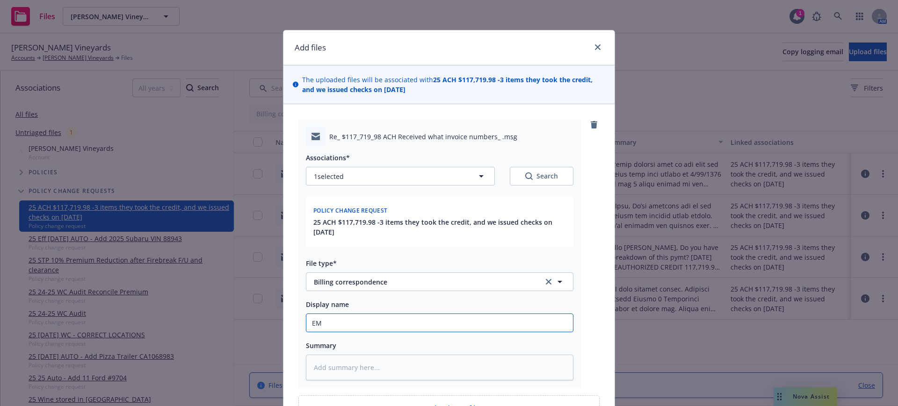
type textarea "x"
type input "EMF"
type textarea "x"
type input "EMFI"
type textarea "x"
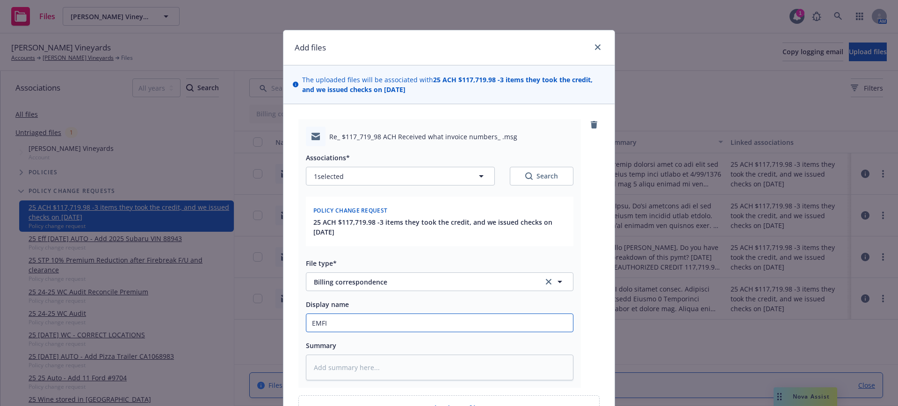
type input "EMFI"
type textarea "x"
type input "EMFI S"
type textarea "x"
type input "EMFI Se"
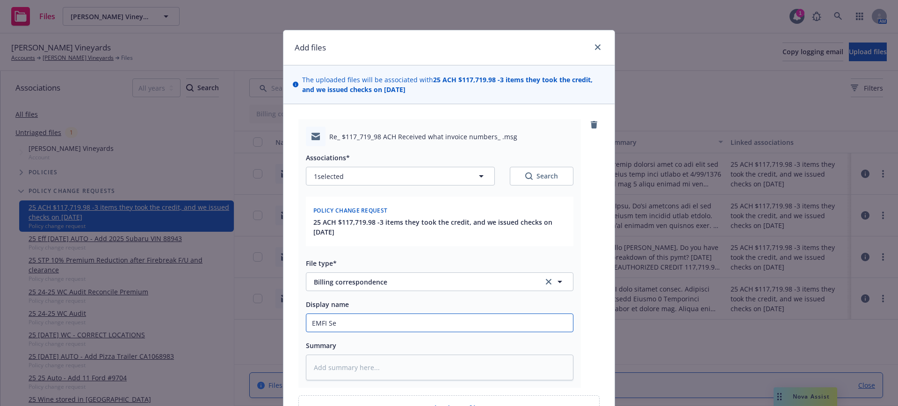
type textarea "x"
type input "EMFI Sen"
type textarea "x"
type input "EMFI Send"
type textarea "x"
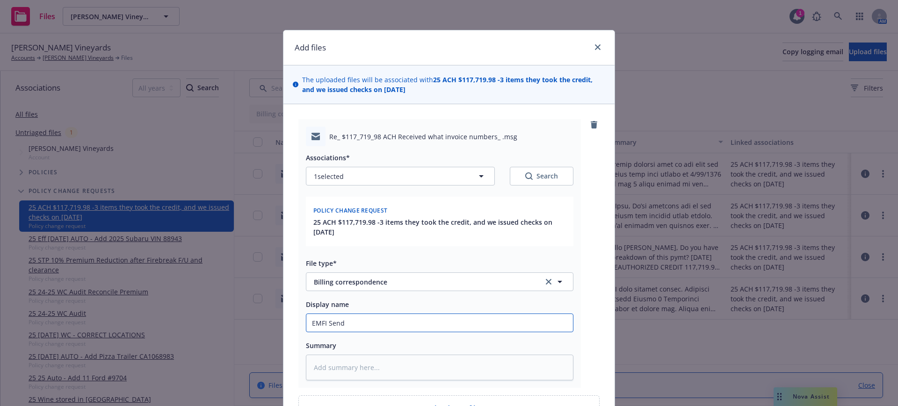
type input "EMFI Sendi"
type textarea "x"
type input "[PERSON_NAME]"
type textarea "x"
type input "EMFI Sending"
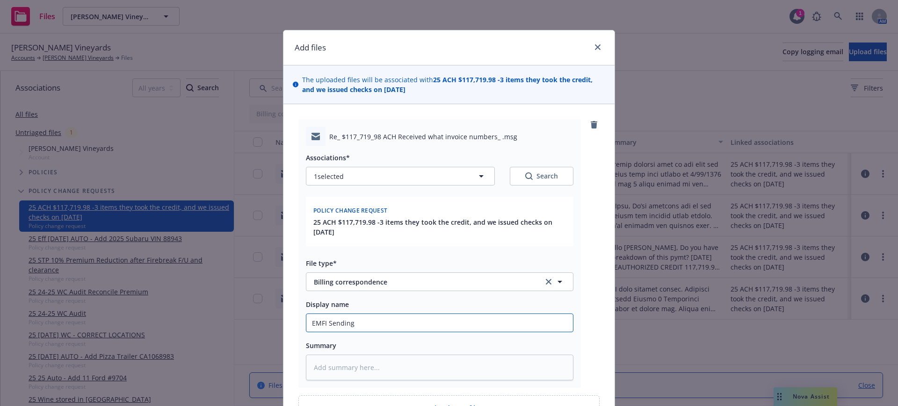
type textarea "x"
type input "EMFI Sending"
type textarea "x"
type input "EMFI Sending $"
type textarea "x"
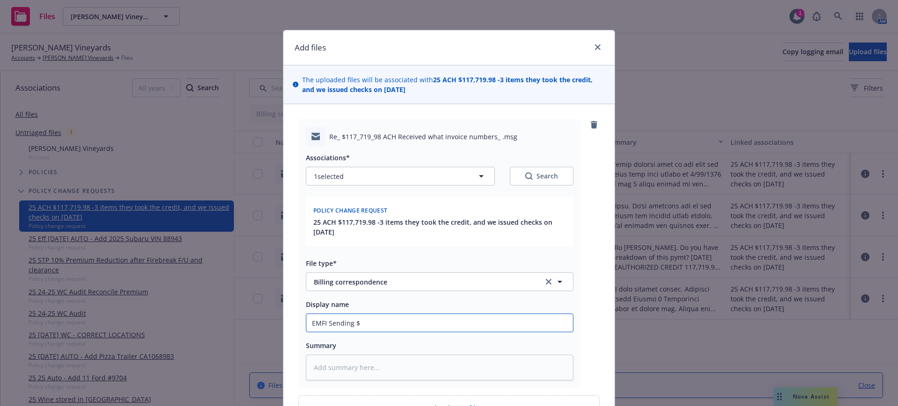
type input "EMFI Sending $5"
type textarea "x"
type input "EMFI Sending $5,"
type textarea "x"
type input "EMFI Sending $5,8"
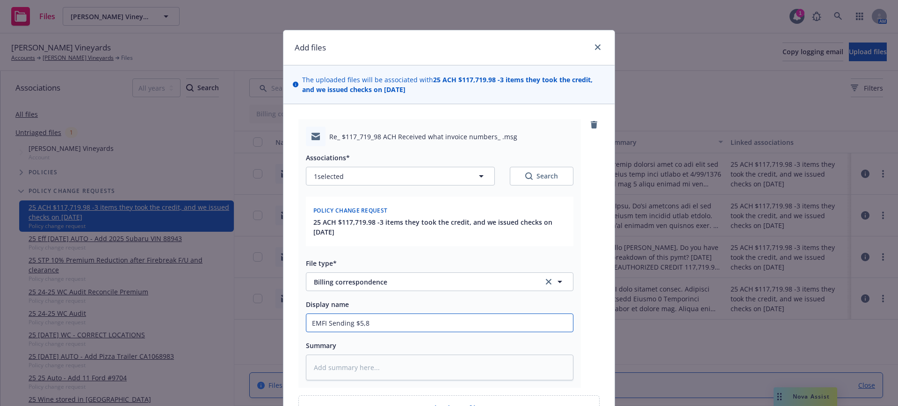
type textarea "x"
type input "EMFI Sending $5,86"
type textarea "x"
type input "EMFI Sending $5,868"
type textarea "x"
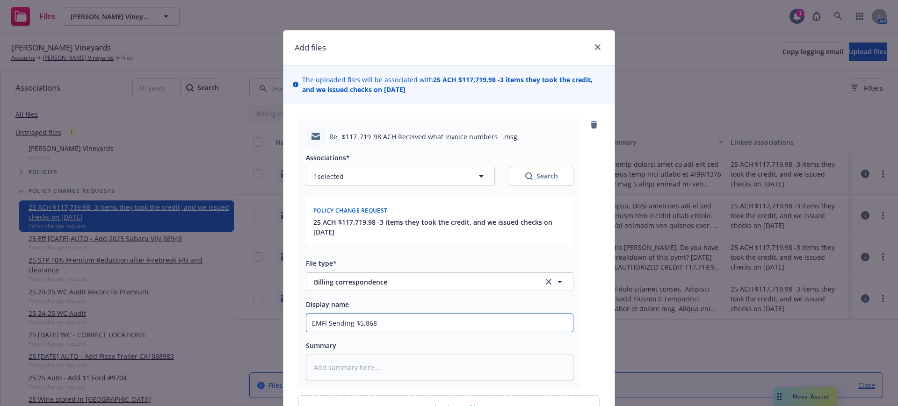
type input "EMFI Sending $5,868."
type textarea "x"
type input "EMFI Sending $5,868.4"
type textarea "x"
type input "EMFI Sending $5,868.48"
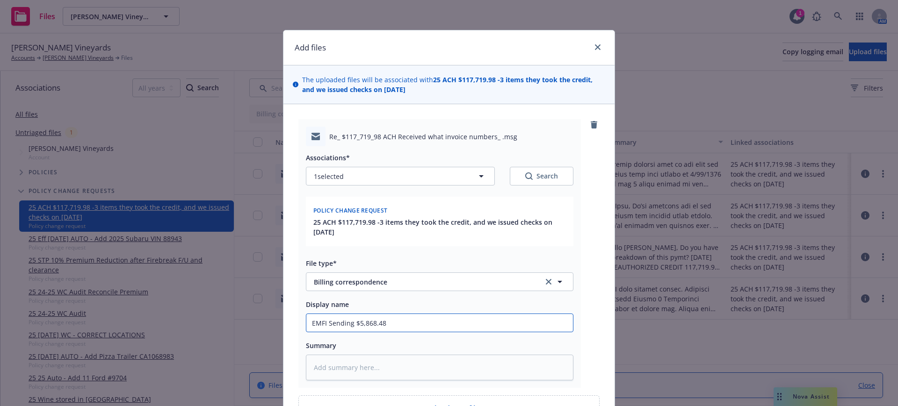
type textarea "x"
type input "EMFI Sending $5,868.48"
type textarea "x"
type input "EMFI Sending $5,868.48 A"
type textarea "x"
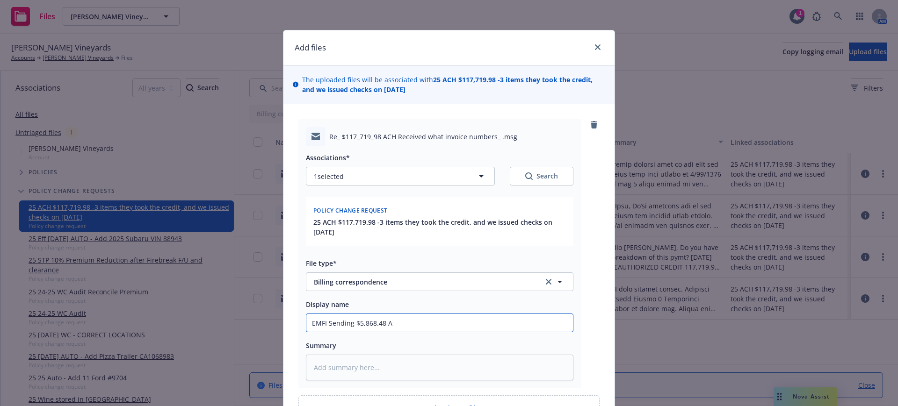
type input "EMFI Sending $5,868.48 AC"
type textarea "x"
type input "EMFI Sending $5,868.48 ACH"
type textarea "x"
type input "EMFI Sending $5,868.48 ACH"
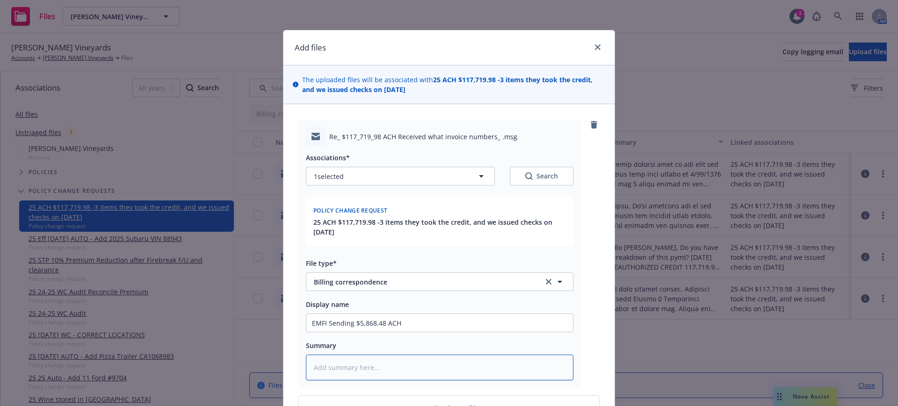
click at [308, 367] on textarea at bounding box center [439, 368] width 267 height 26
paste textarea "[EXTERNAL] Hi Gail, You know, the whole team moved quickly to process the payme…"
type textarea "x"
type textarea "[EXTERNAL] Hi Gail, You know, the whole team moved quickly to process the payme…"
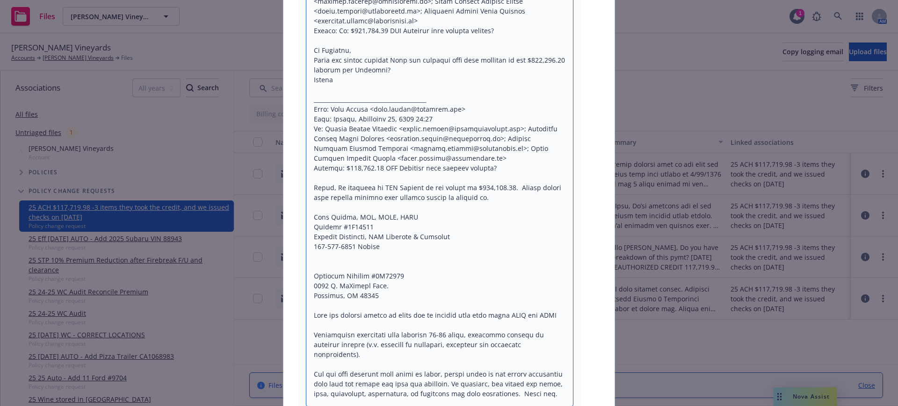
drag, startPoint x: 373, startPoint y: 237, endPoint x: 397, endPoint y: 390, distance: 155.3
type textarea "x"
type textarea "[EXTERNAL] Hi Gail, You know, the whole team moved quickly to process the payme…"
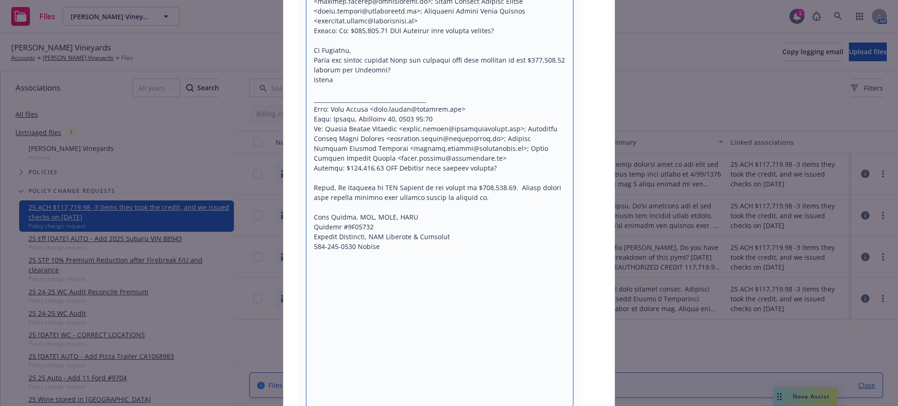
scroll to position [1527, 0]
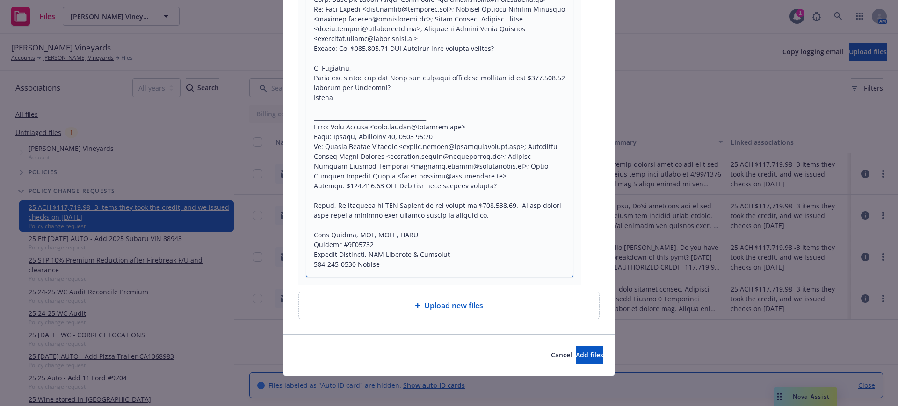
type textarea "x"
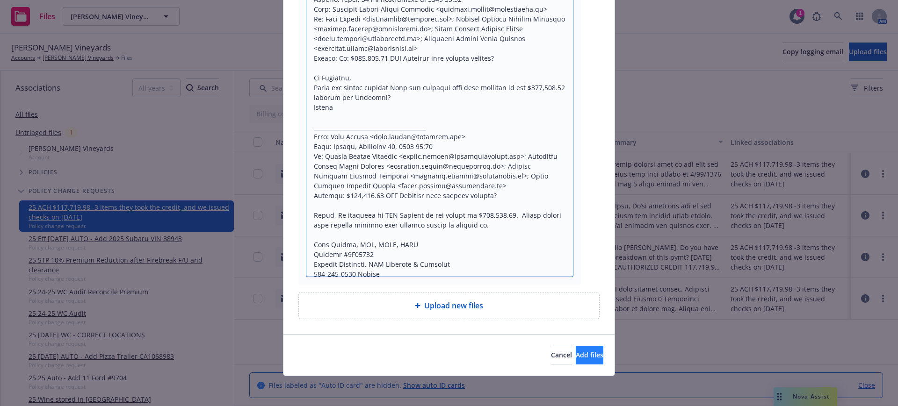
type textarea "[EXTERNAL] Hi Gail, You know, the whole team moved quickly to process the payme…"
click at [576, 353] on span "Add files" at bounding box center [590, 355] width 28 height 9
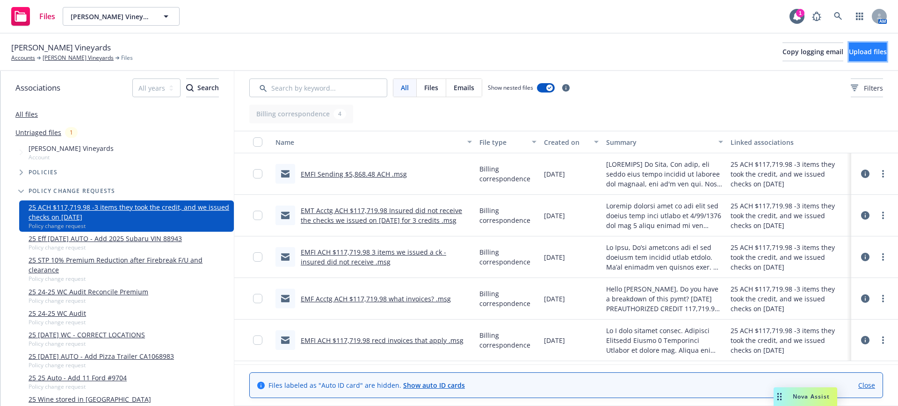
click at [849, 49] on span "Upload files" at bounding box center [868, 51] width 38 height 9
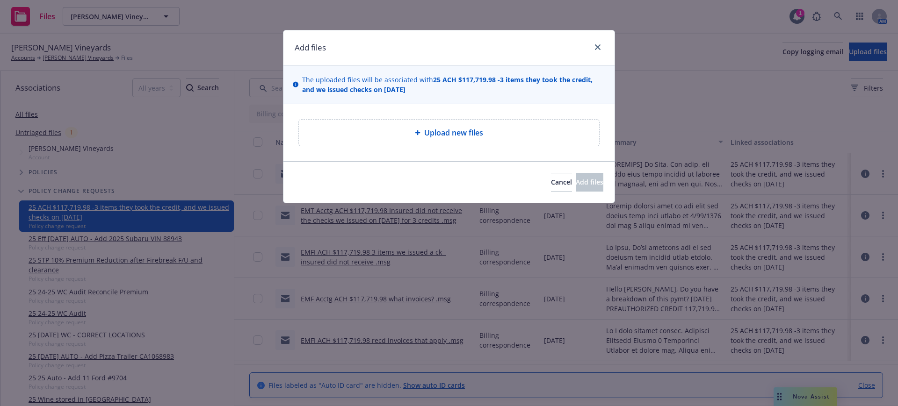
type textarea "x"
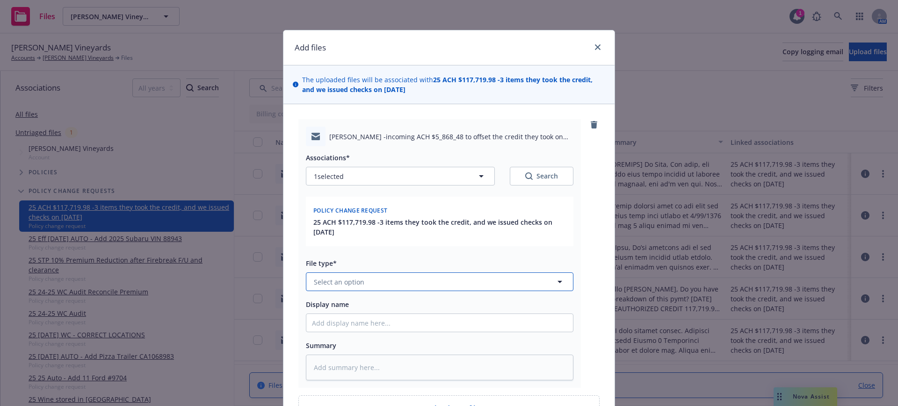
click at [340, 280] on span "Select an option" at bounding box center [339, 282] width 50 height 10
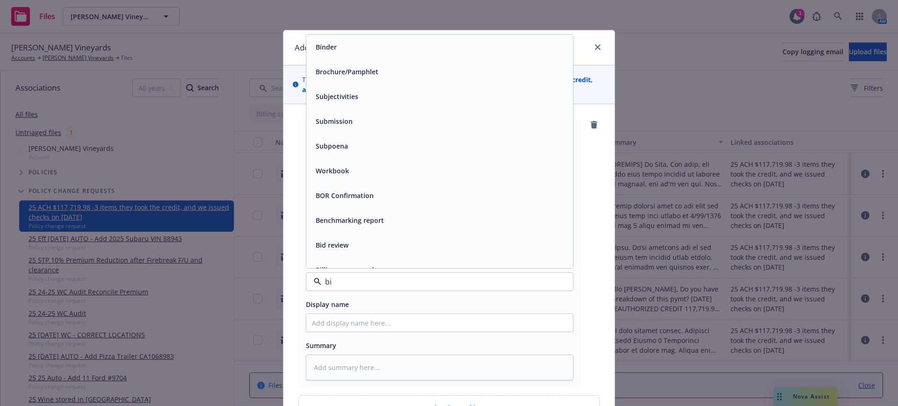
type input "biu"
type textarea "x"
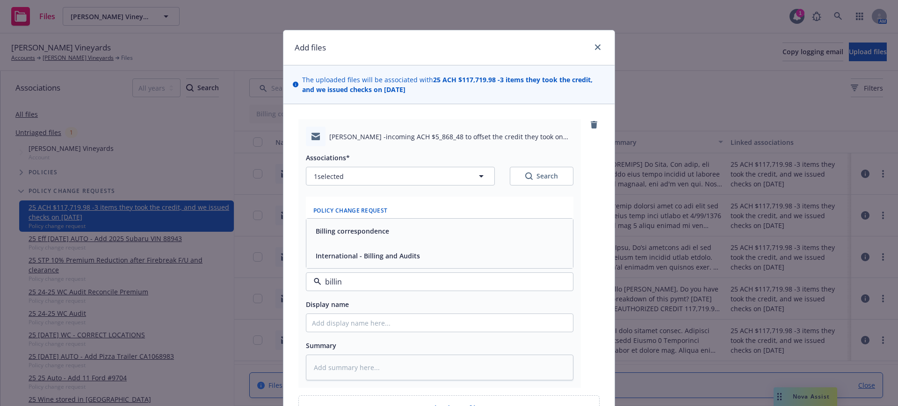
type input "billing"
click at [365, 229] on span "Billing correspondence" at bounding box center [352, 231] width 73 height 10
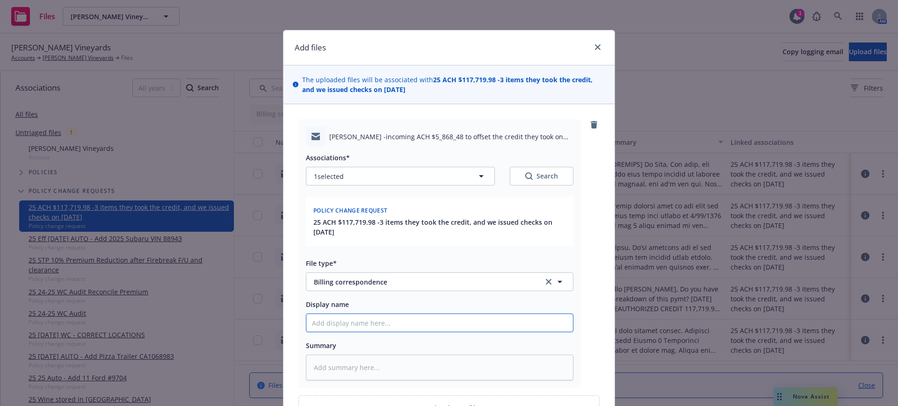
click at [306, 324] on input "Display name" at bounding box center [439, 323] width 266 height 18
type textarea "x"
type input "E"
type textarea "x"
type input "EN"
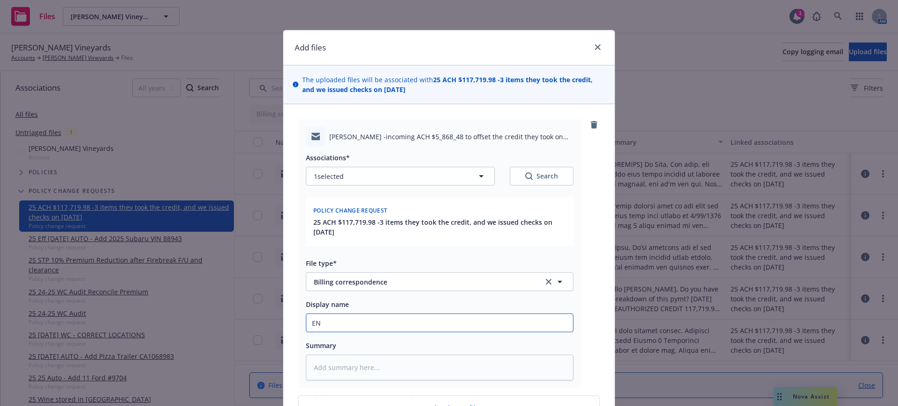
type textarea "x"
type input "E"
type textarea "x"
type input "EM"
type textarea "x"
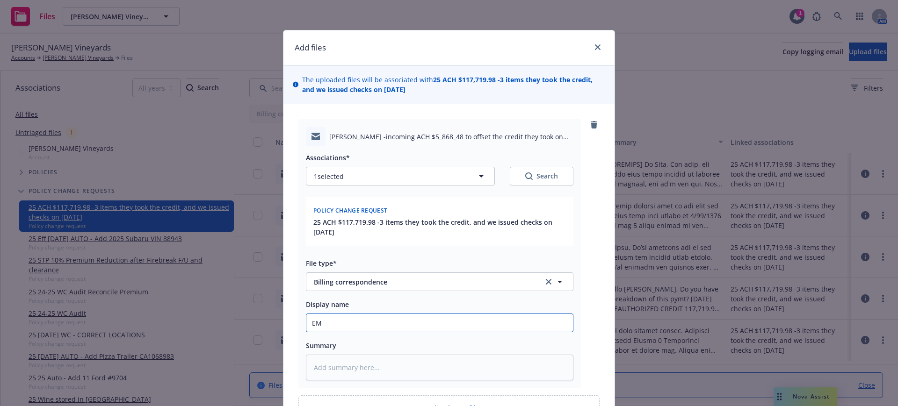
type input "EMT"
type textarea "x"
type input "EMT"
type textarea "x"
type input "EMT A"
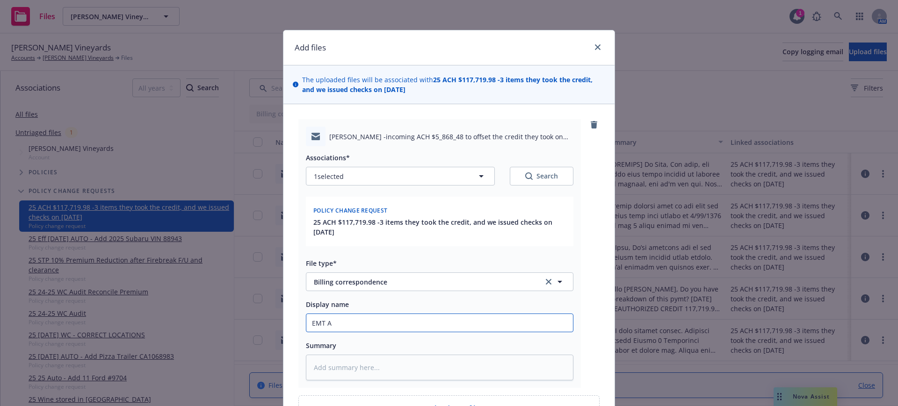
type textarea "x"
type input "EMT Ac"
type textarea "x"
type input "EMT Acc"
type textarea "x"
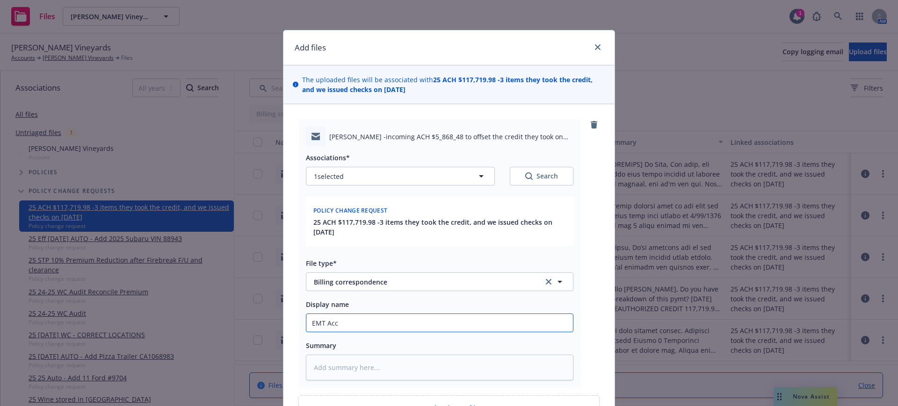
type input "EMT Acct"
type textarea "x"
type input "EMT Acctg"
type textarea "x"
type input "EMT Acctg I"
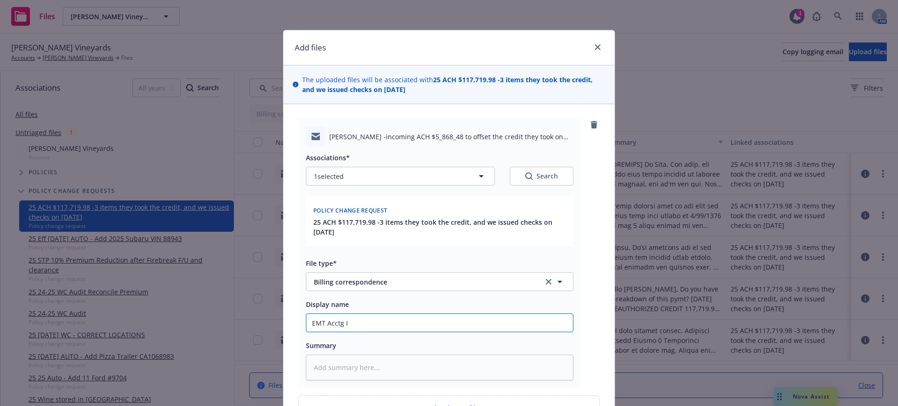
type textarea "x"
type input "EMT Acctg In"
type textarea "x"
type input "EMT Acctg Ins"
type textarea "x"
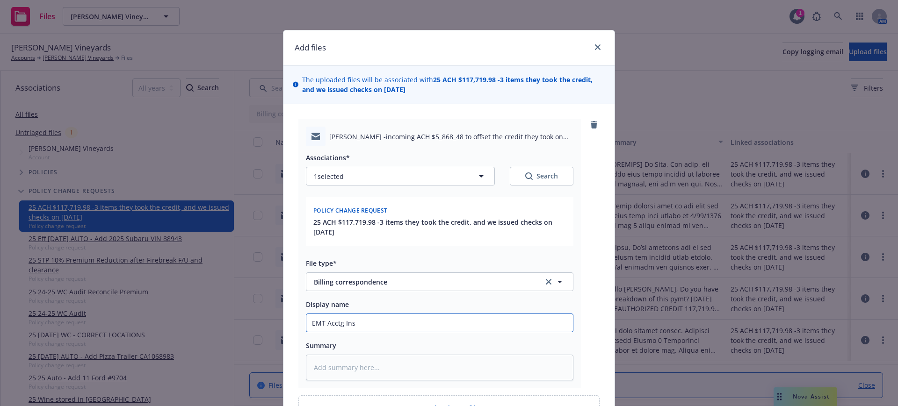
type input "EMT Acctg Insd"
type textarea "x"
type input "EMT Acctg Insd"
type textarea "x"
type input "EMT Acctg Insd p"
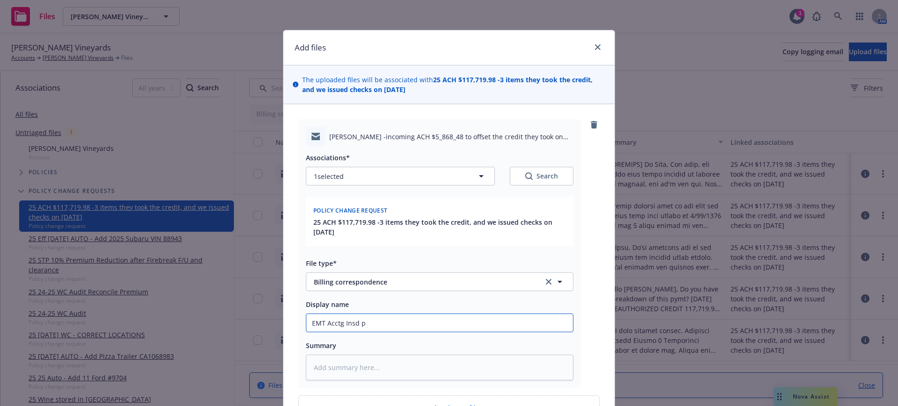
type textarea "x"
type input "EMT Acctg Insd pa"
type textarea "x"
type input "EMT Acctg Insd pay"
type textarea "x"
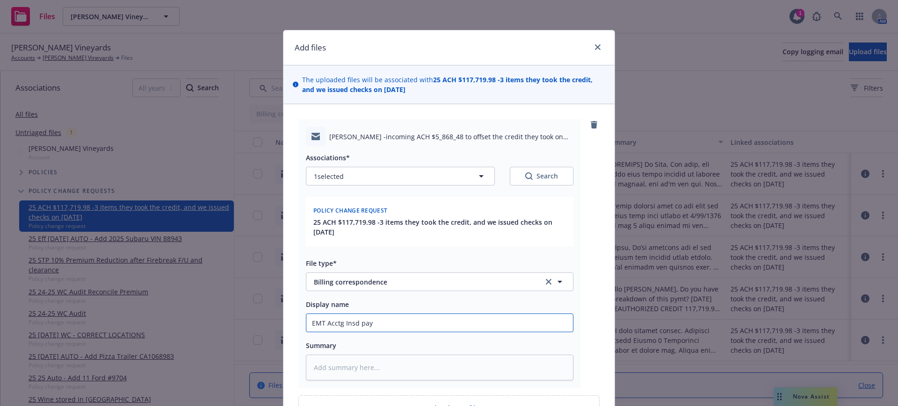
type input "EMT Acctg Insd payi"
type textarea "x"
type input "EMT Acctg Insd payin"
type textarea "x"
type input "EMT Acctg Insd paying"
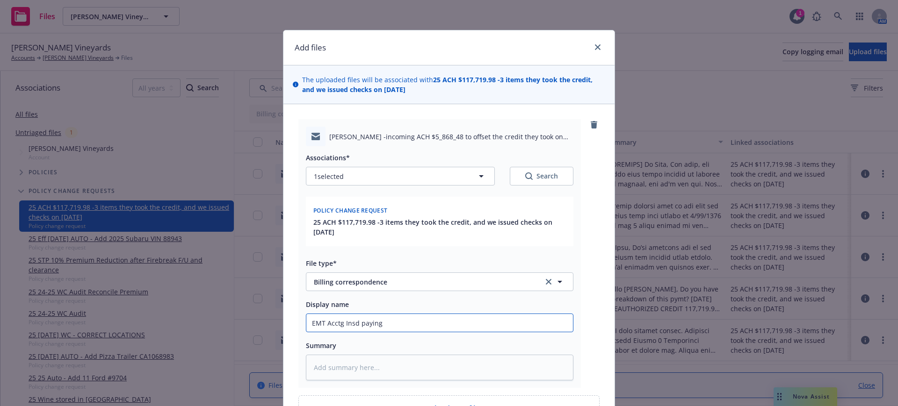
type textarea "x"
type input "EMT Acctg Insd paying"
click at [380, 324] on input "EMT Acctg Insd paying" at bounding box center [439, 323] width 266 height 18
paste input "$5,868.48"
type textarea "x"
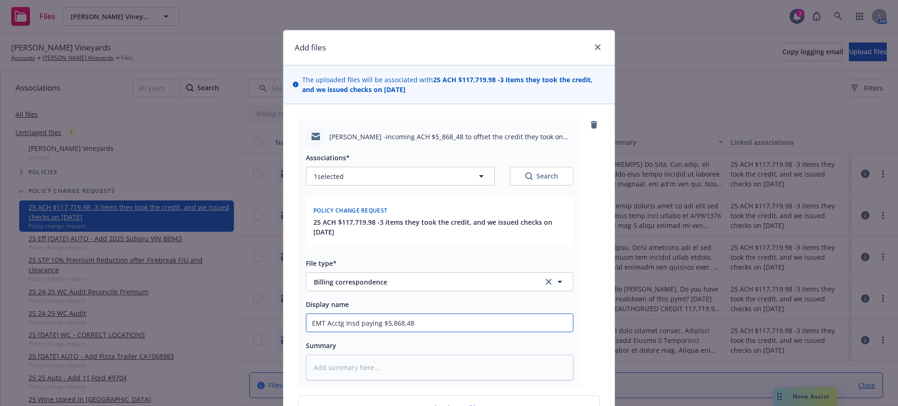
type input "EMT Acctg Insd paying $5,868.48"
click at [338, 366] on textarea at bounding box center [439, 368] width 267 height 26
click at [306, 365] on textarea at bounding box center [439, 368] width 267 height 26
paste textarea "Hi Tran and Kristi! A lot of back and forth on this. Please continue to check a…"
type textarea "x"
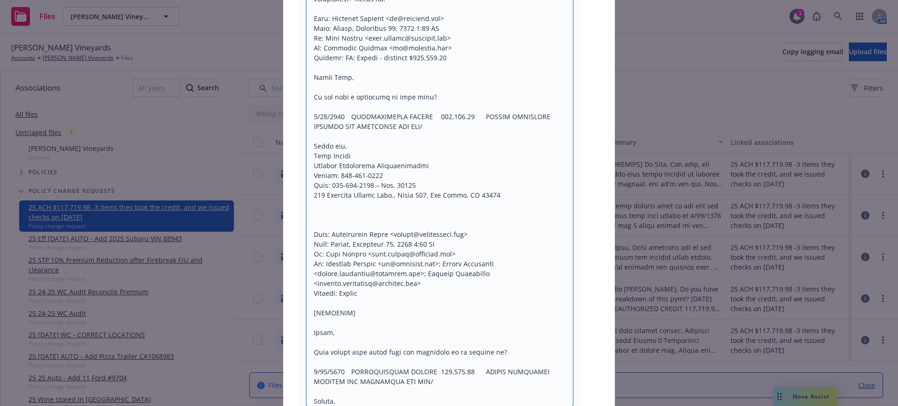
scroll to position [10, 0]
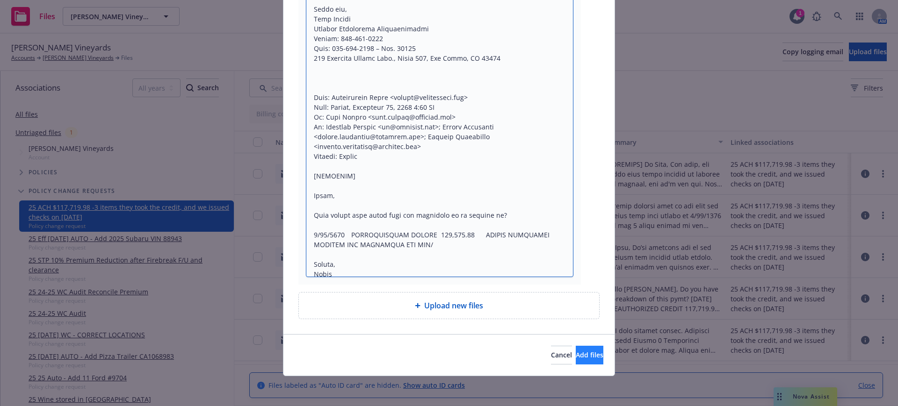
type textarea "Hi Tran and Kristi! A lot of back and forth on this. Please continue to check a…"
click at [577, 356] on span "Add files" at bounding box center [590, 355] width 28 height 9
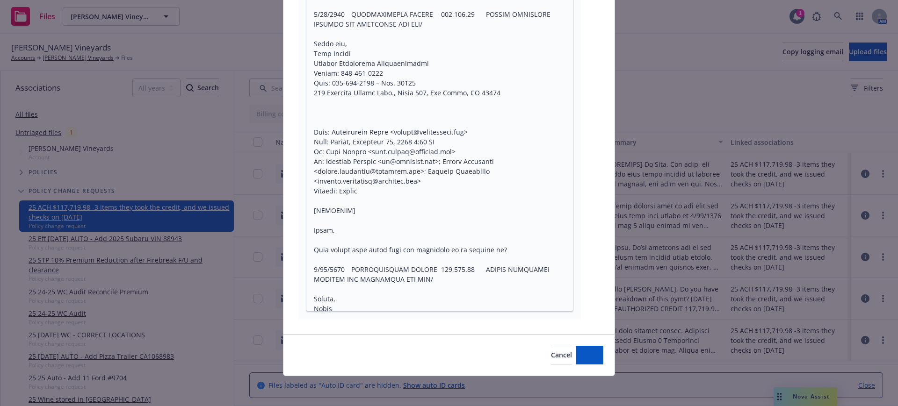
type textarea "x"
